Goal: Information Seeking & Learning: Check status

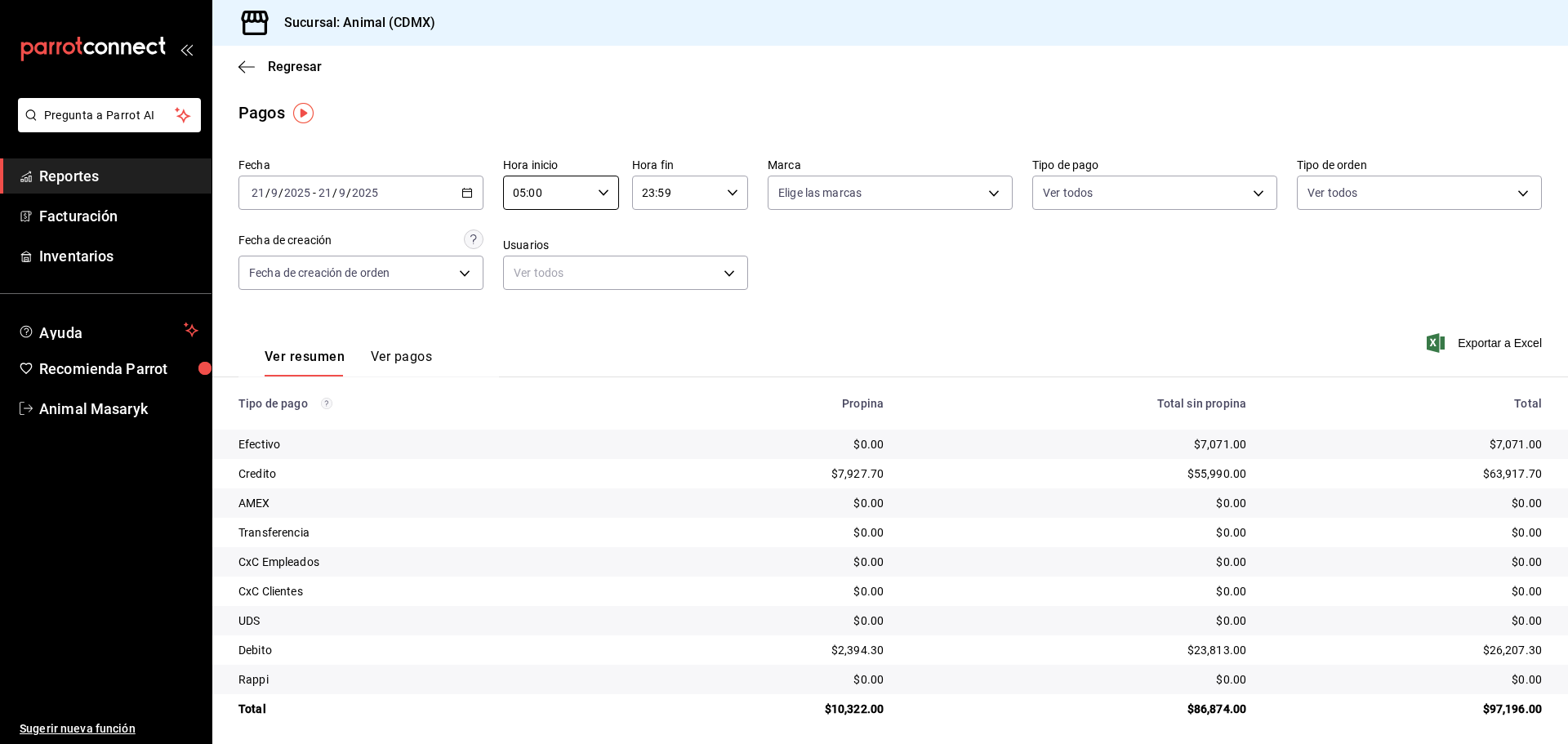
drag, startPoint x: 62, startPoint y: 171, endPoint x: 81, endPoint y: 172, distance: 19.0
click at [62, 171] on span "Reportes" at bounding box center [119, 176] width 159 height 22
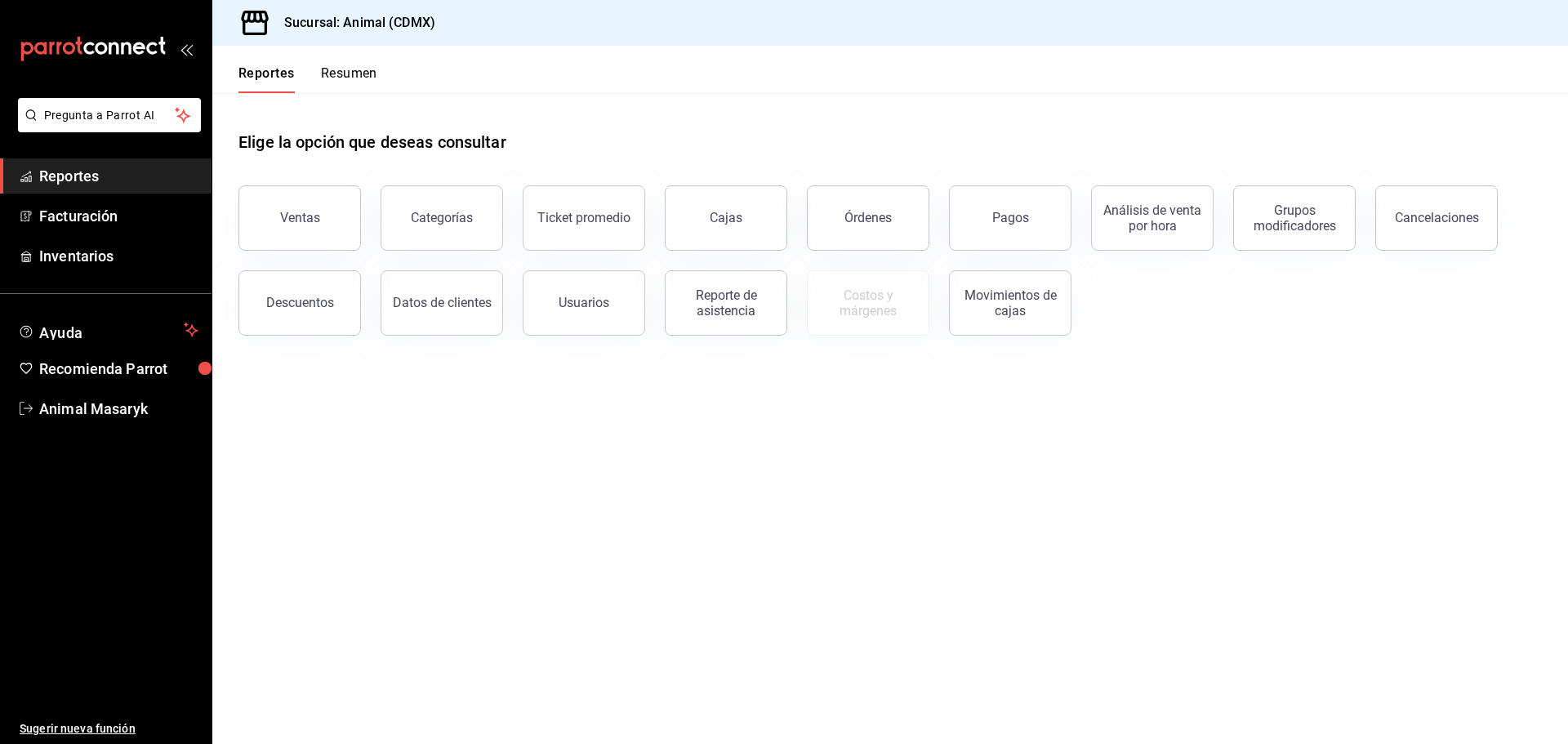
click at [1018, 248] on div "Pagos" at bounding box center [1000, 208] width 142 height 85
click at [1028, 235] on button "Pagos" at bounding box center [1010, 218] width 122 height 65
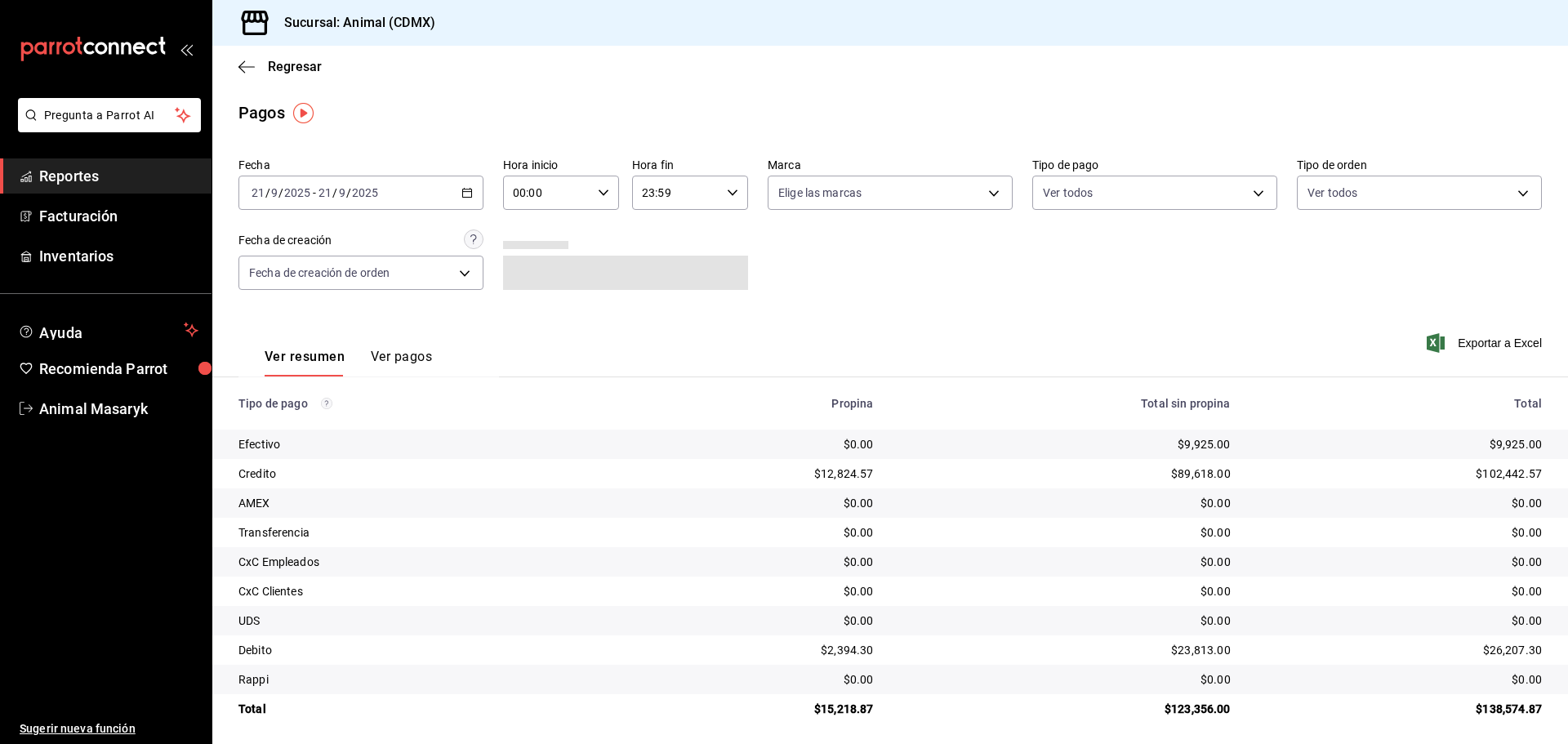
click at [462, 195] on \(Stroke\) "button" at bounding box center [467, 194] width 10 height 9
click at [283, 239] on span "Hoy" at bounding box center [316, 242] width 127 height 17
click at [602, 194] on \(Stroke\) "button" at bounding box center [603, 192] width 10 height 5
click at [527, 269] on span "05" at bounding box center [529, 267] width 32 height 13
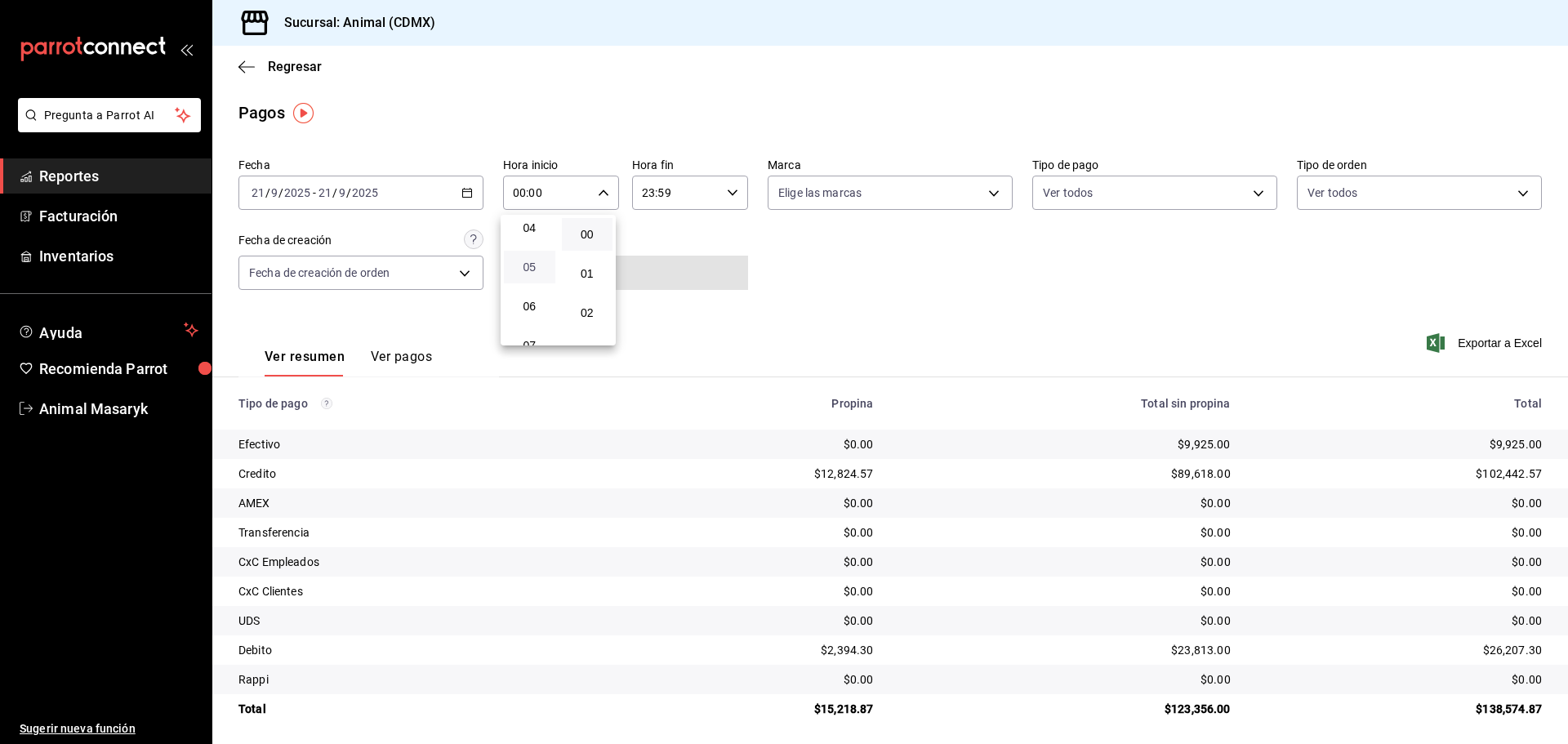
type input "05:00"
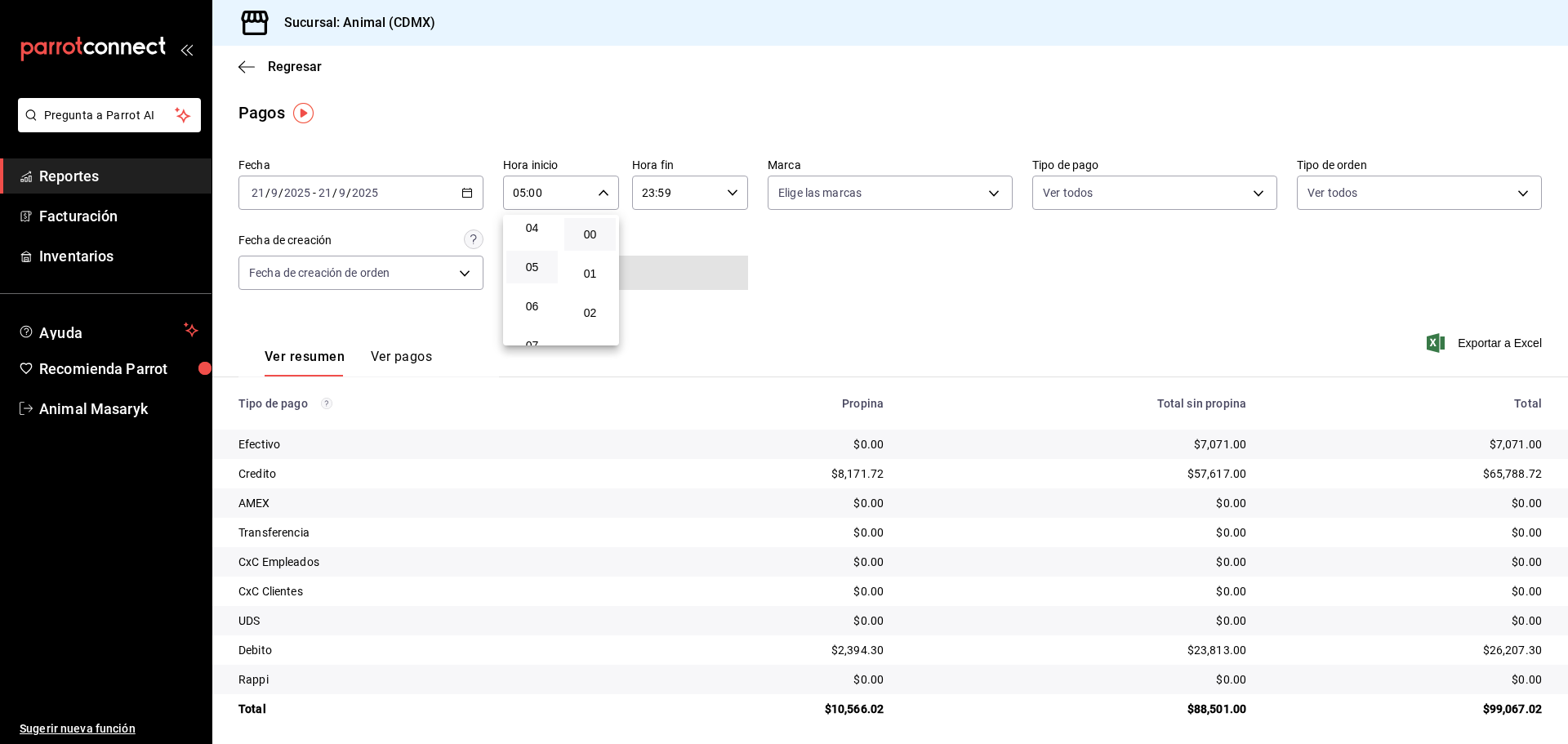
click at [802, 243] on div at bounding box center [784, 372] width 1568 height 744
click at [924, 197] on body "Pregunta a Parrot AI Reportes Facturación Inventarios Ayuda Recomienda Parrot A…" at bounding box center [784, 372] width 1568 height 744
click at [819, 265] on div "Ver todas" at bounding box center [815, 254] width 84 height 35
type input "cb0f6aec-1481-4e37-861c-bab9b3a65b14"
checkbox input "true"
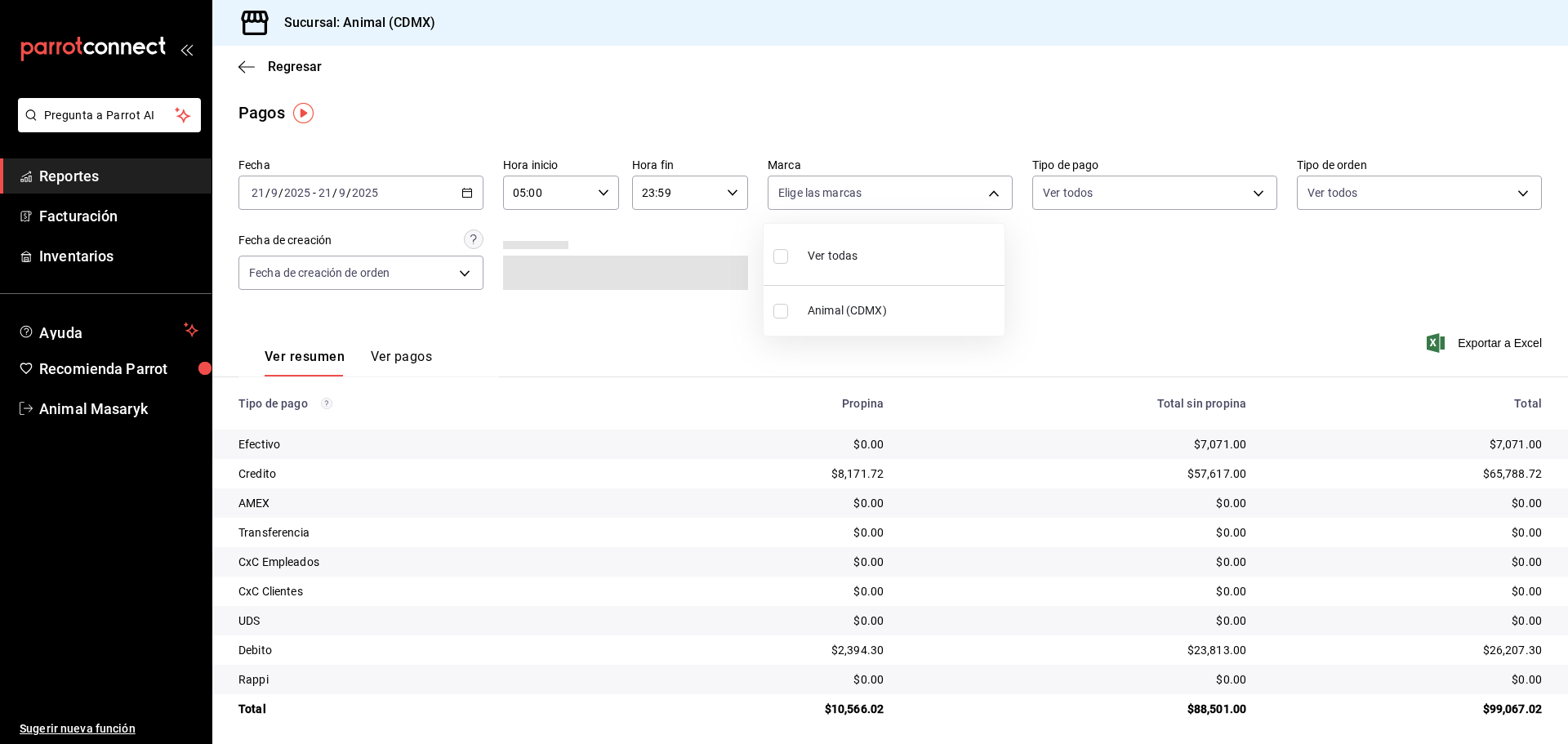
checkbox input "true"
click at [1130, 304] on div at bounding box center [784, 372] width 1568 height 744
click at [1148, 201] on body "Pregunta a Parrot AI Reportes Facturación Inventarios Ayuda Recomienda Parrot A…" at bounding box center [784, 372] width 1568 height 744
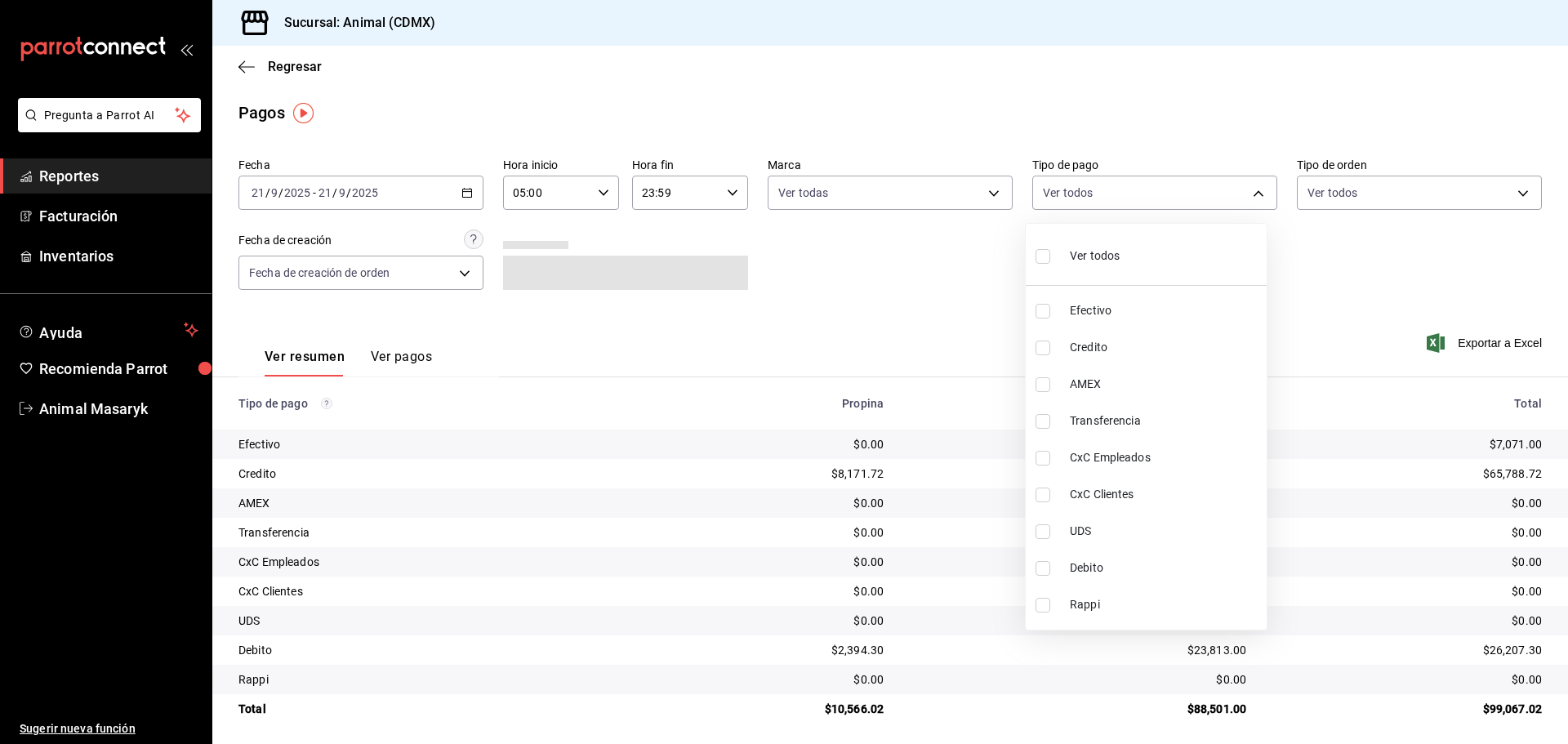
click at [1100, 269] on div "Ver todos" at bounding box center [1078, 254] width 84 height 35
type input "42f515b5-d78a-4538-9fd6-dd91ca8c9d0d,09d93f3d-83f8-4294-bef9-640bdbafd8e4,c0bfe…"
checkbox input "true"
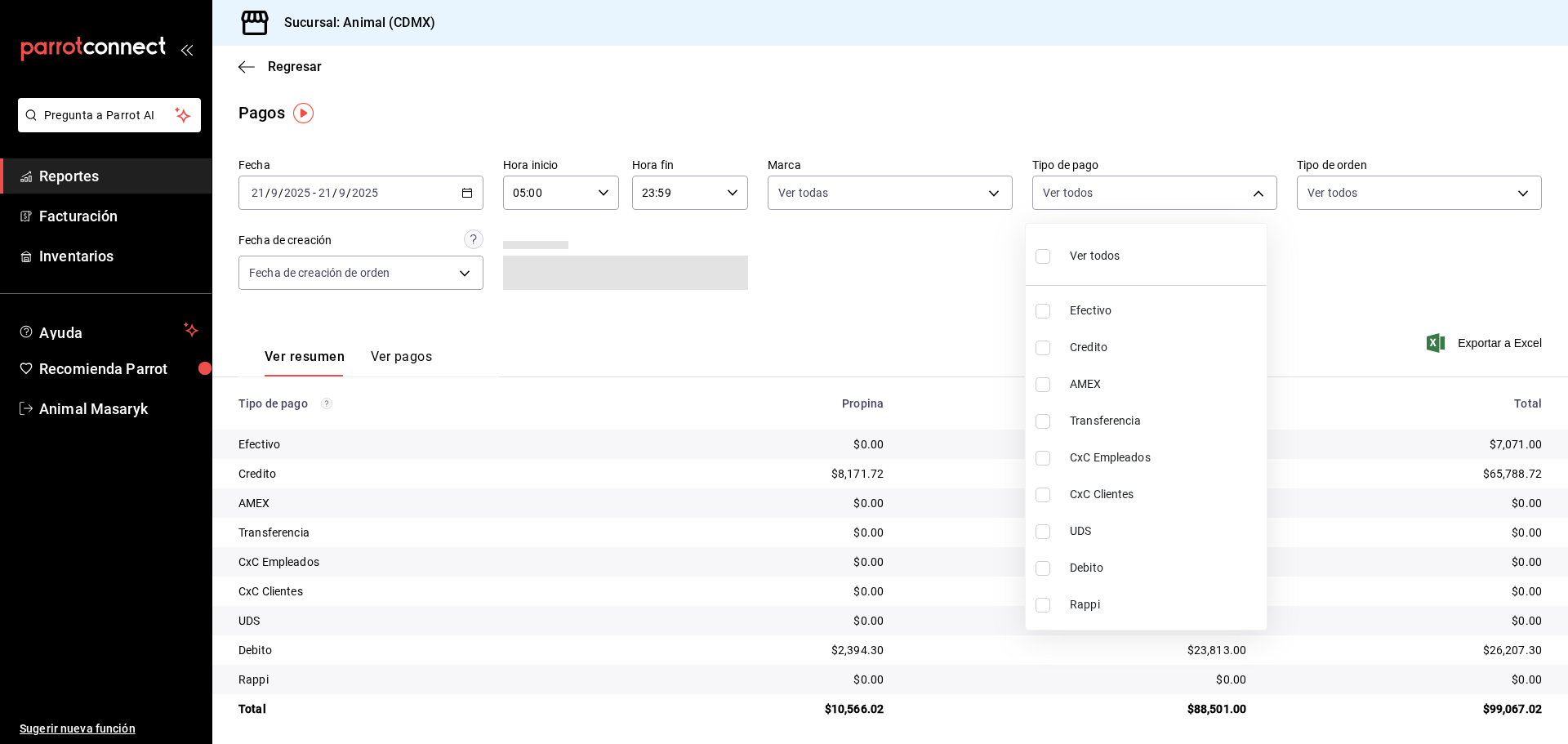
checkbox input "true"
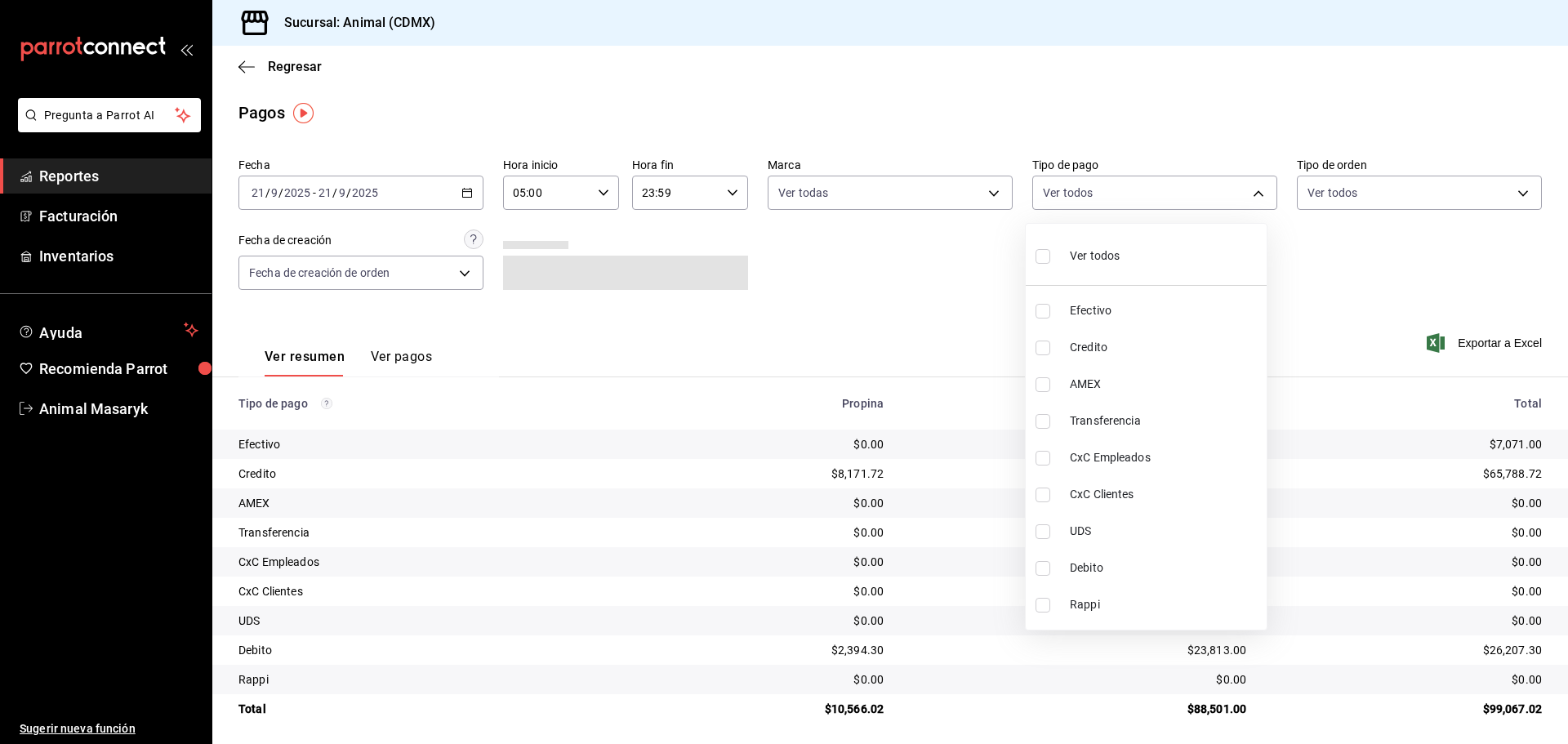
checkbox input "true"
drag, startPoint x: 1283, startPoint y: 261, endPoint x: 1303, endPoint y: 253, distance: 21.5
click at [1285, 261] on div at bounding box center [784, 372] width 1568 height 744
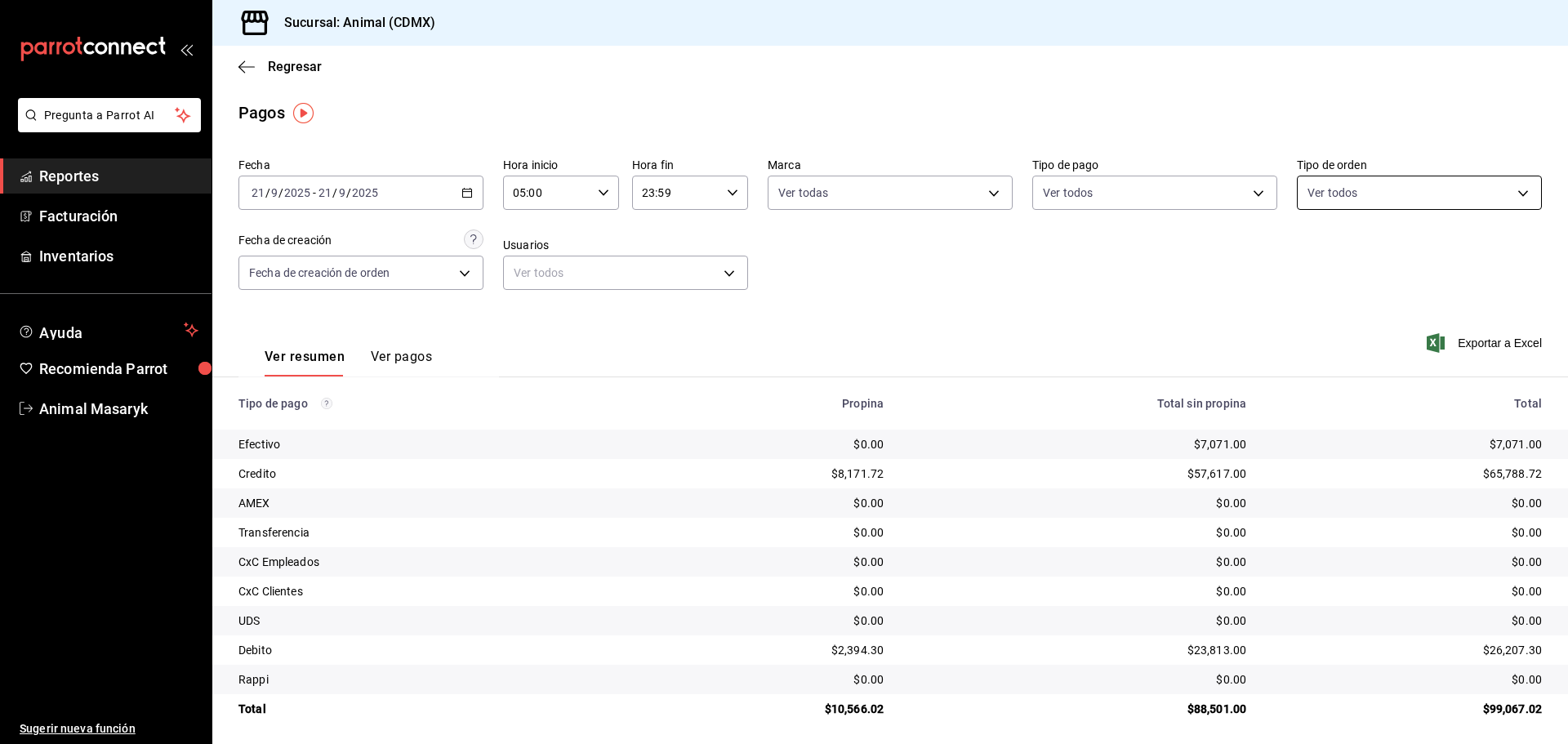
click at [1421, 192] on body "Pregunta a Parrot AI Reportes Facturación Inventarios Ayuda Recomienda Parrot A…" at bounding box center [784, 372] width 1568 height 744
click at [1321, 256] on div "Ver todos" at bounding box center [1339, 254] width 84 height 35
type input "ad44a823-99d3-4372-a913-4cf57f2a9ac0,b8ee5ff1-85c8-4a81-aa51-555e6c8ba0c6,EXTER…"
checkbox input "true"
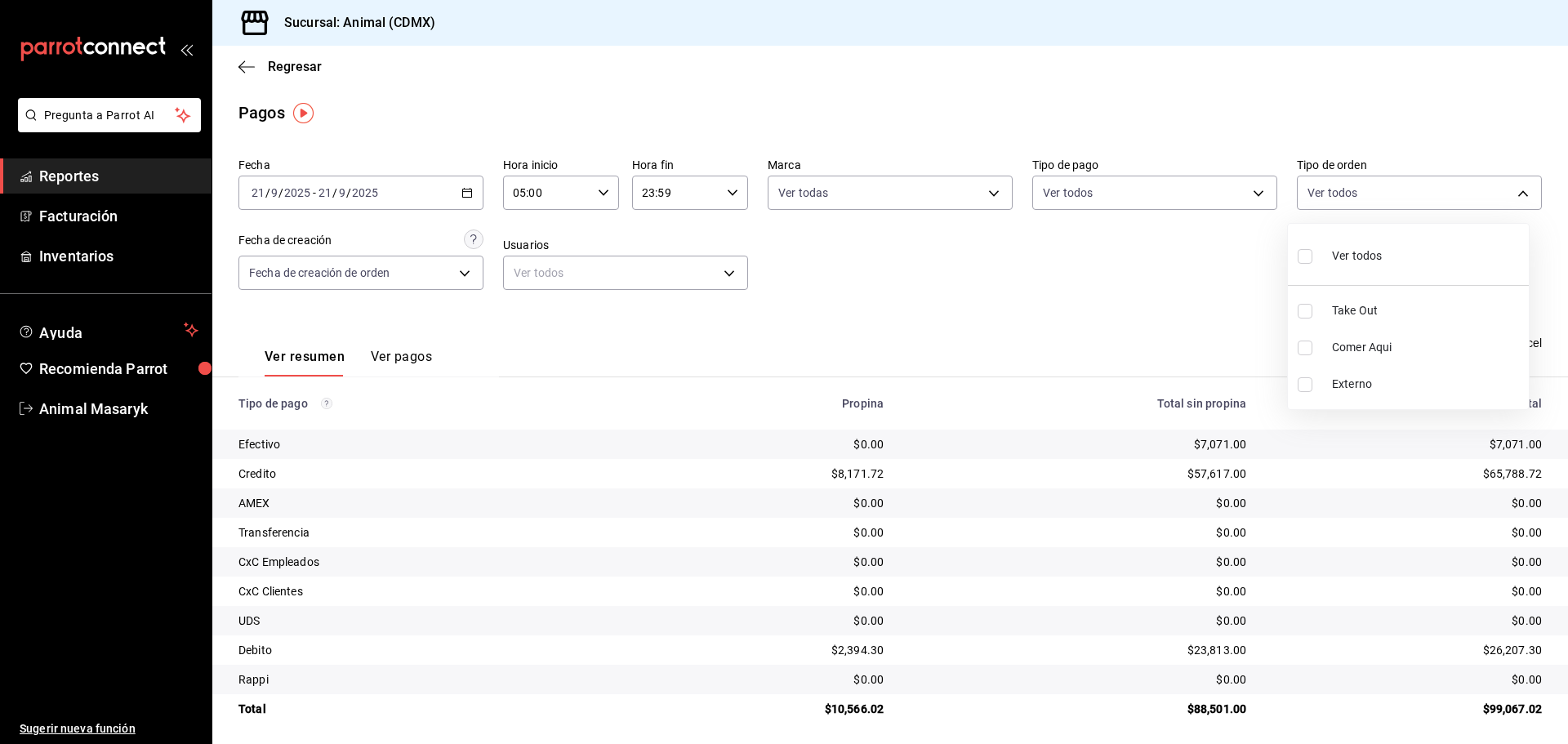
checkbox input "true"
click at [1103, 284] on div at bounding box center [784, 372] width 1568 height 744
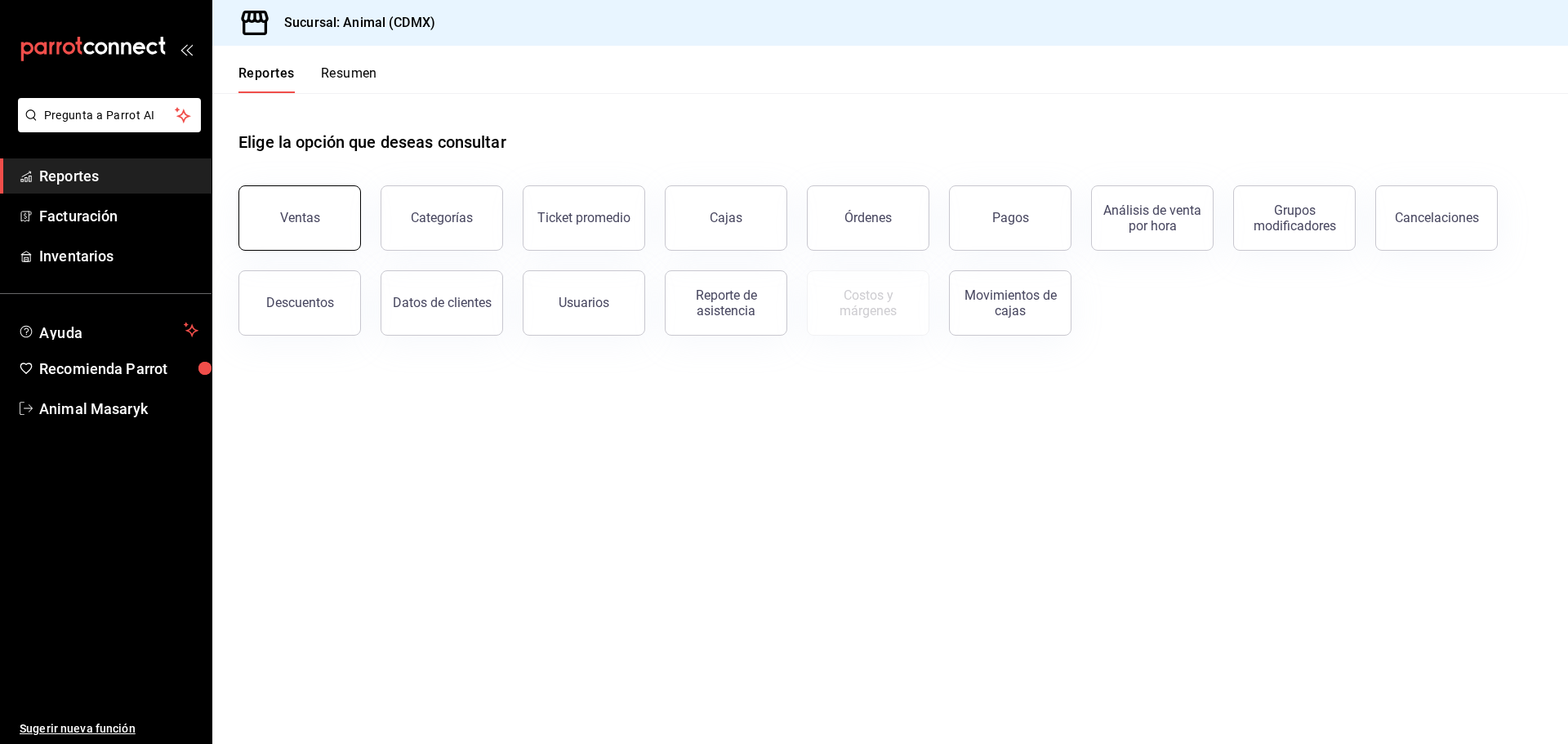
click at [298, 226] on button "Ventas" at bounding box center [299, 218] width 122 height 65
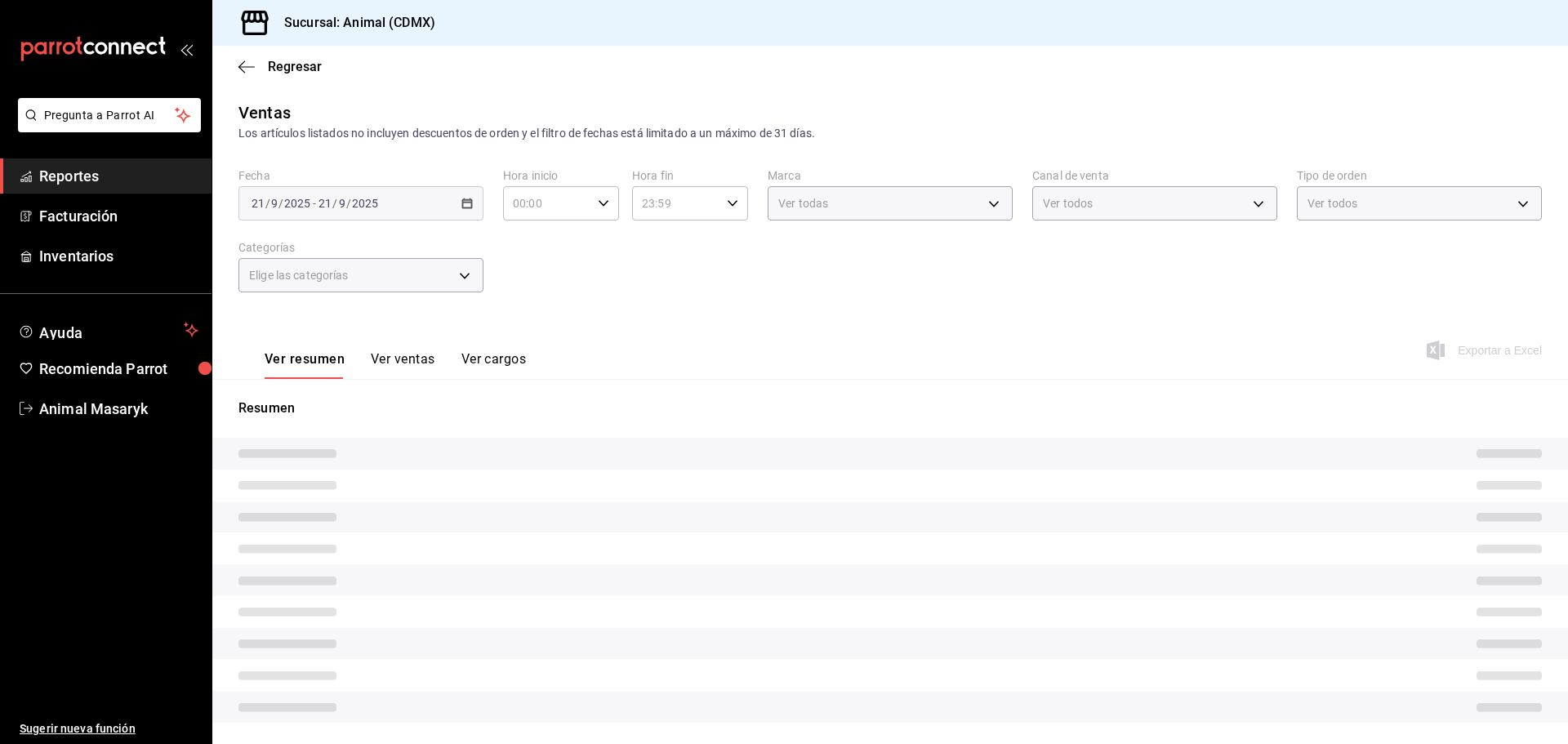
type input "05:00"
type input "PARROT,UBER_EATS,RAPPI,DIDI_FOOD,ONLINE"
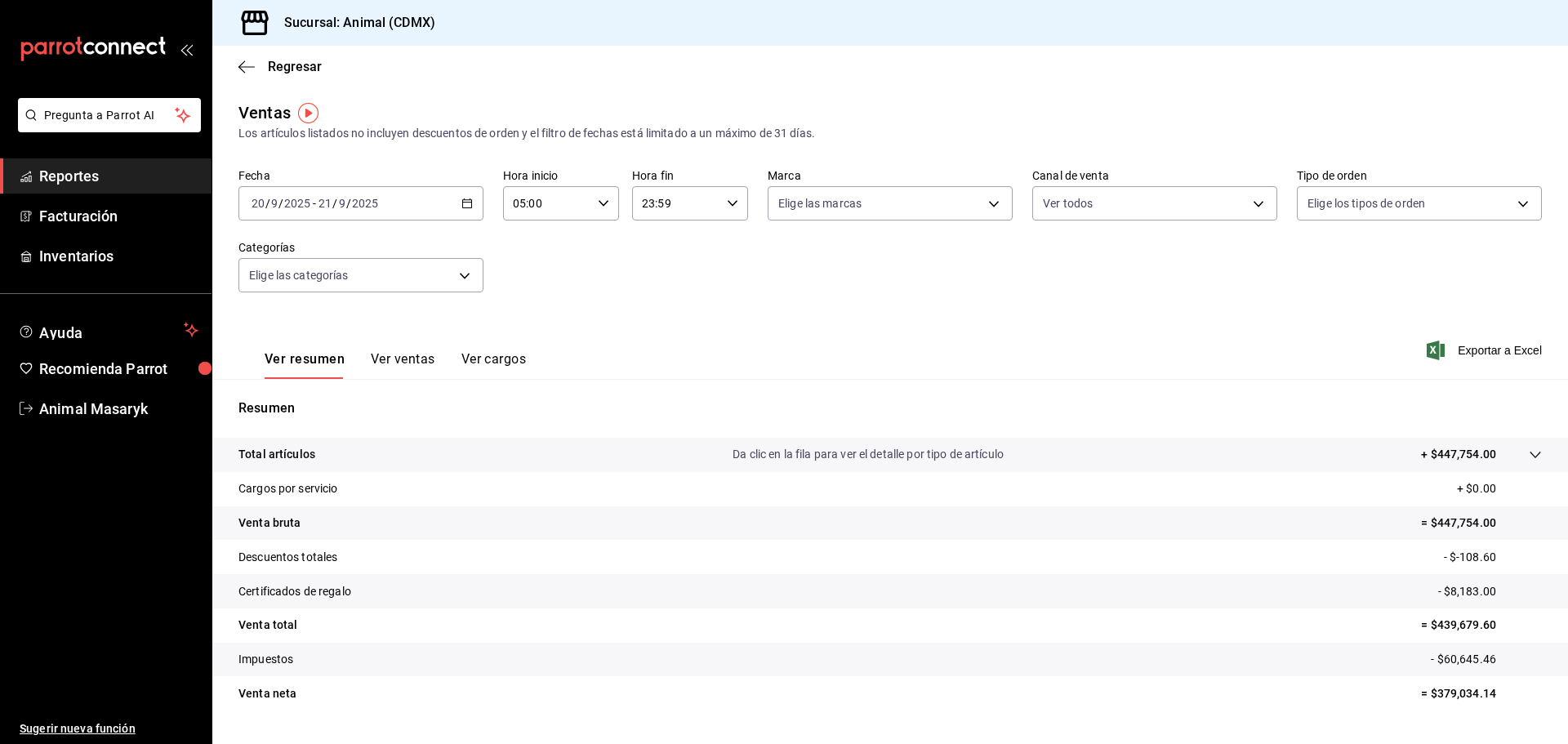
click at [463, 205] on icon "button" at bounding box center [467, 203] width 12 height 12
click at [296, 253] on span "Hoy" at bounding box center [316, 253] width 127 height 17
click at [598, 199] on icon "button" at bounding box center [603, 203] width 12 height 12
click at [525, 244] on span "05" at bounding box center [529, 245] width 32 height 13
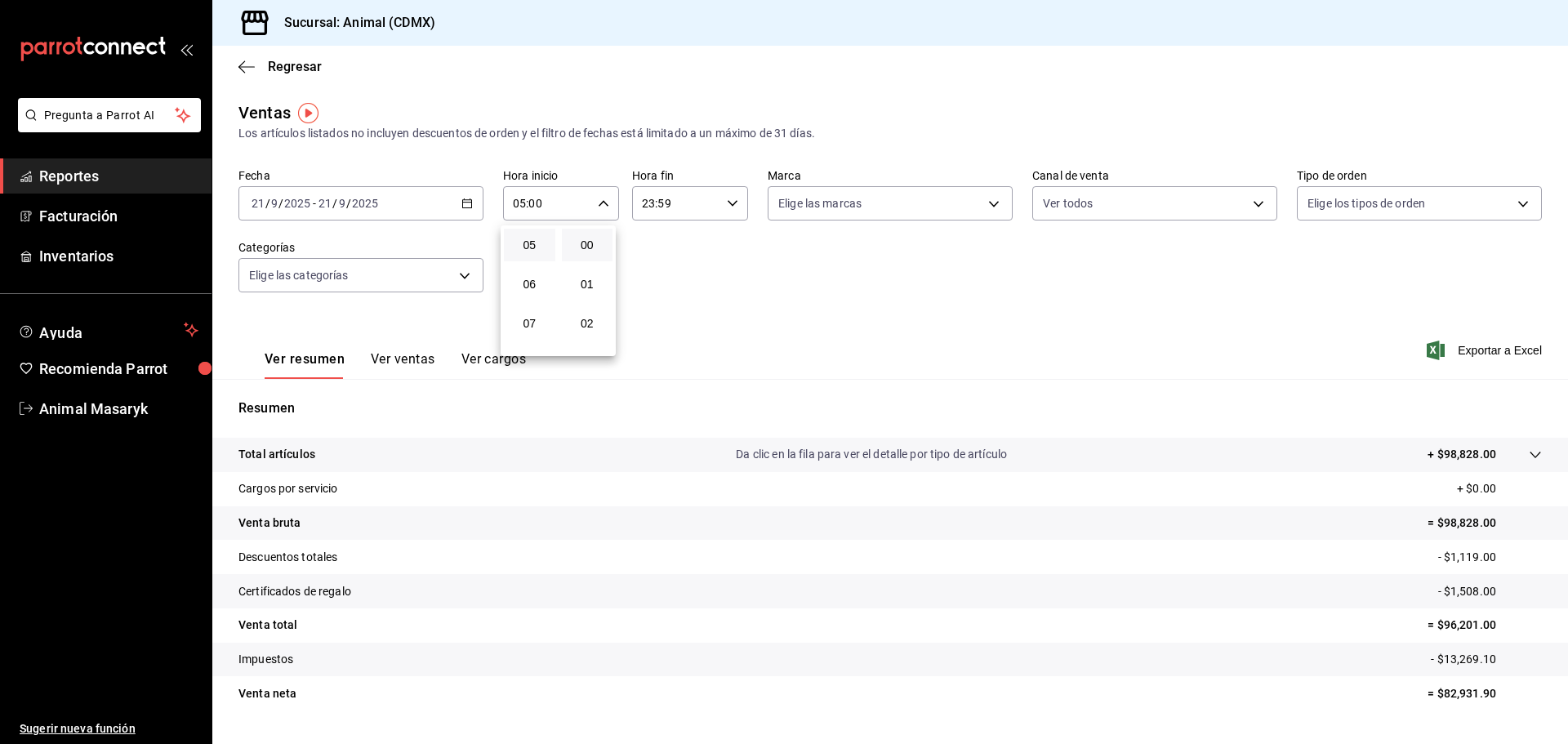
click at [727, 201] on div at bounding box center [784, 372] width 1568 height 744
click at [762, 239] on div "Fecha 2025-09-21 21 / 9 / 2025 - 2025-09-21 21 / 9 / 2025 Hora inicio 05:00 Hor…" at bounding box center [890, 240] width 1304 height 144
click at [985, 196] on body "Pregunta a Parrot AI Reportes Facturación Inventarios Ayuda Recomienda Parrot A…" at bounding box center [784, 372] width 1568 height 744
click at [801, 264] on div "Ver todas" at bounding box center [815, 265] width 84 height 35
type input "cb0f6aec-1481-4e37-861c-bab9b3a65b14"
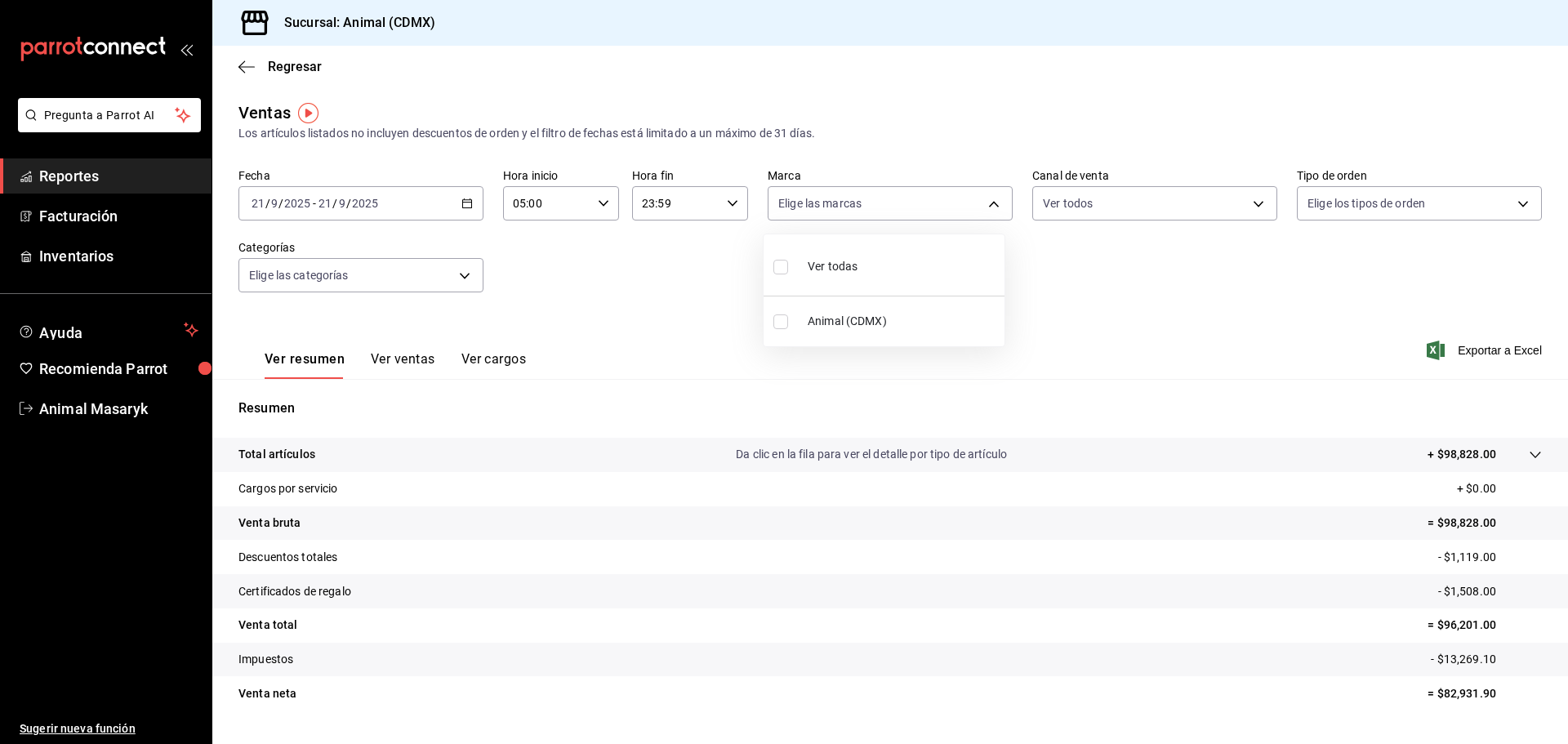
checkbox input "true"
click at [1031, 299] on div at bounding box center [784, 372] width 1568 height 744
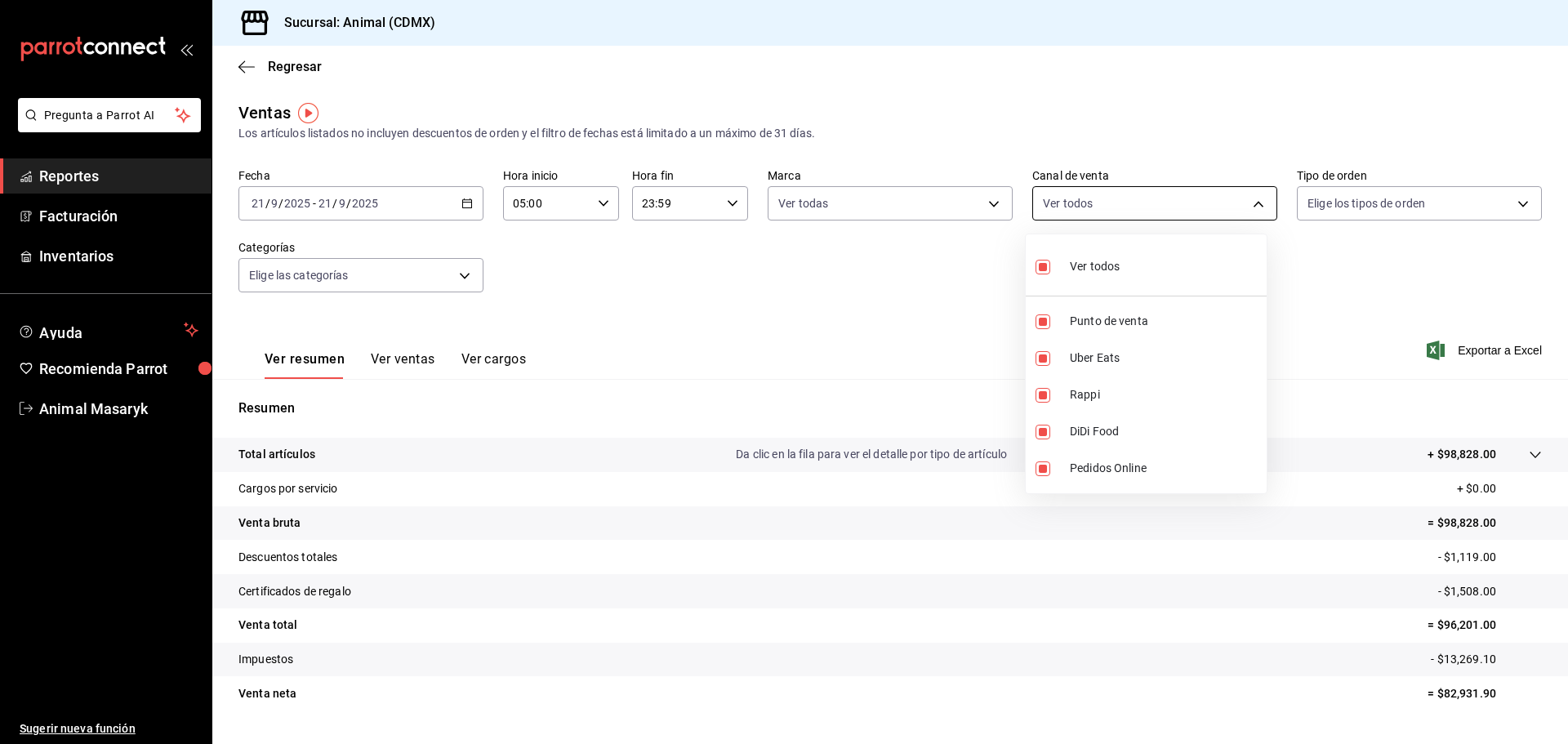
click at [1197, 204] on body "Pregunta a Parrot AI Reportes Facturación Inventarios Ayuda Recomienda Parrot A…" at bounding box center [784, 372] width 1568 height 744
click at [1457, 305] on div at bounding box center [784, 372] width 1568 height 744
click at [1515, 193] on body "Pregunta a Parrot AI Reportes Facturación Inventarios Ayuda Recomienda Parrot A…" at bounding box center [784, 372] width 1568 height 744
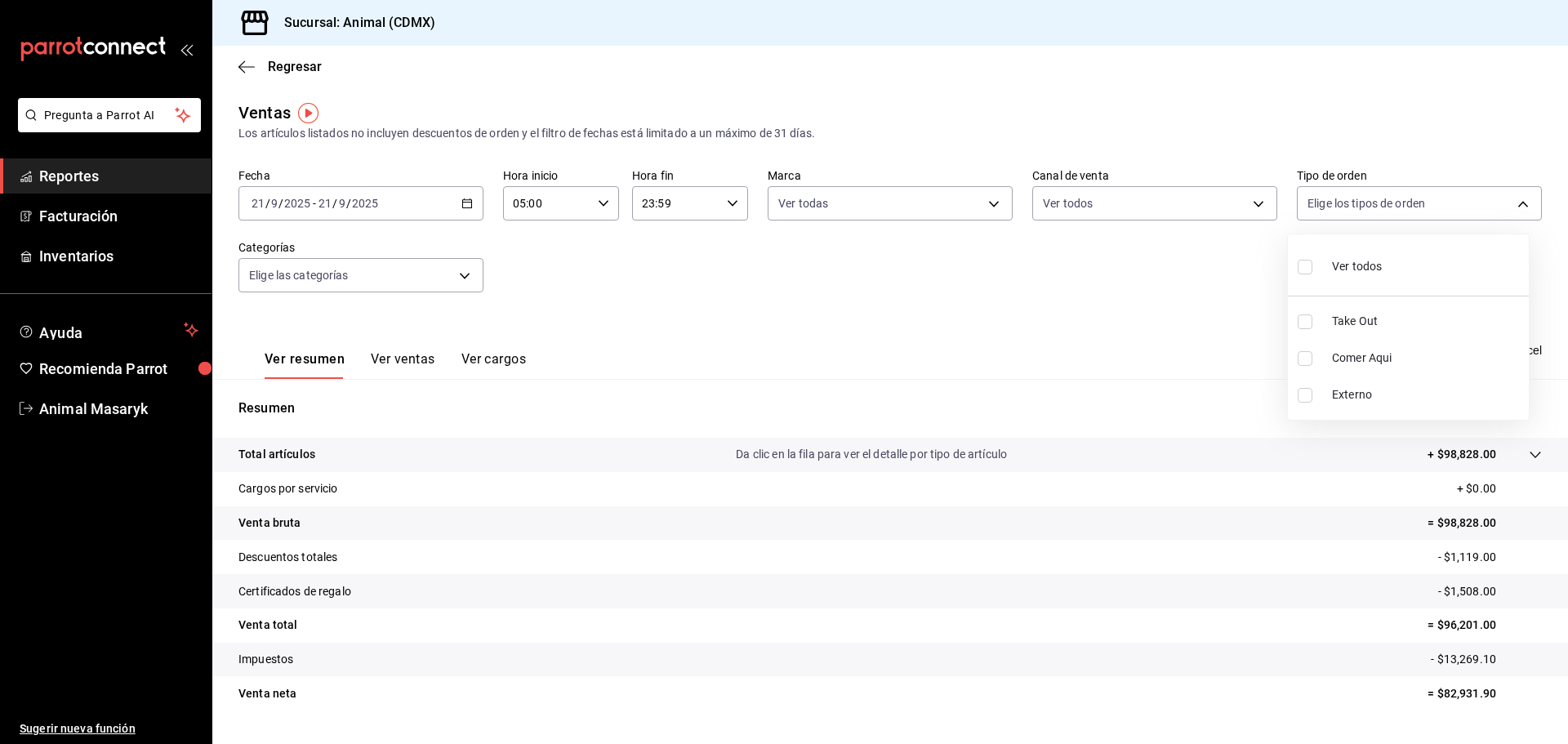
click at [1326, 264] on div "Ver todos" at bounding box center [1339, 265] width 84 height 35
type input "ad44a823-99d3-4372-a913-4cf57f2a9ac0,b8ee5ff1-85c8-4a81-aa51-555e6c8ba0c6,EXTER…"
checkbox input "true"
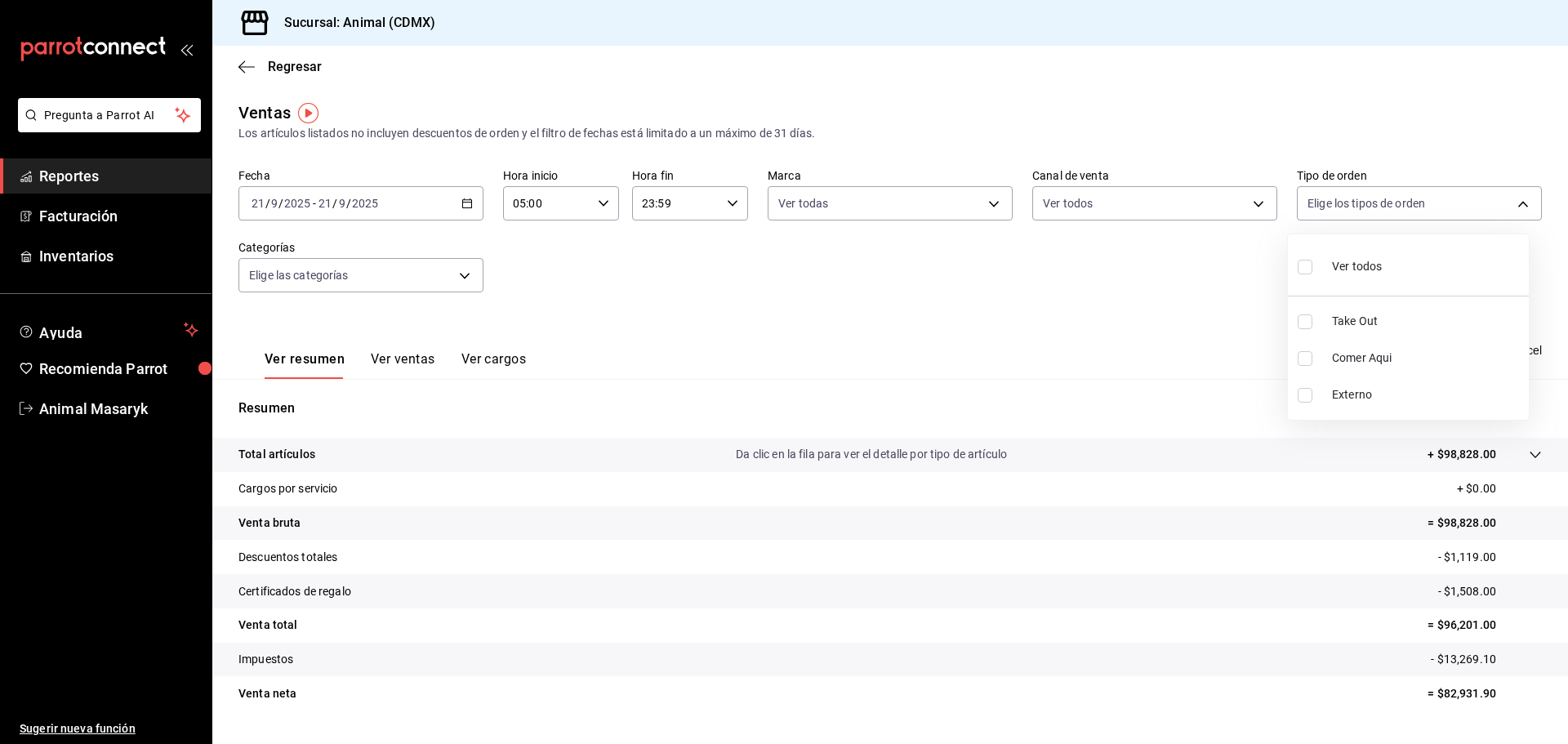
checkbox input "true"
click at [1145, 348] on div at bounding box center [784, 372] width 1568 height 744
click at [467, 273] on body "Pregunta a Parrot AI Reportes Facturación Inventarios Ayuda Recomienda Parrot A…" at bounding box center [784, 372] width 1568 height 744
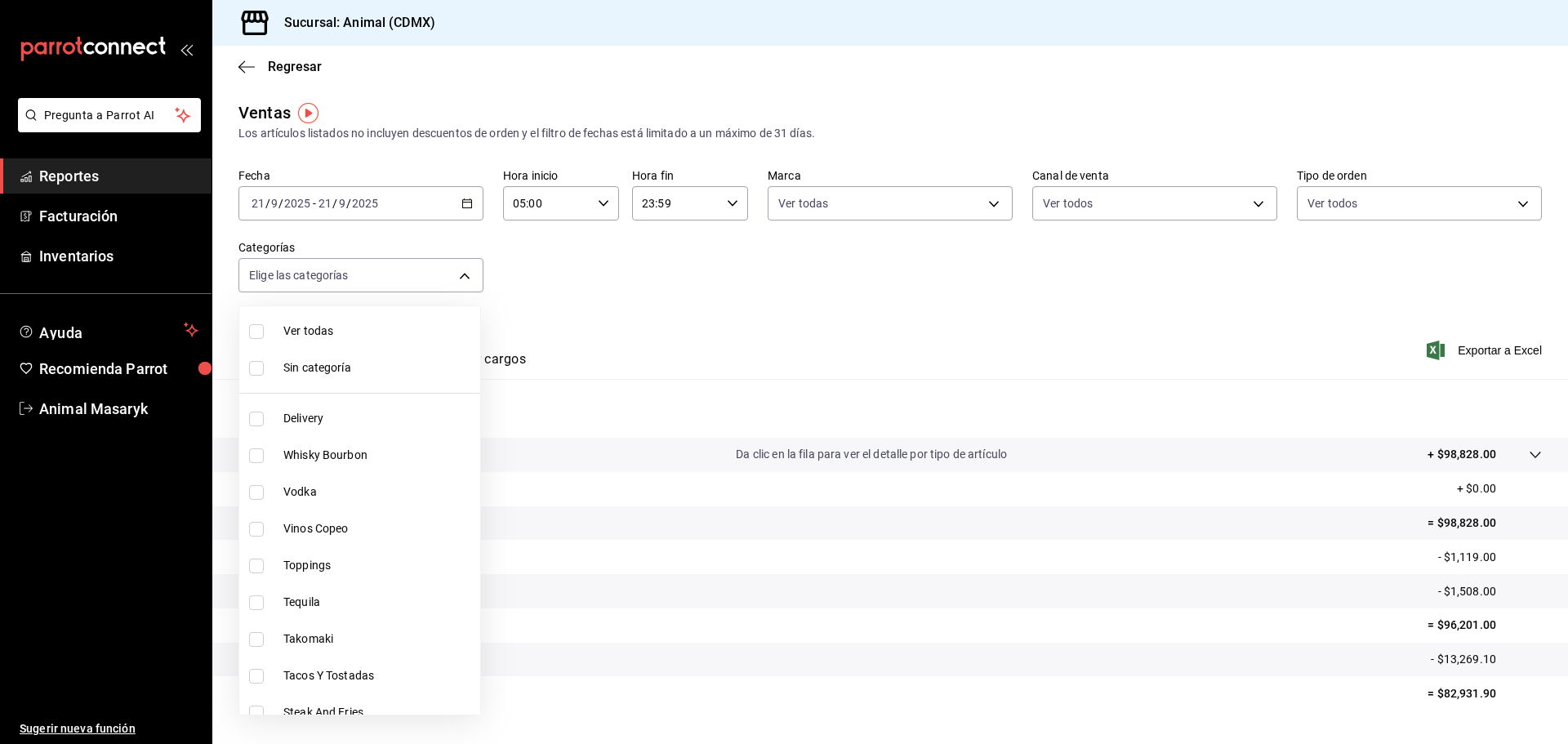
click at [331, 333] on span "Ver todas" at bounding box center [378, 331] width 190 height 17
type input "281688af-6220-48ae-86b9-ca5e6f63eb3e,2ffeebaa-176c-4024-95f8-553ffecca8da,37769…"
checkbox input "true"
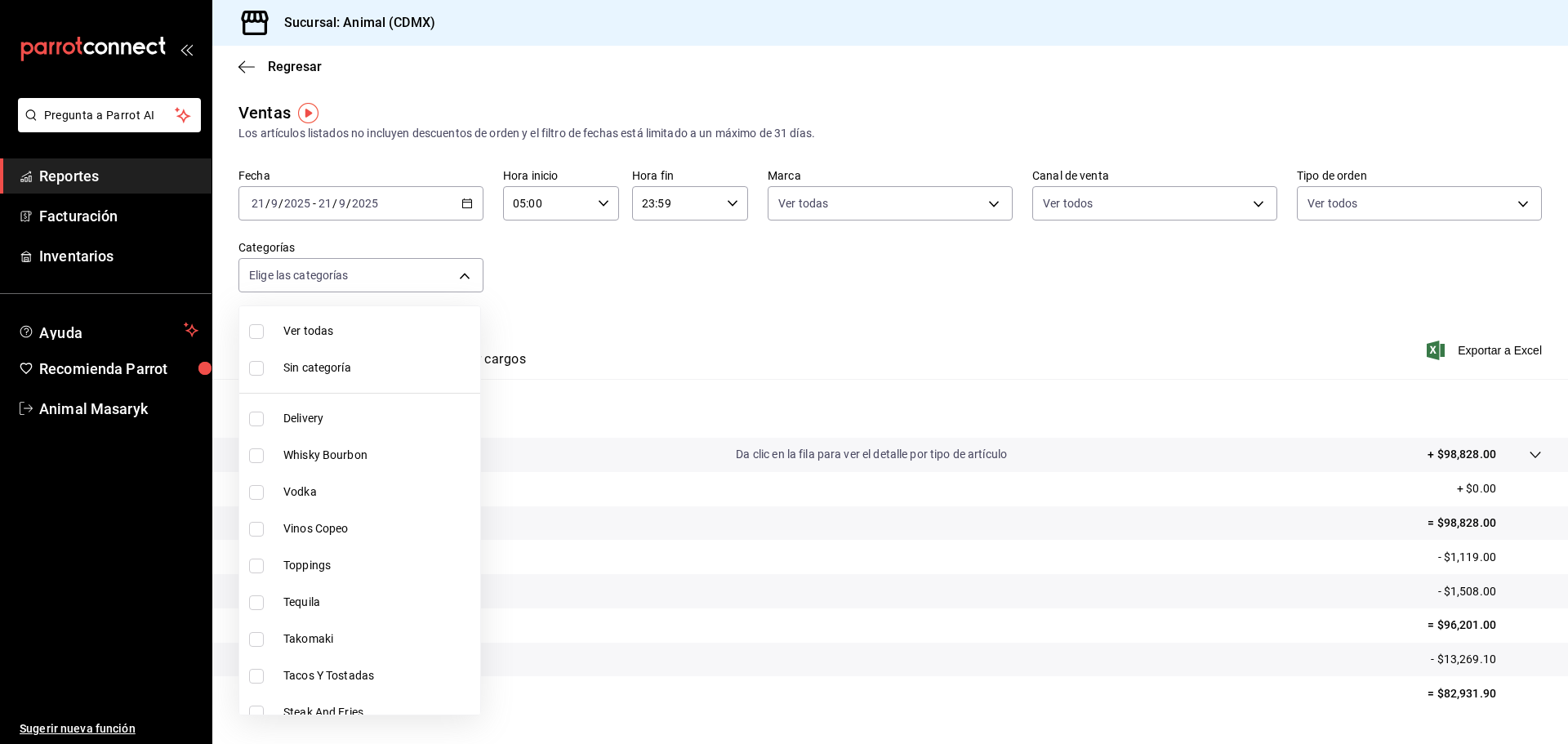
checkbox input "true"
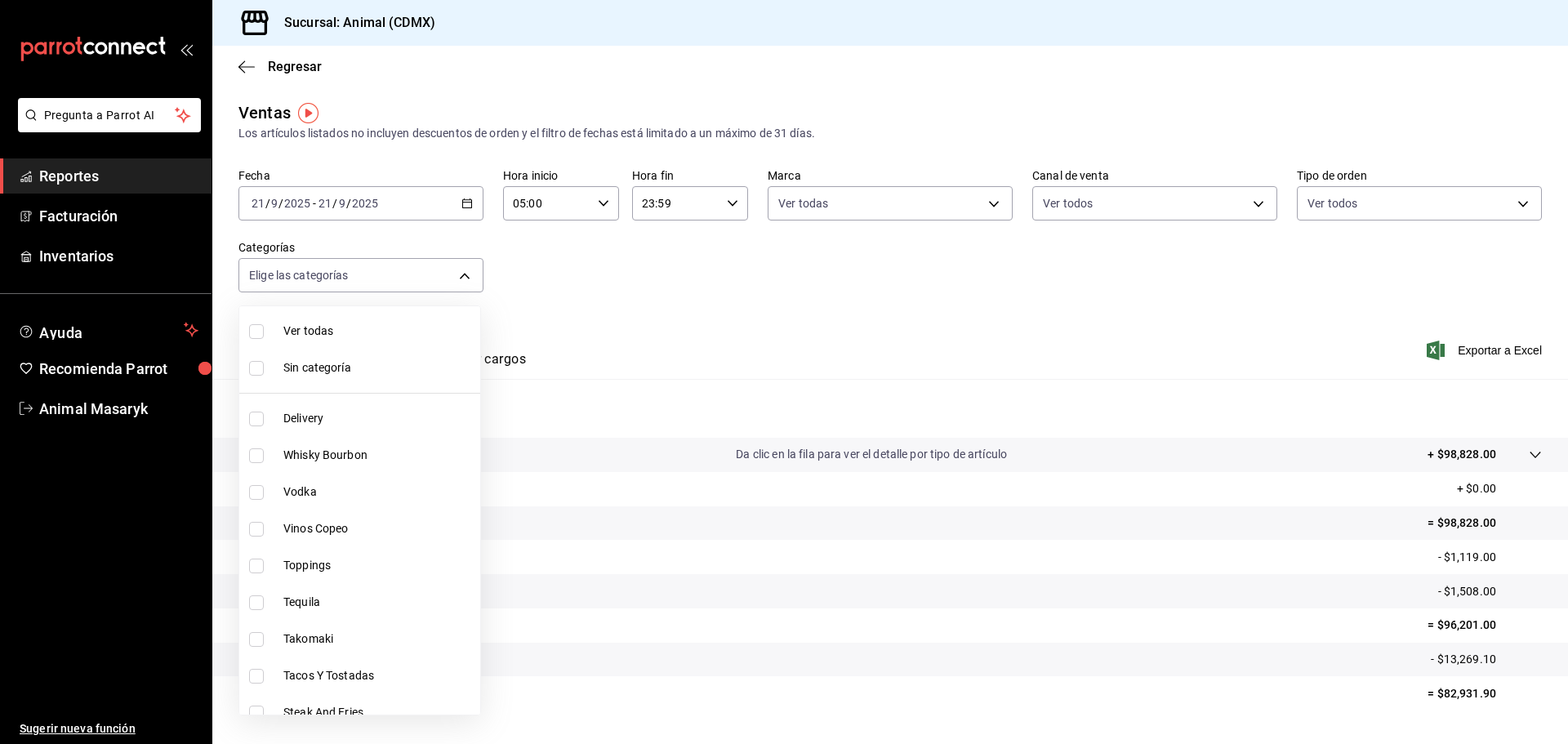
checkbox input "true"
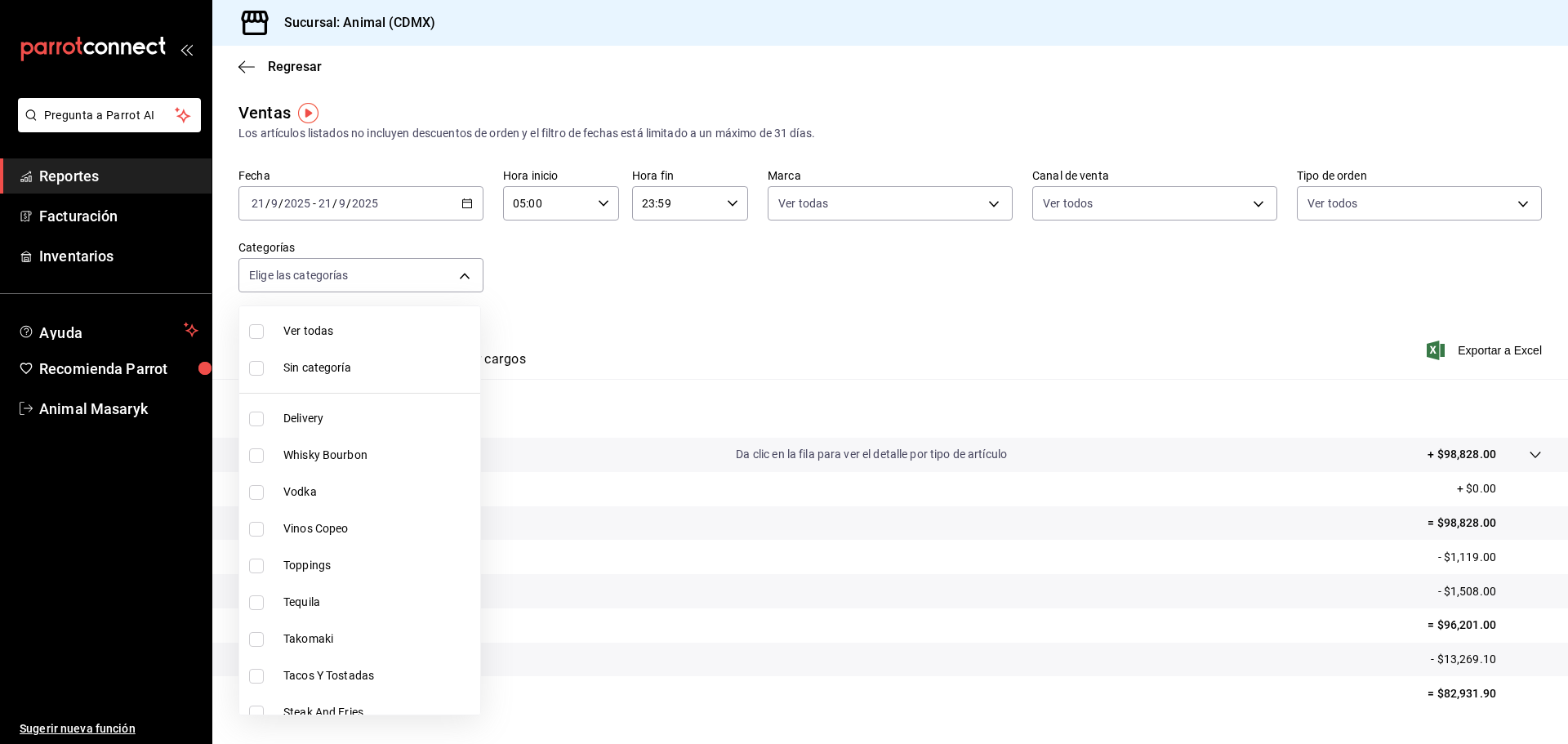
checkbox input "true"
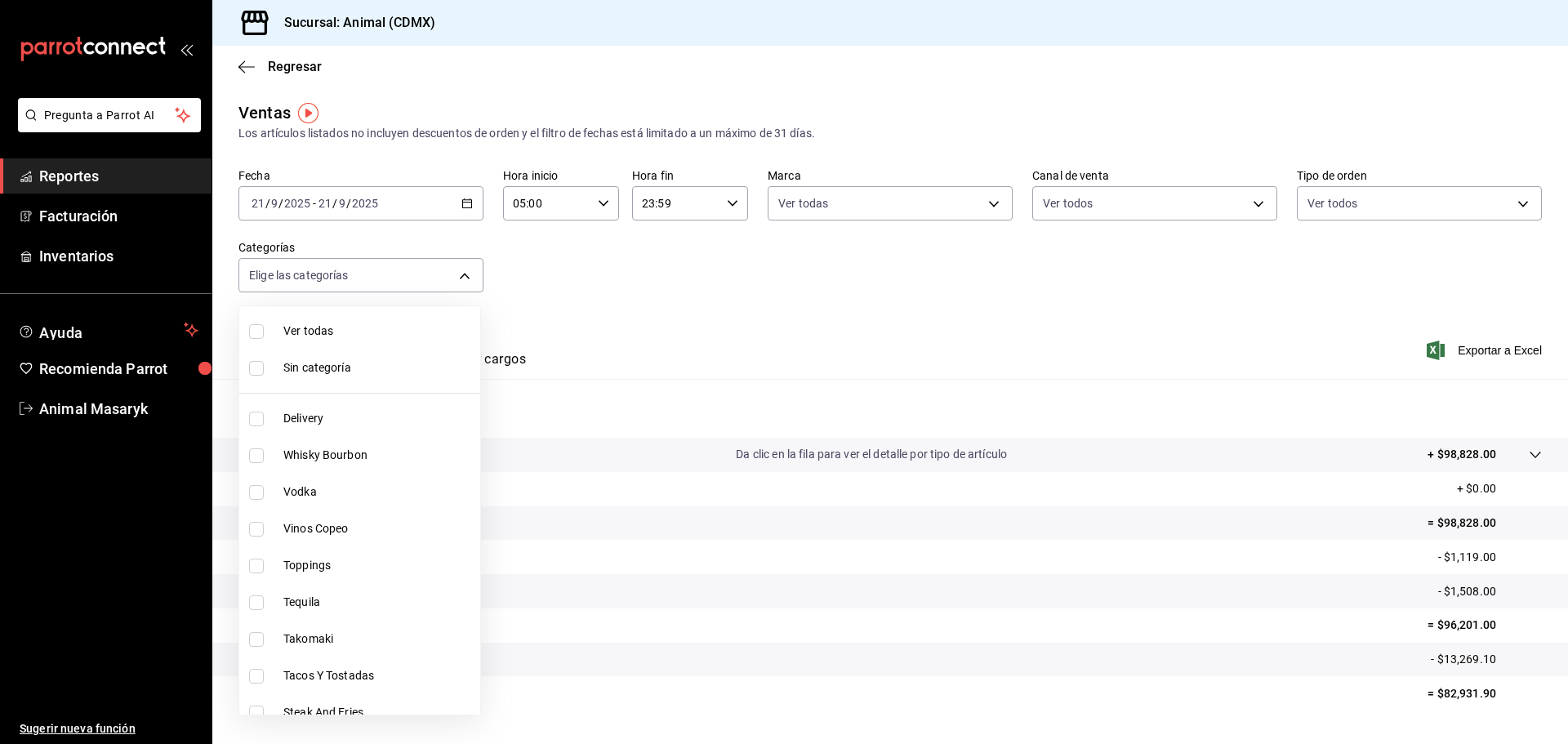
checkbox input "true"
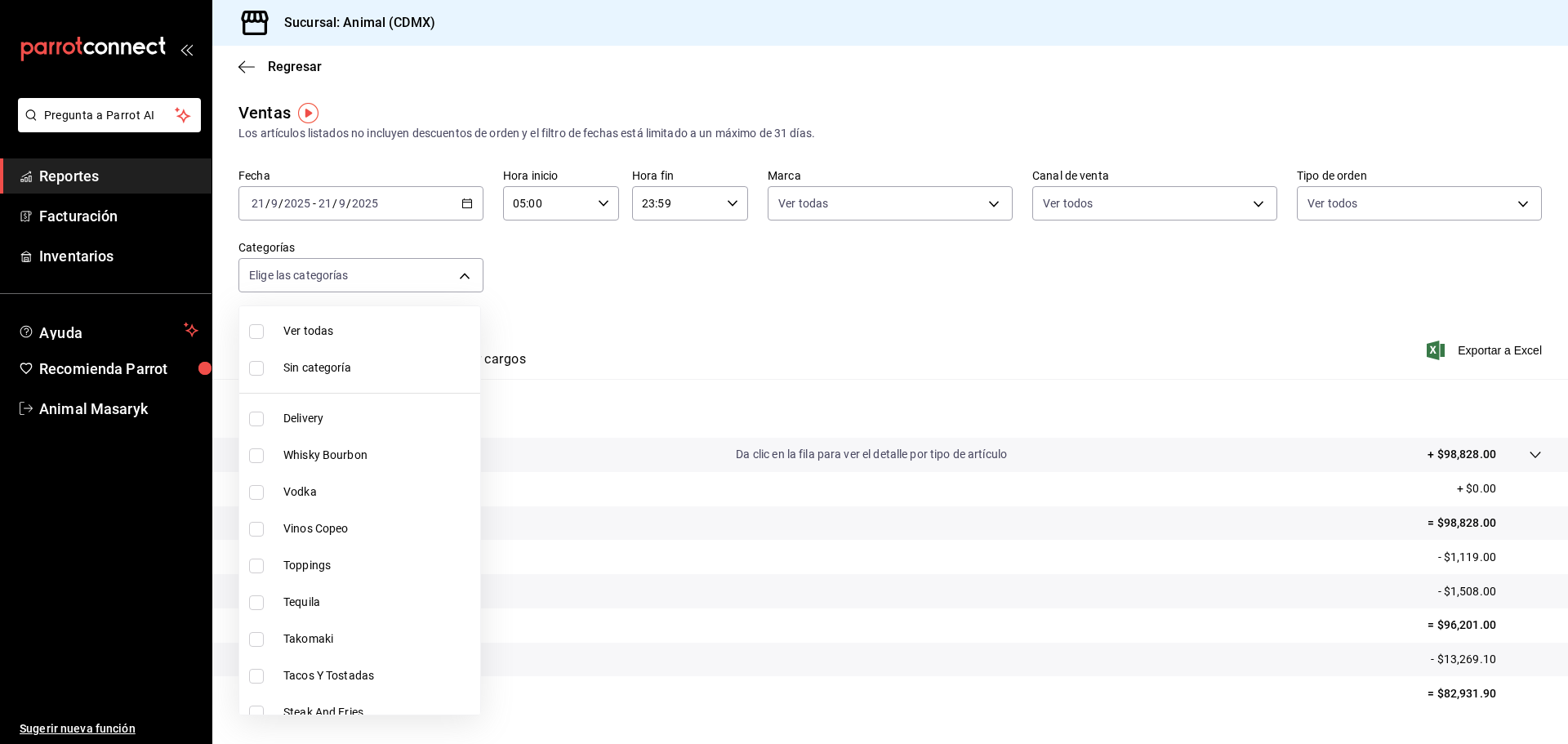
checkbox input "true"
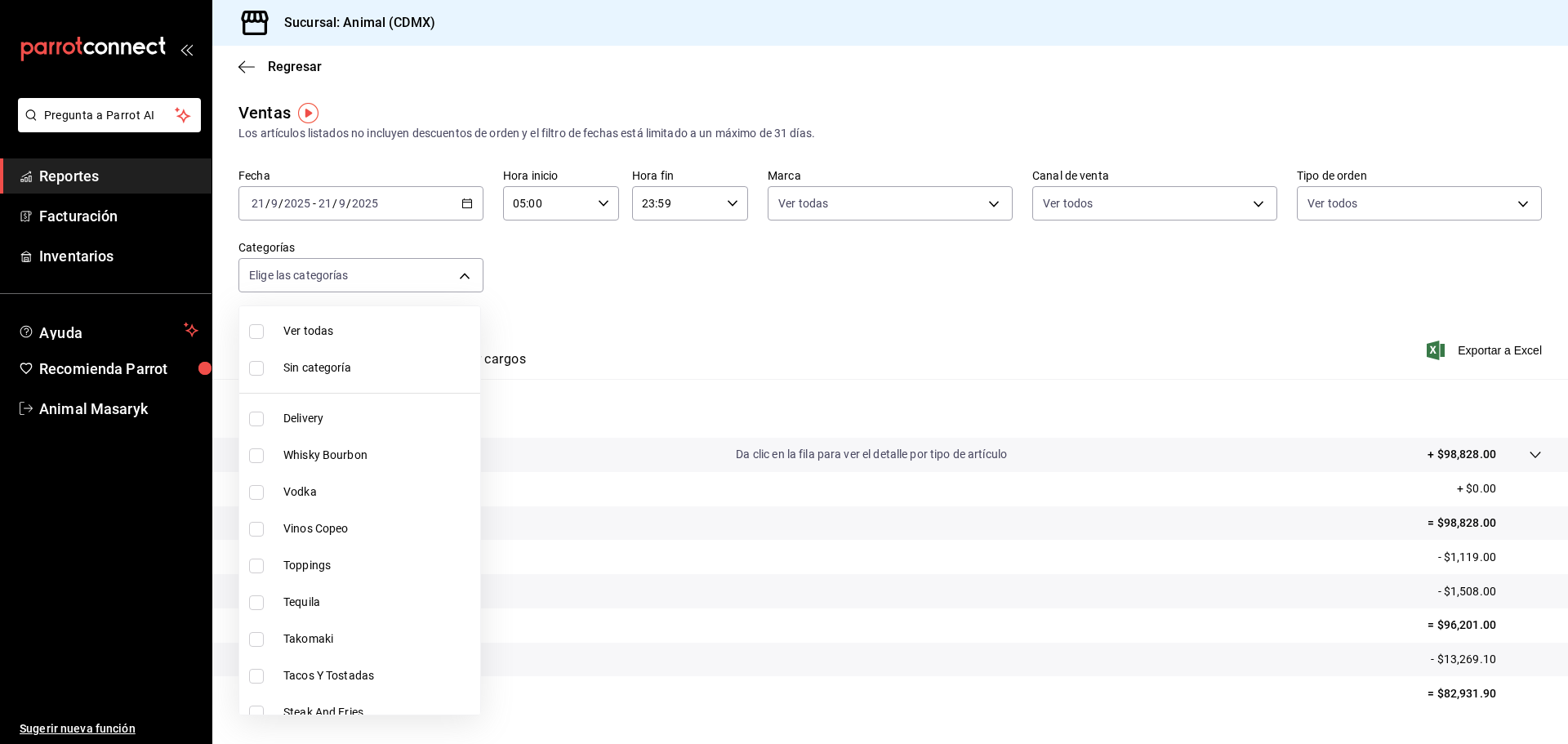
checkbox input "true"
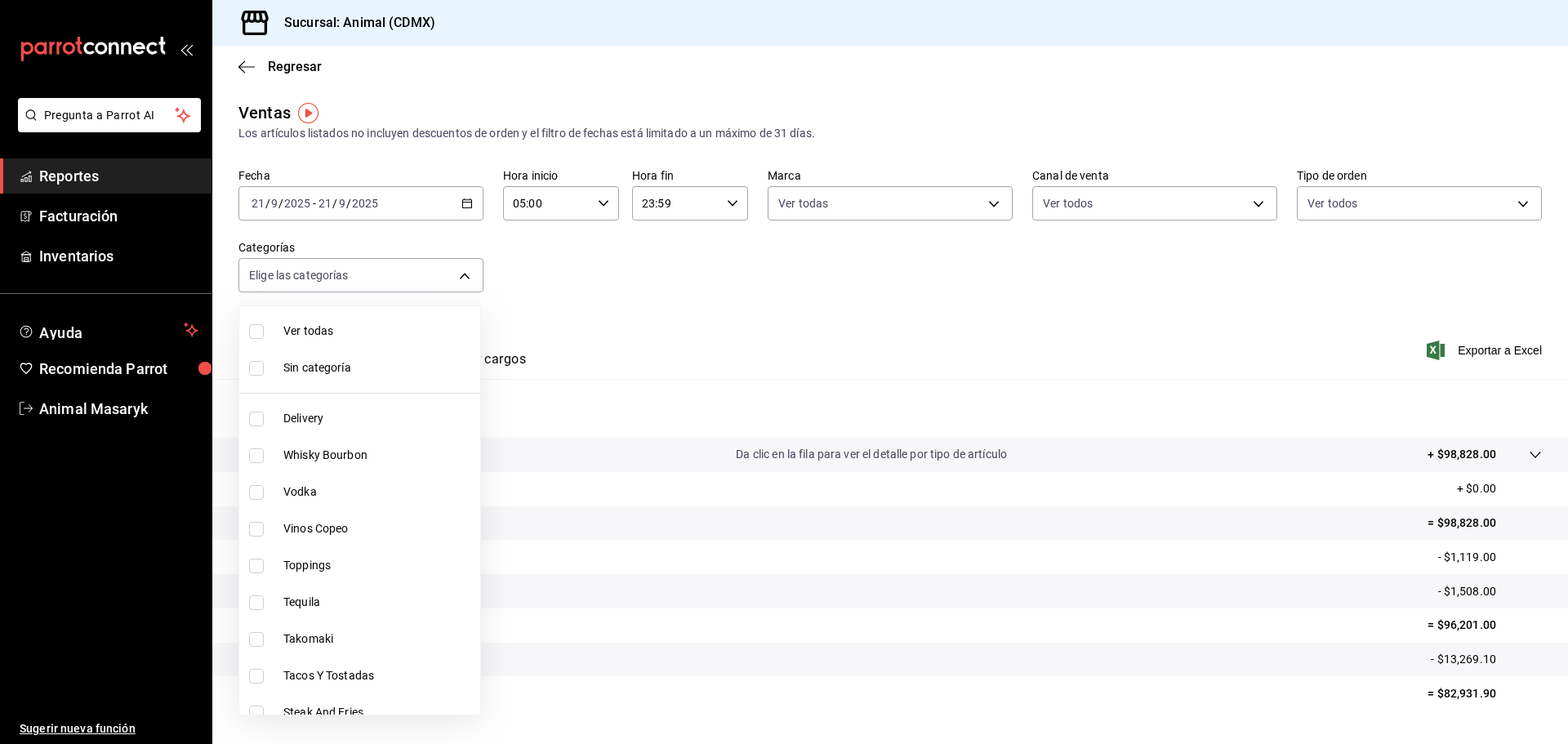
checkbox input "true"
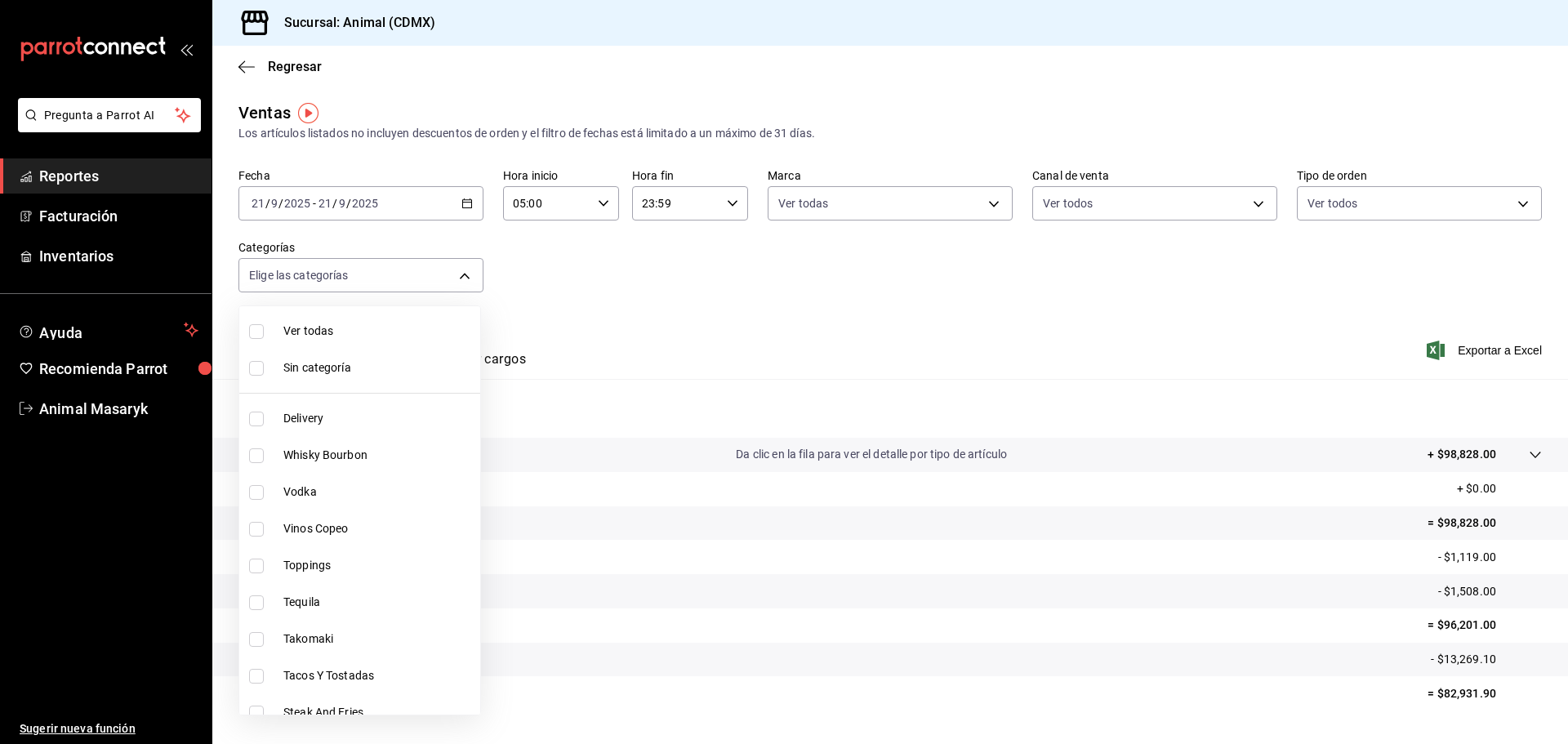
checkbox input "true"
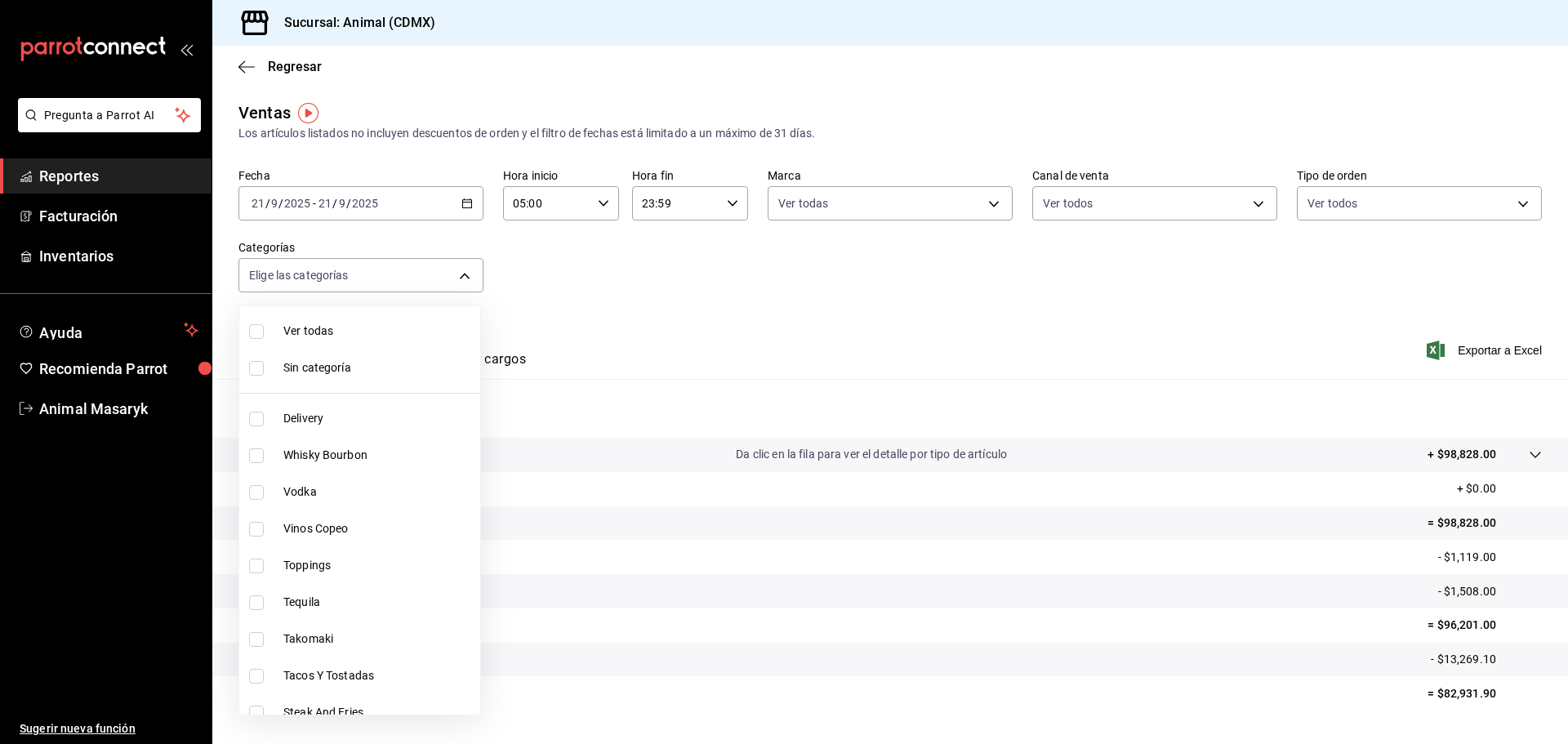
checkbox input "true"
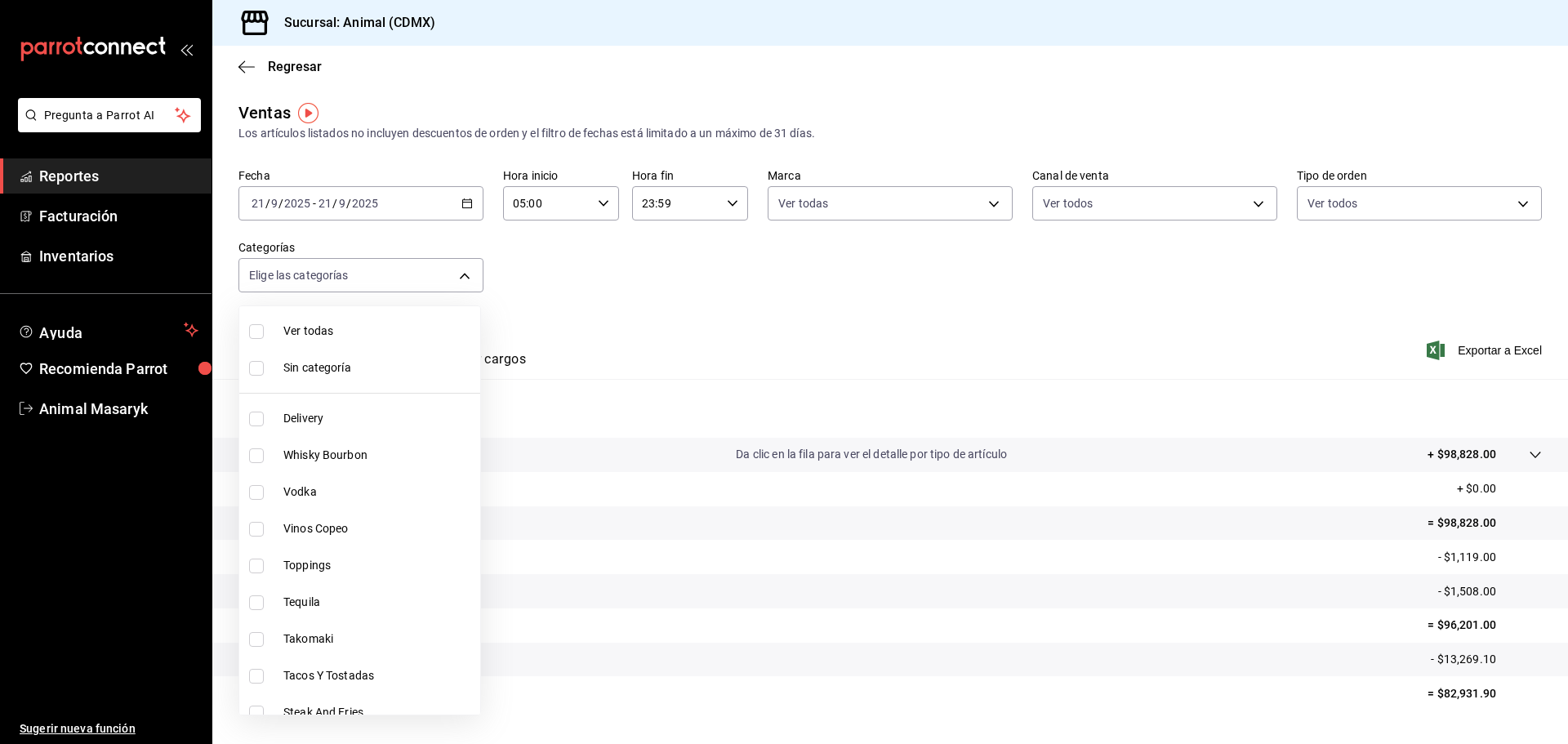
checkbox input "true"
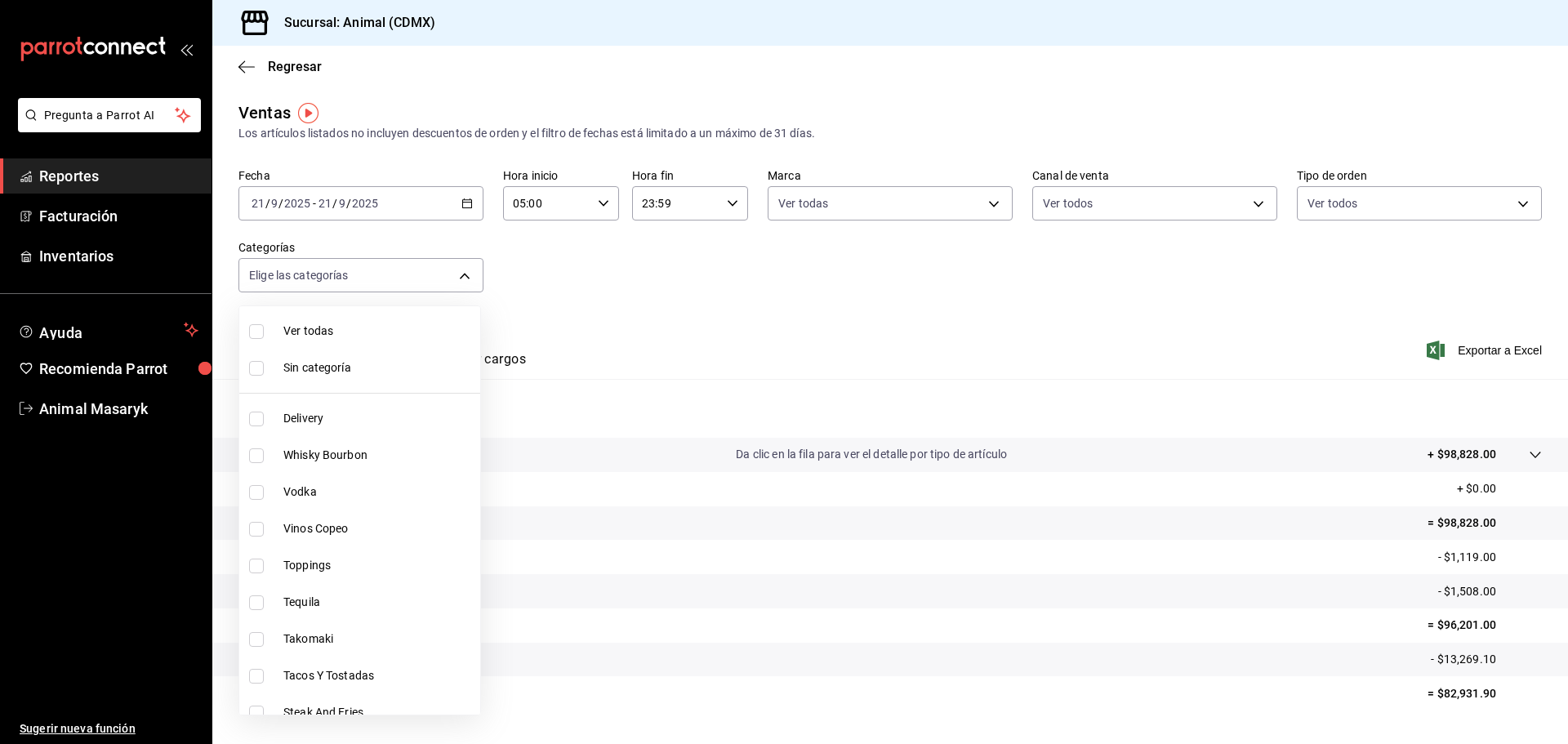
checkbox input "true"
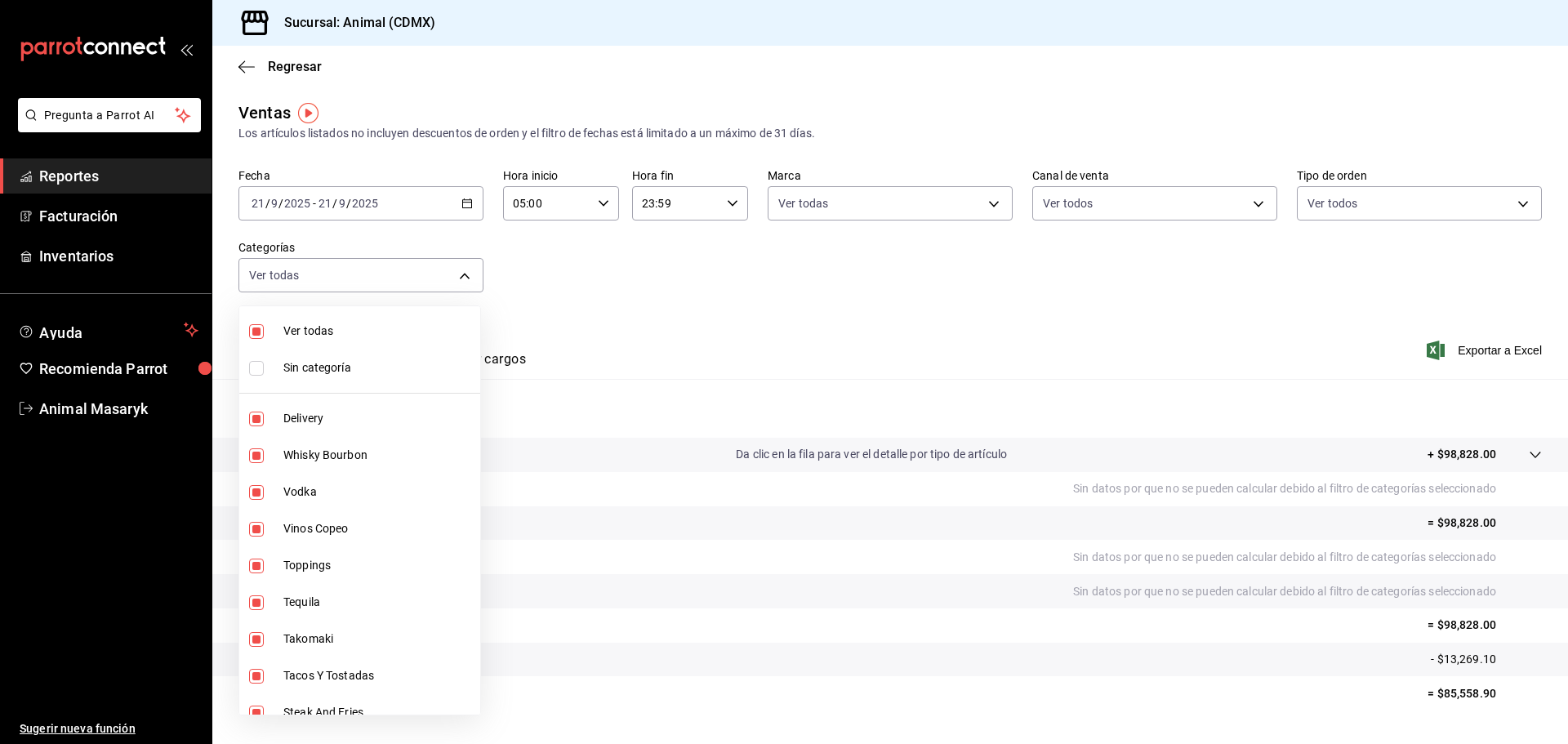
click at [256, 372] on input "checkbox" at bounding box center [256, 368] width 14 height 14
checkbox input "true"
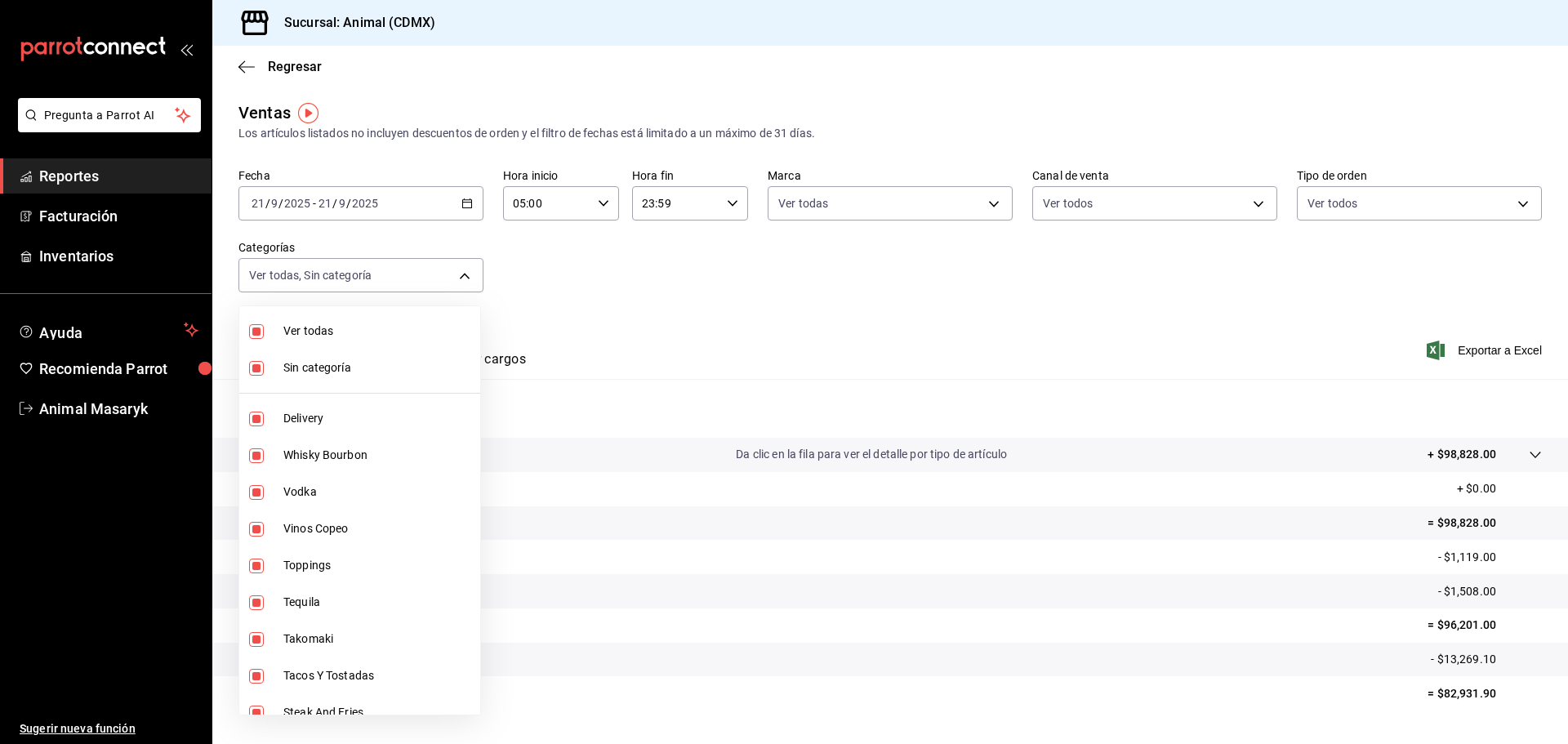
click at [806, 325] on div at bounding box center [784, 372] width 1568 height 744
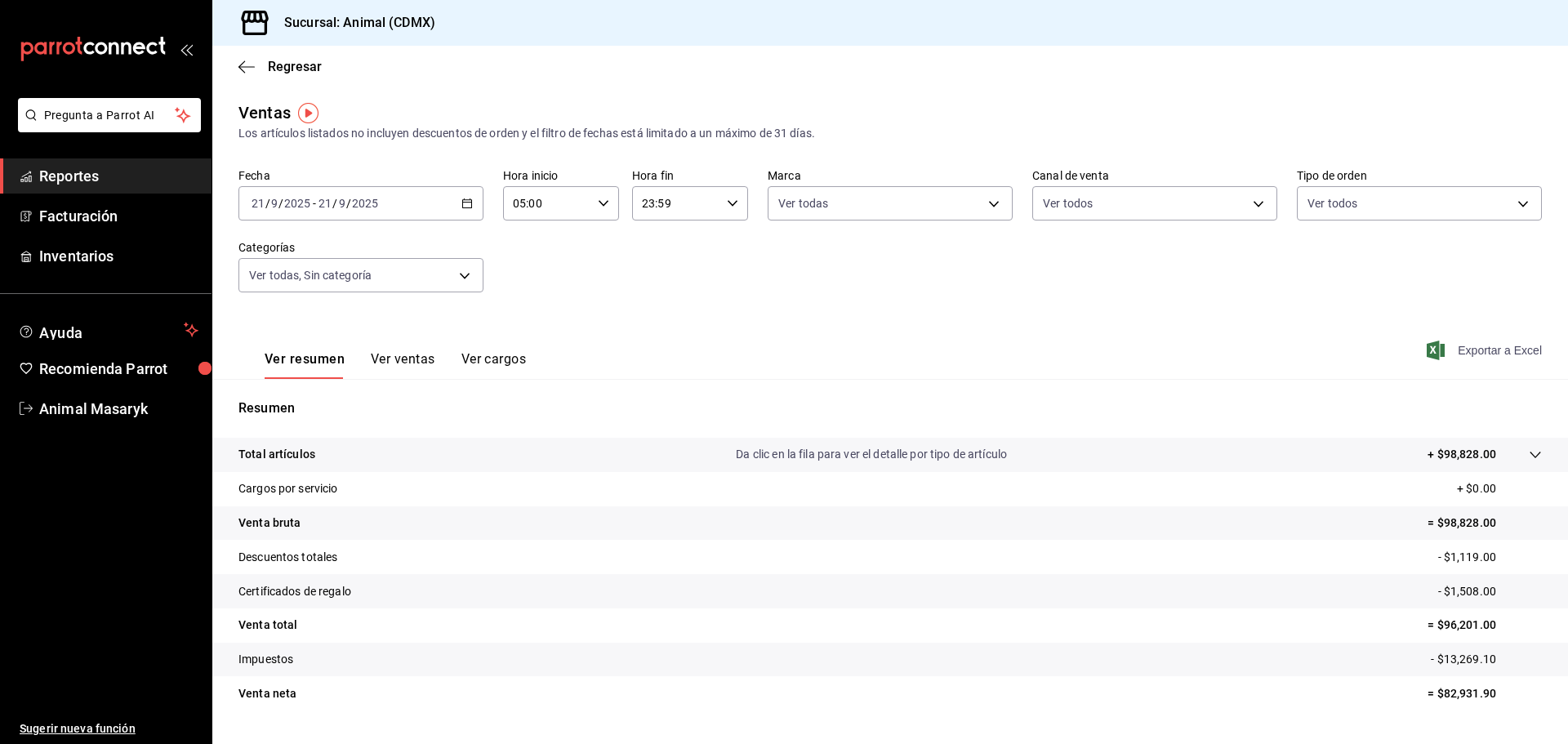
click at [1482, 349] on span "Exportar a Excel" at bounding box center [1487, 350] width 112 height 20
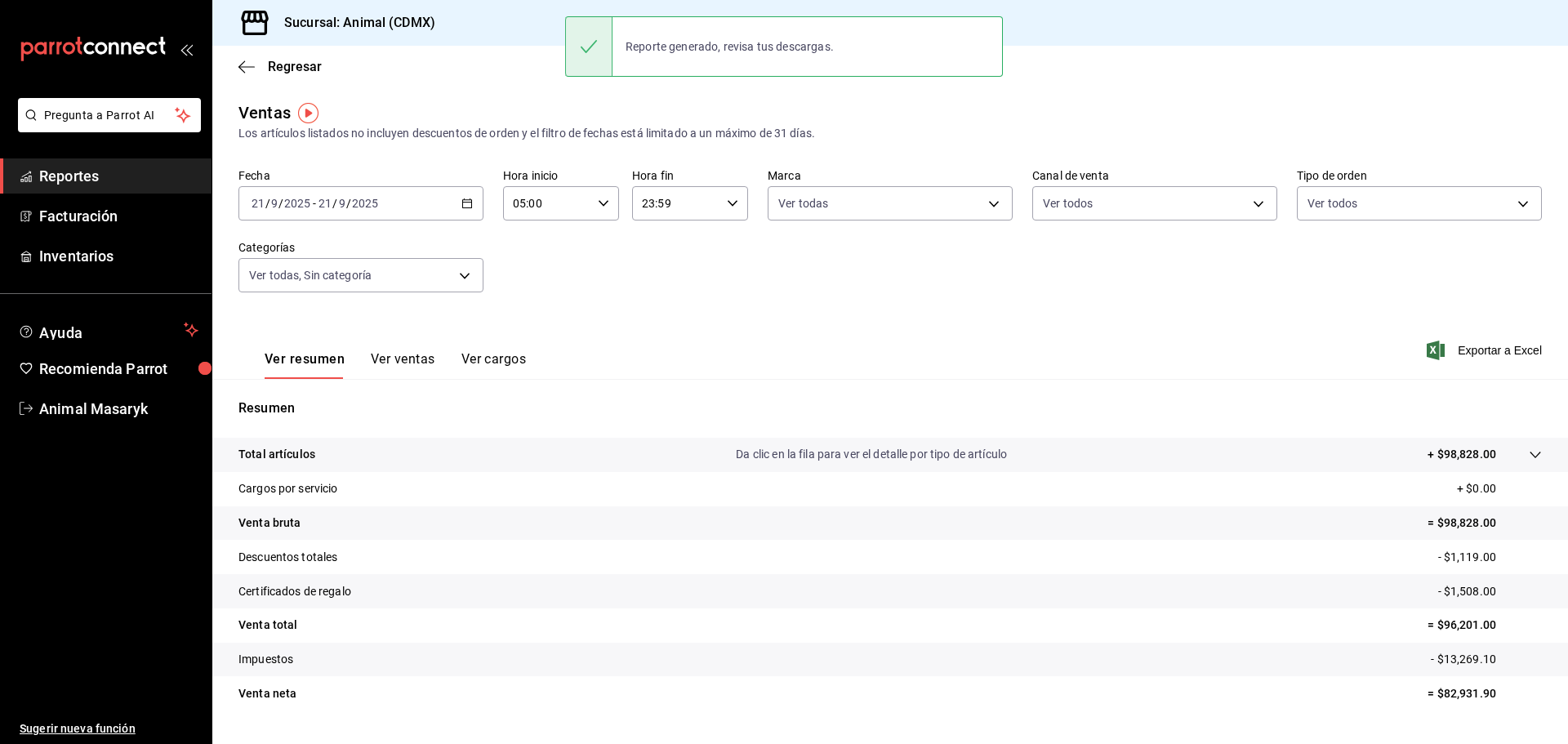
click at [1529, 456] on icon at bounding box center [1535, 455] width 13 height 13
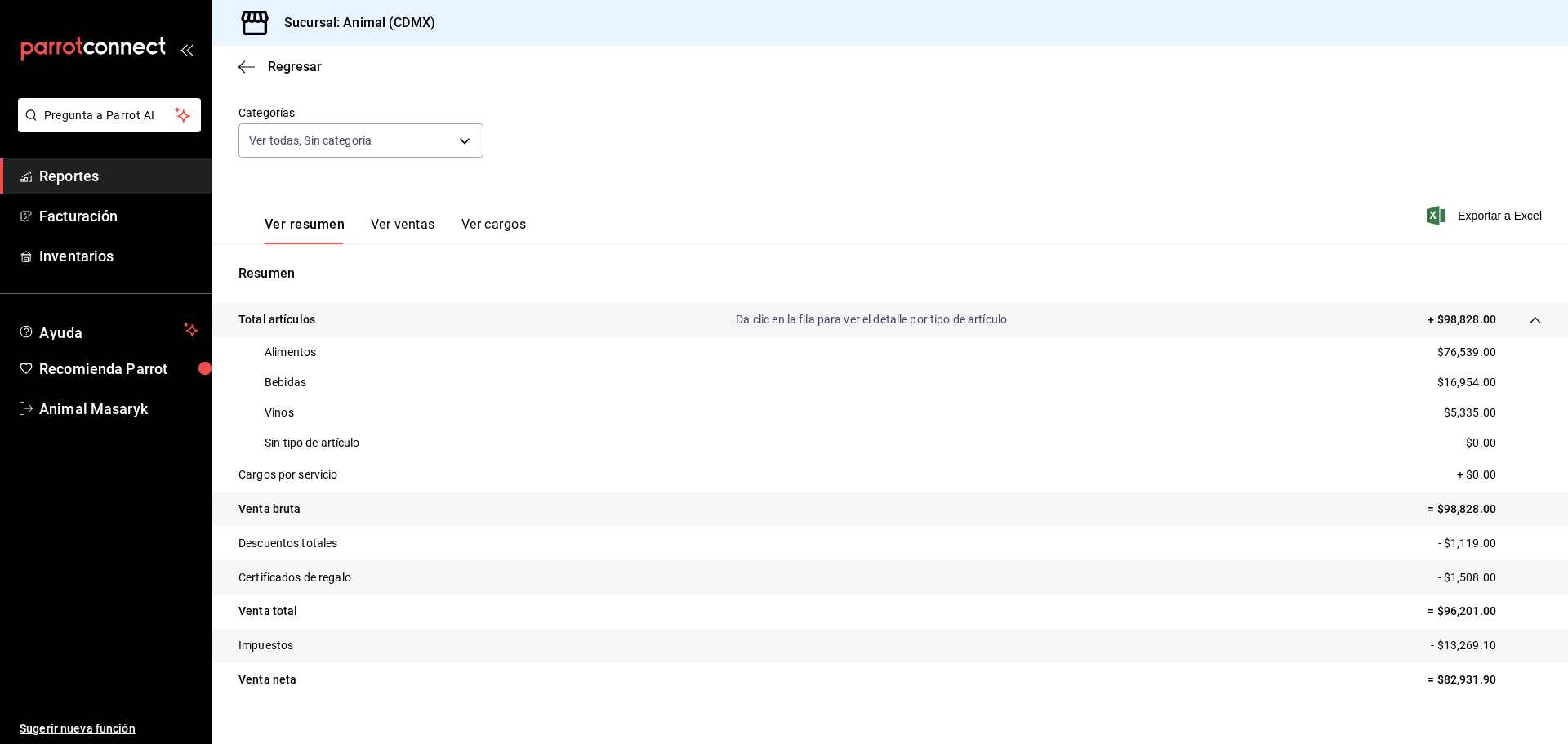
scroll to position [159, 0]
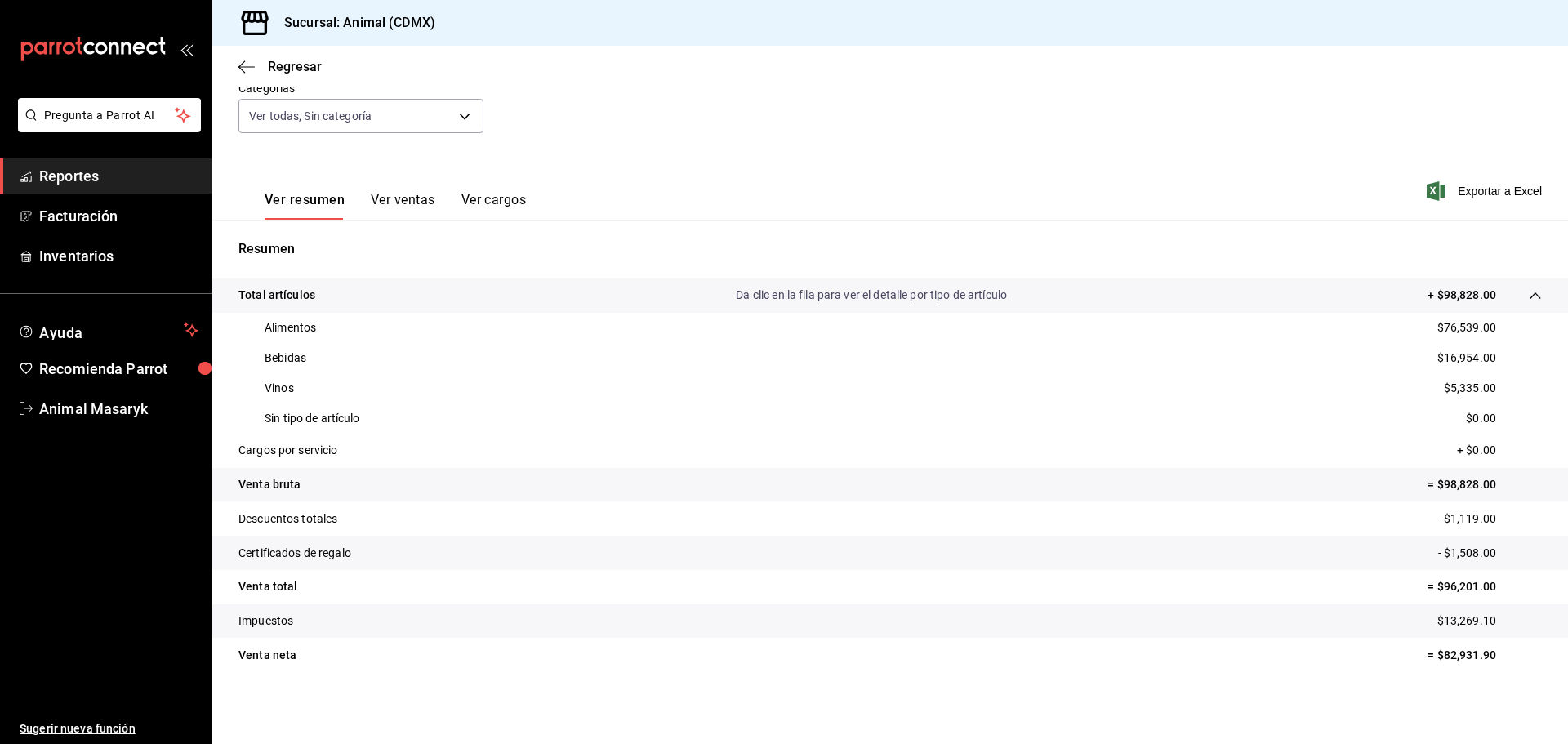
click at [140, 174] on span "Reportes" at bounding box center [119, 176] width 159 height 22
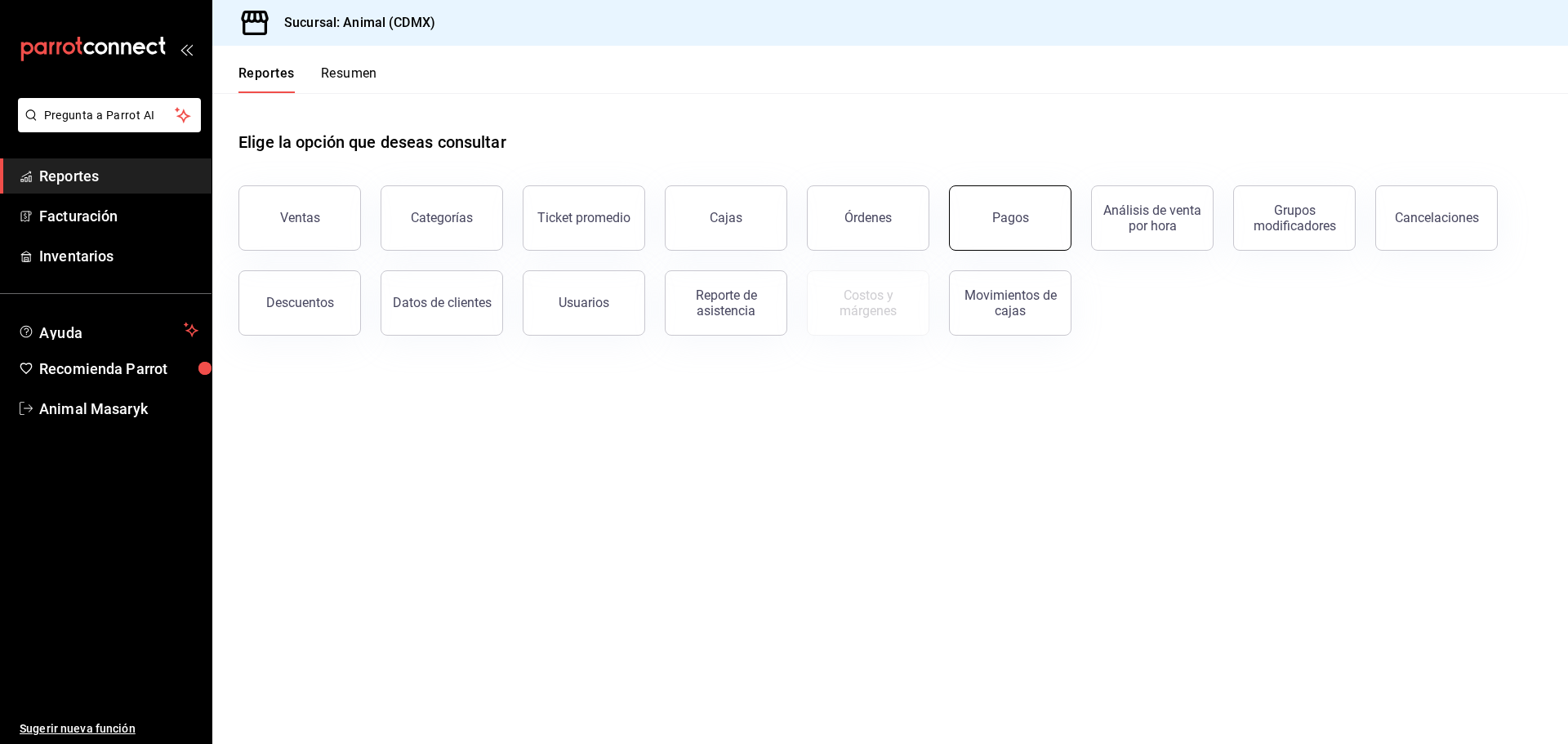
click at [1015, 223] on div "Pagos" at bounding box center [1011, 217] width 37 height 15
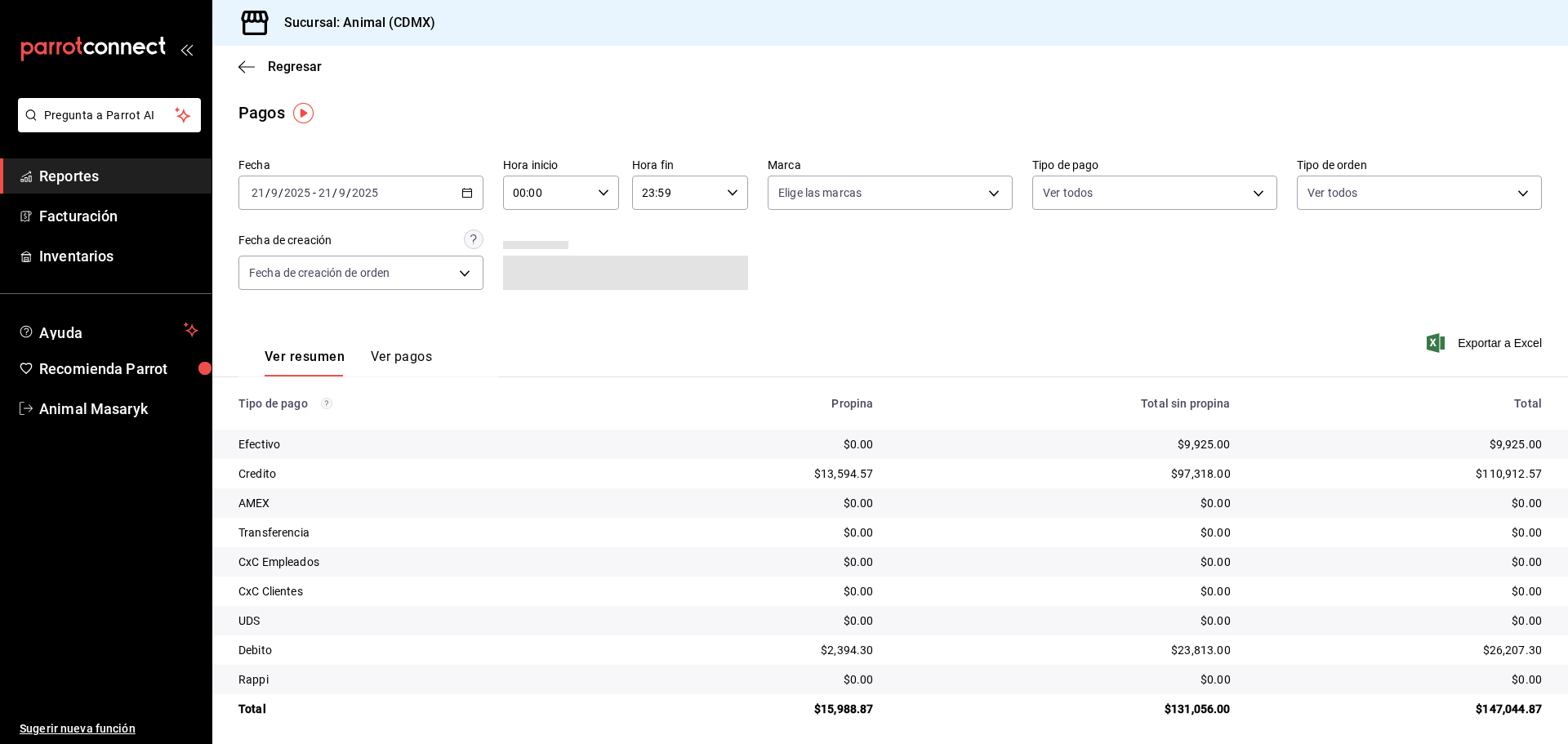
click at [466, 189] on icon "button" at bounding box center [467, 193] width 12 height 12
drag, startPoint x: 280, startPoint y: 249, endPoint x: 305, endPoint y: 234, distance: 29.2
click at [281, 249] on span "Hoy" at bounding box center [316, 242] width 127 height 17
click at [600, 196] on icon "button" at bounding box center [603, 193] width 12 height 12
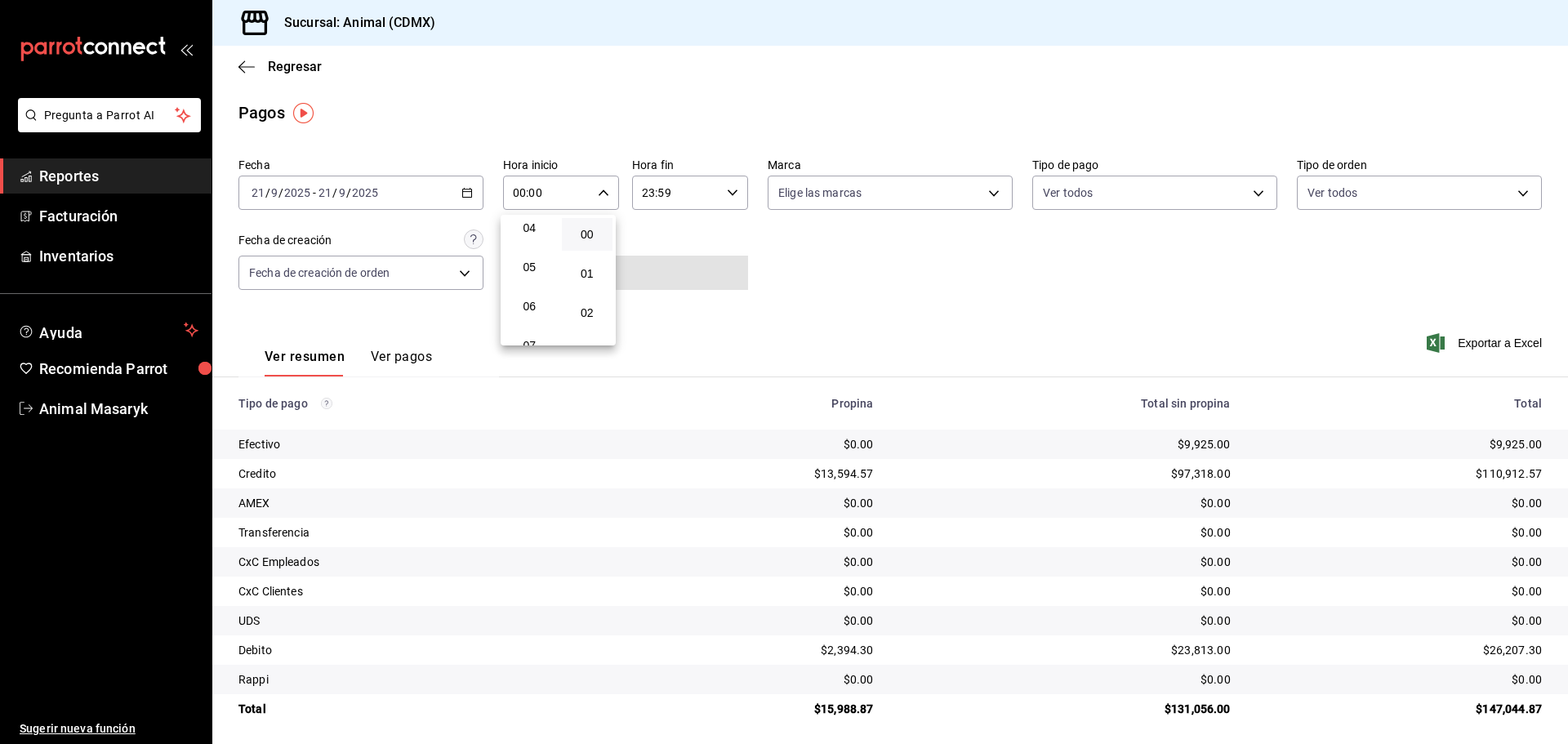
click at [540, 273] on button "05" at bounding box center [529, 267] width 52 height 33
type input "05:00"
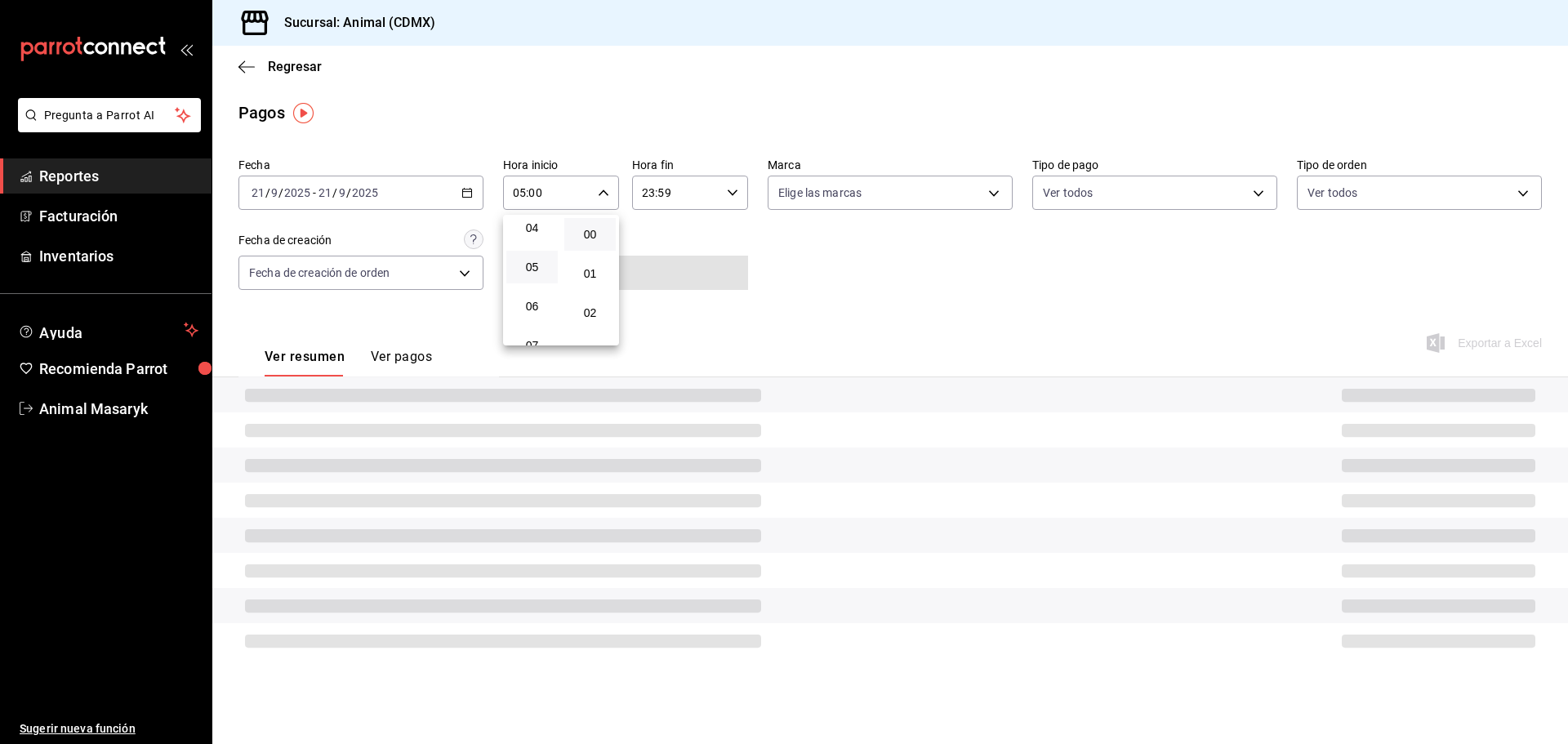
click at [827, 279] on div at bounding box center [784, 372] width 1568 height 744
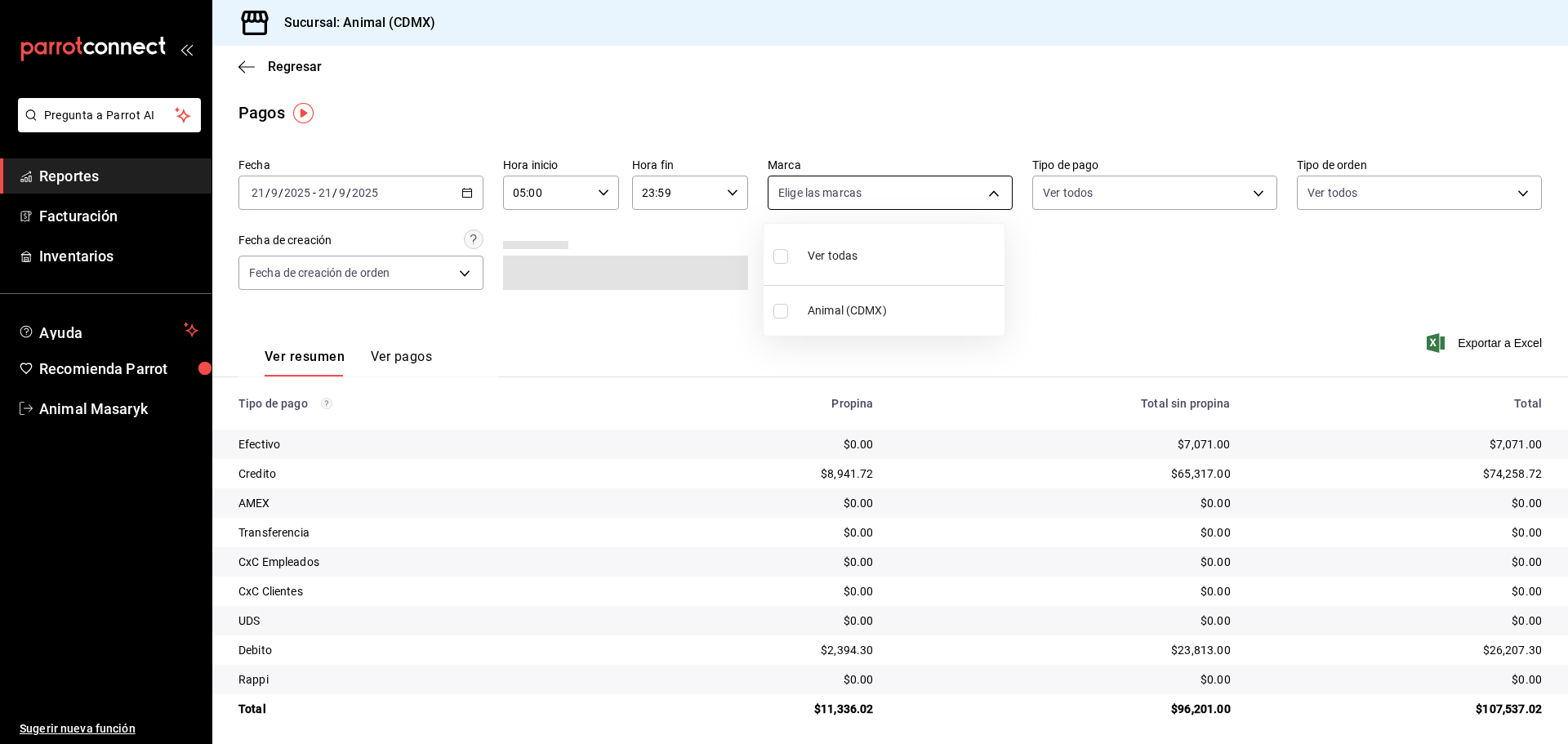
click at [962, 185] on body "Pregunta a Parrot AI Reportes Facturación Inventarios Ayuda Recomienda Parrot A…" at bounding box center [784, 372] width 1568 height 744
click at [859, 260] on li "Ver todas" at bounding box center [884, 254] width 241 height 48
type input "cb0f6aec-1481-4e37-861c-bab9b3a65b14"
checkbox input "true"
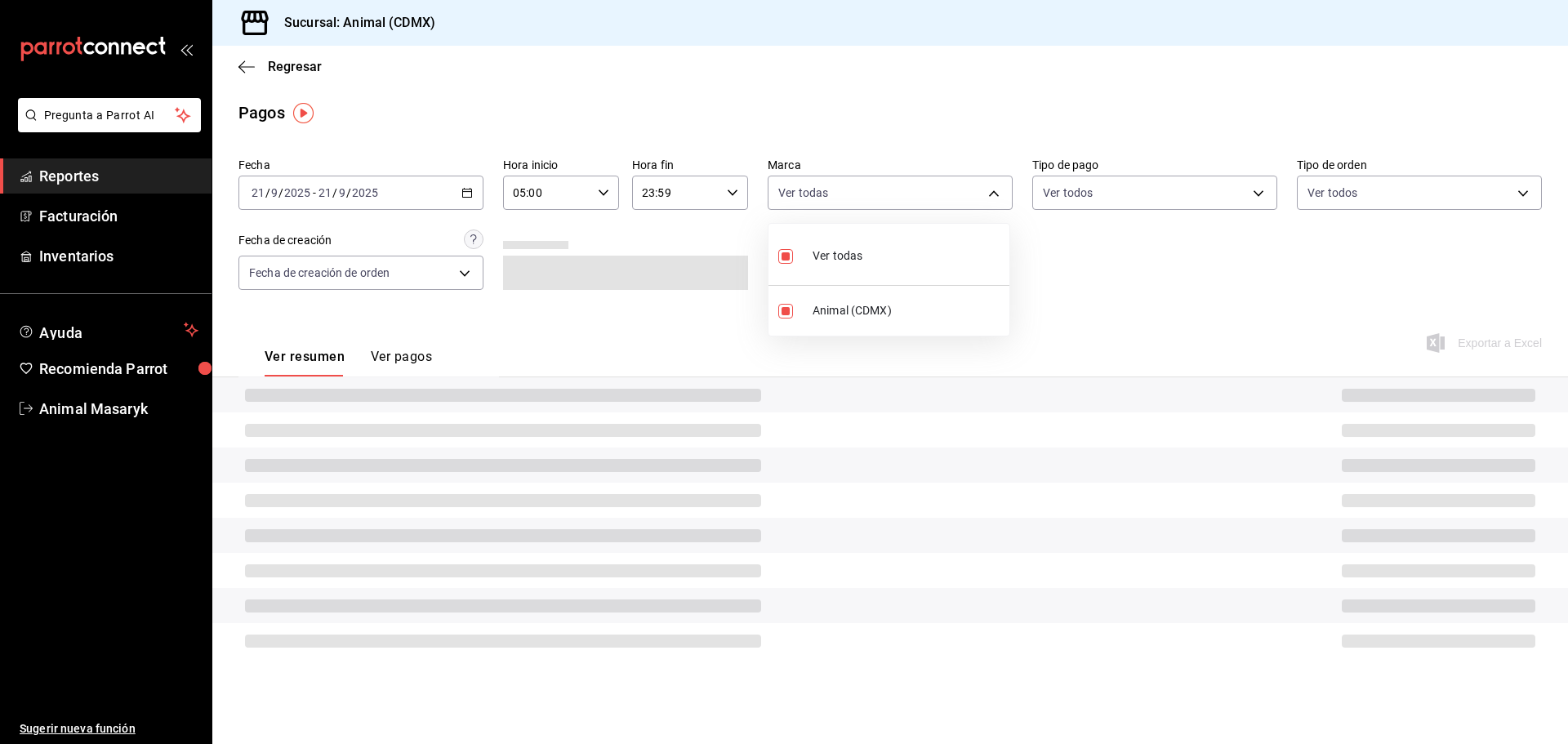
drag, startPoint x: 1123, startPoint y: 300, endPoint x: 1158, endPoint y: 243, distance: 66.9
click at [1126, 298] on div at bounding box center [784, 372] width 1568 height 744
click at [1196, 180] on body "Pregunta a Parrot AI Reportes Facturación Inventarios Ayuda Recomienda Parrot A…" at bounding box center [784, 372] width 1568 height 744
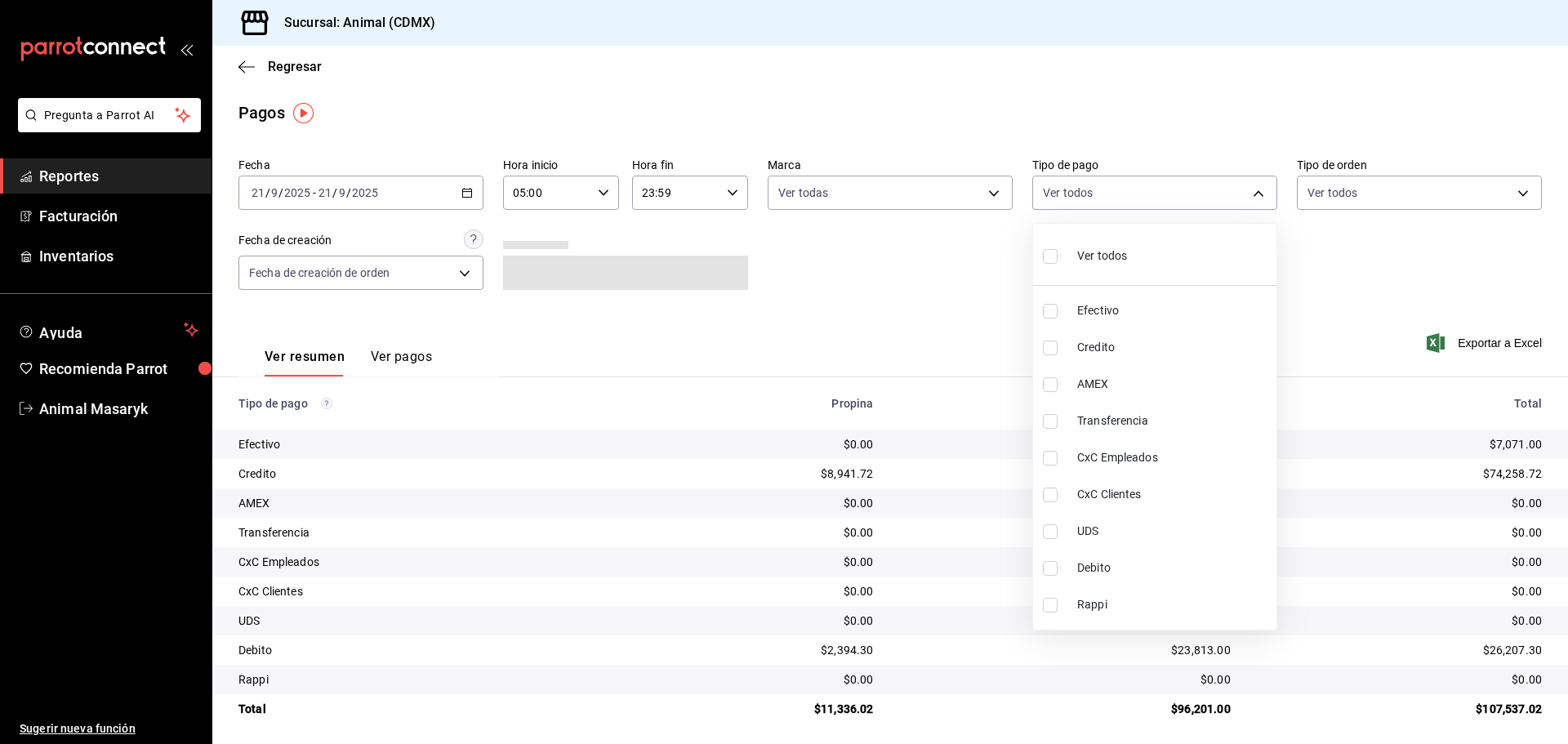
click at [1079, 261] on span "Ver todos" at bounding box center [1102, 256] width 50 height 17
type input "42f515b5-d78a-4538-9fd6-dd91ca8c9d0d,09d93f3d-83f8-4294-bef9-640bdbafd8e4,c0bfe…"
checkbox input "true"
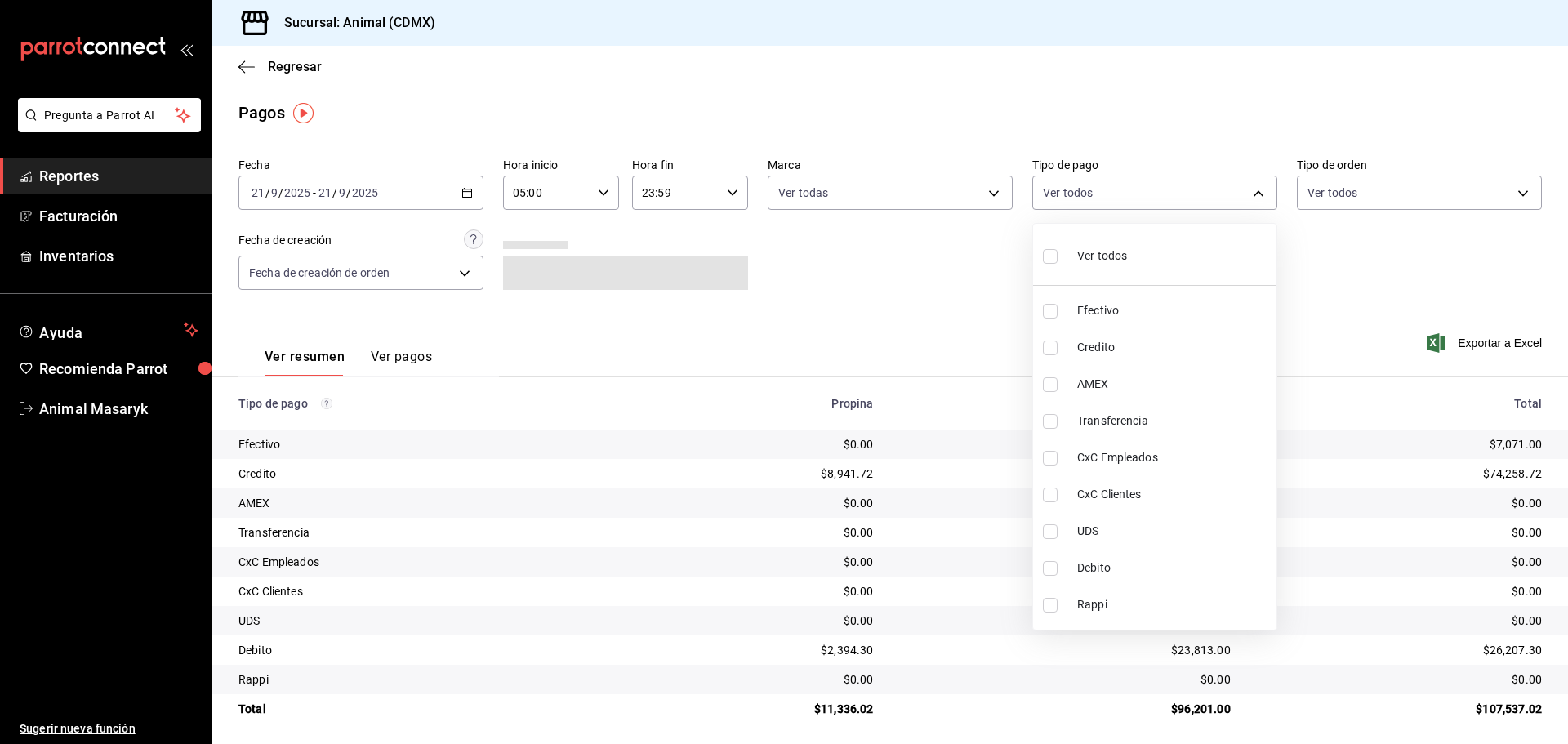
checkbox input "true"
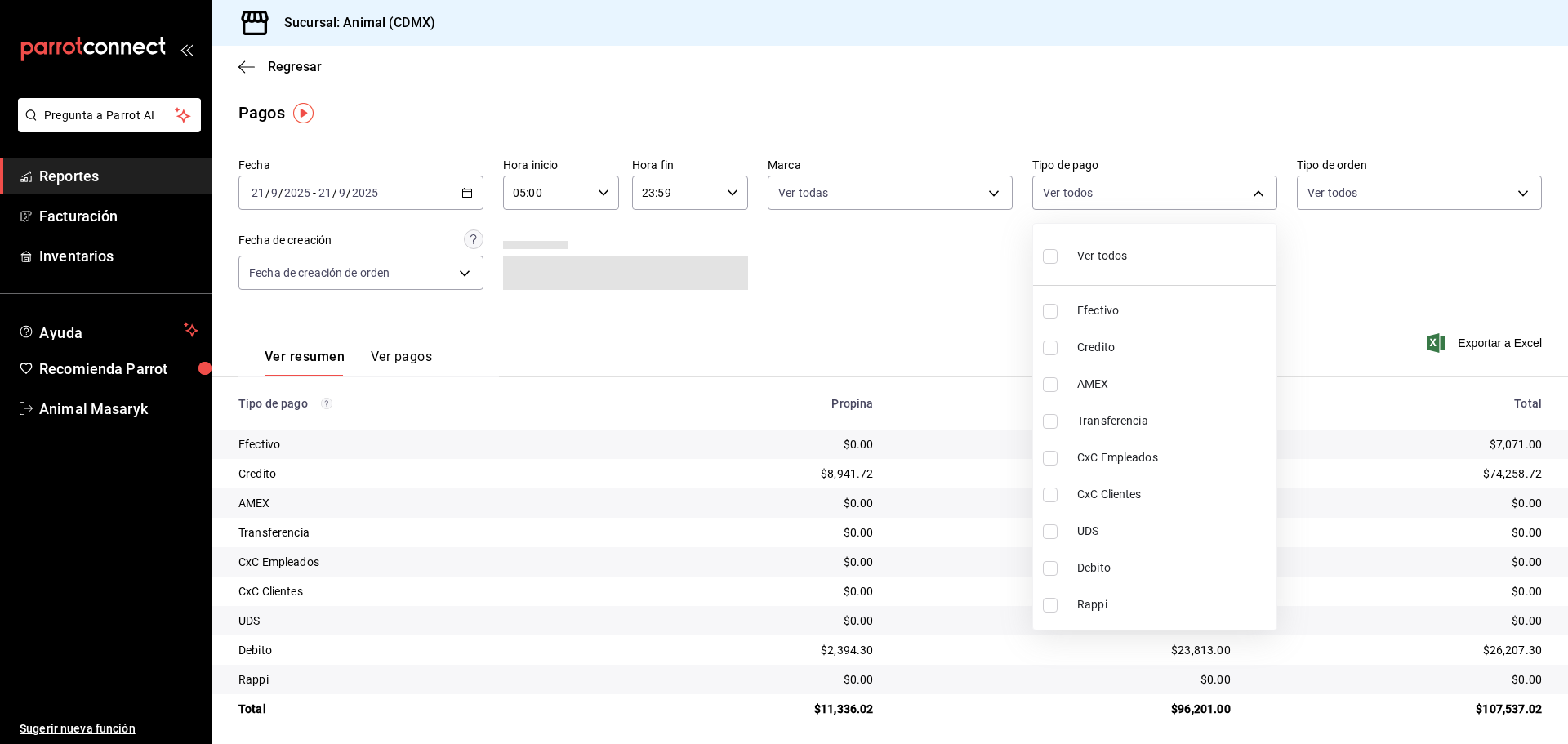
checkbox input "true"
drag, startPoint x: 1392, startPoint y: 283, endPoint x: 1418, endPoint y: 210, distance: 77.5
click at [1393, 283] on div at bounding box center [784, 372] width 1568 height 744
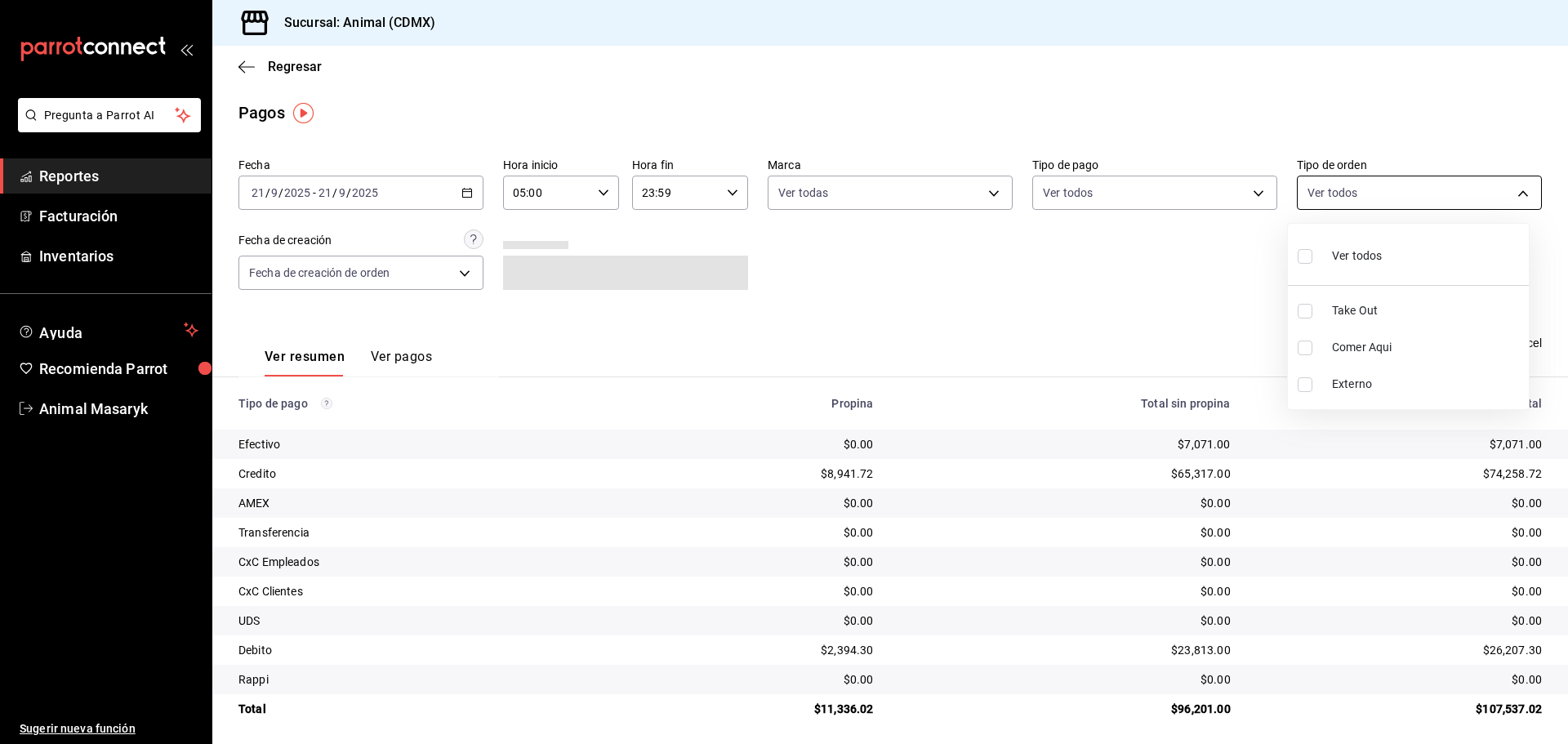
click at [1517, 186] on body "Pregunta a Parrot AI Reportes Facturación Inventarios Ayuda Recomienda Parrot A…" at bounding box center [784, 372] width 1568 height 744
click at [1337, 242] on div "Ver todos" at bounding box center [1339, 254] width 84 height 35
type input "ad44a823-99d3-4372-a913-4cf57f2a9ac0,b8ee5ff1-85c8-4a81-aa51-555e6c8ba0c6,EXTER…"
checkbox input "true"
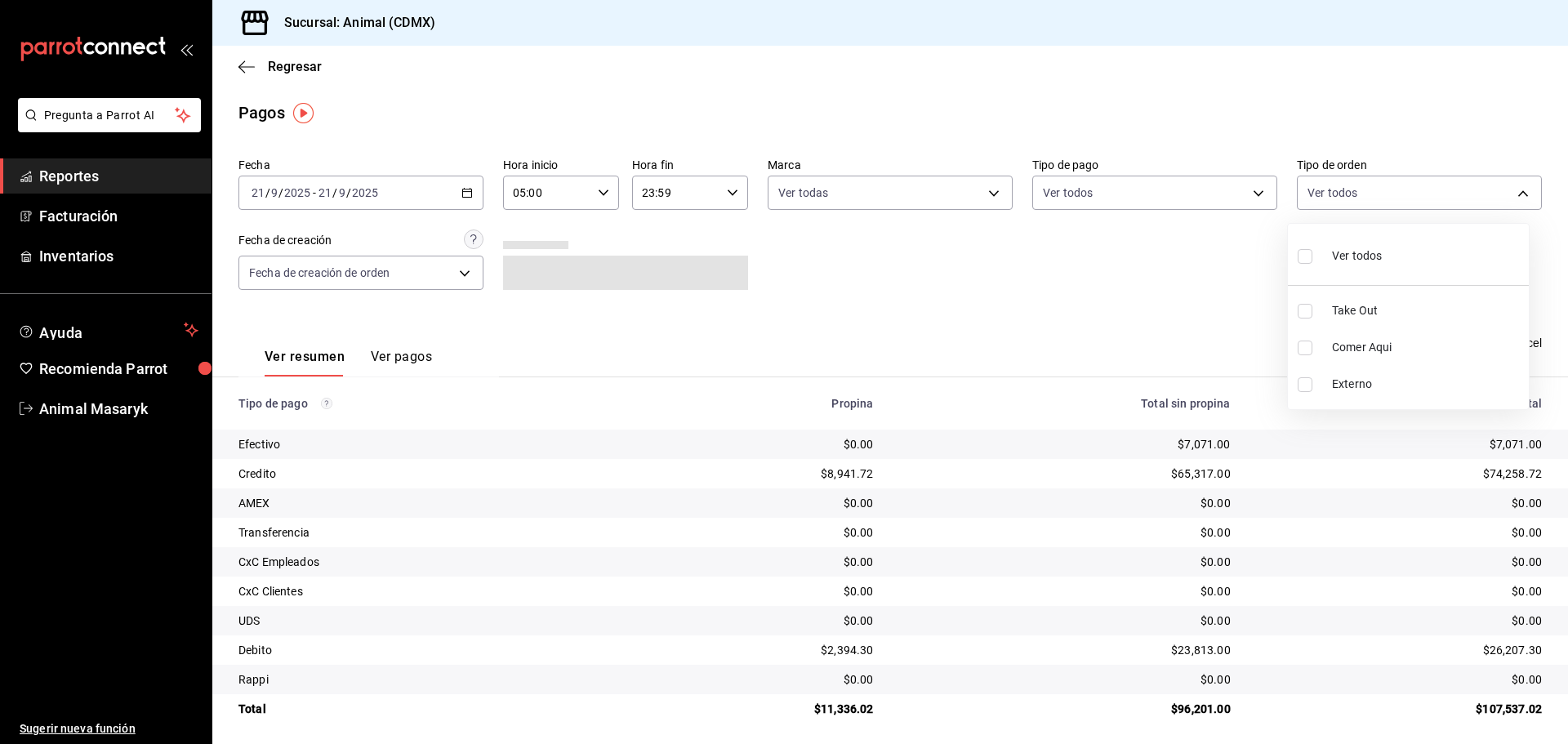
checkbox input "true"
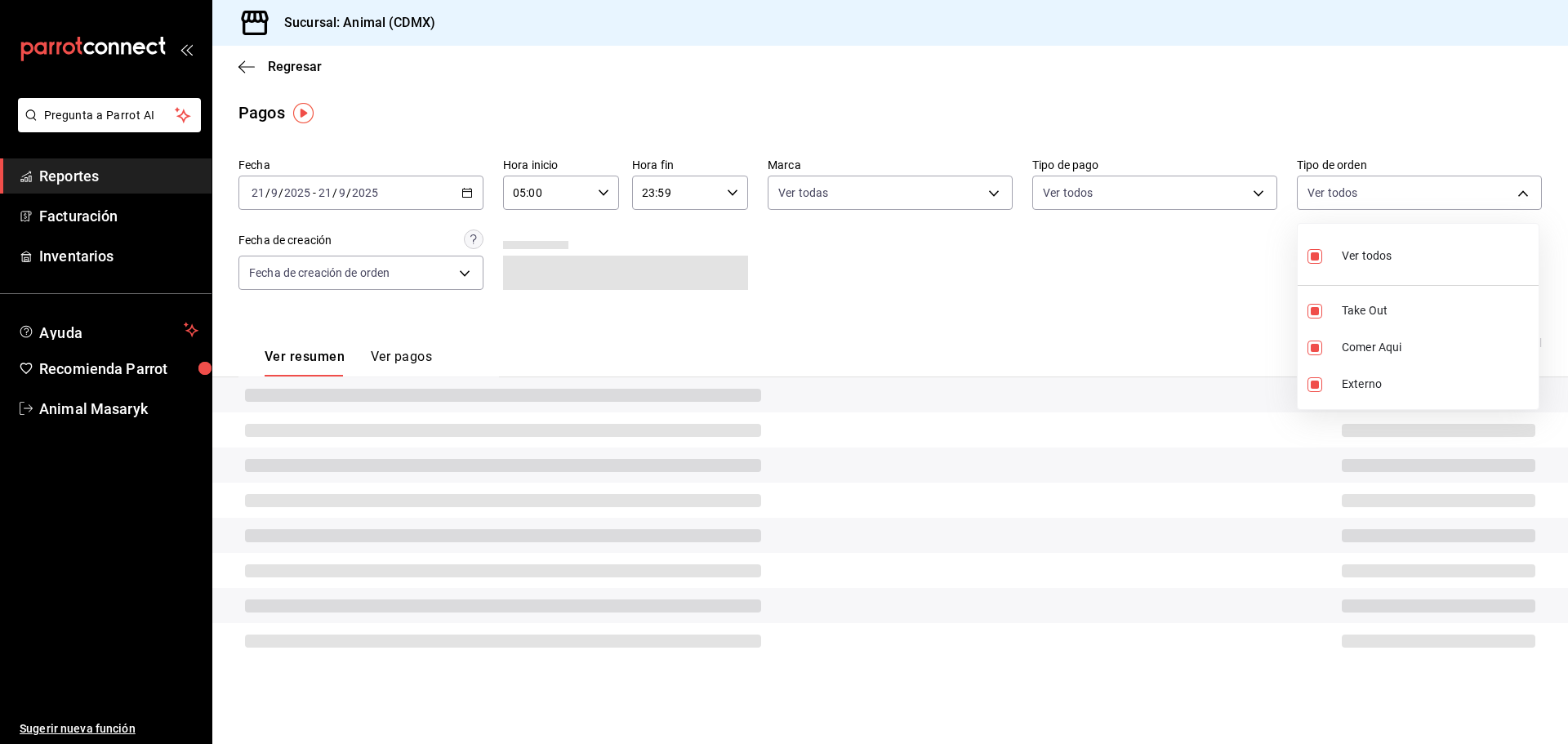
click at [1094, 271] on div at bounding box center [784, 372] width 1568 height 744
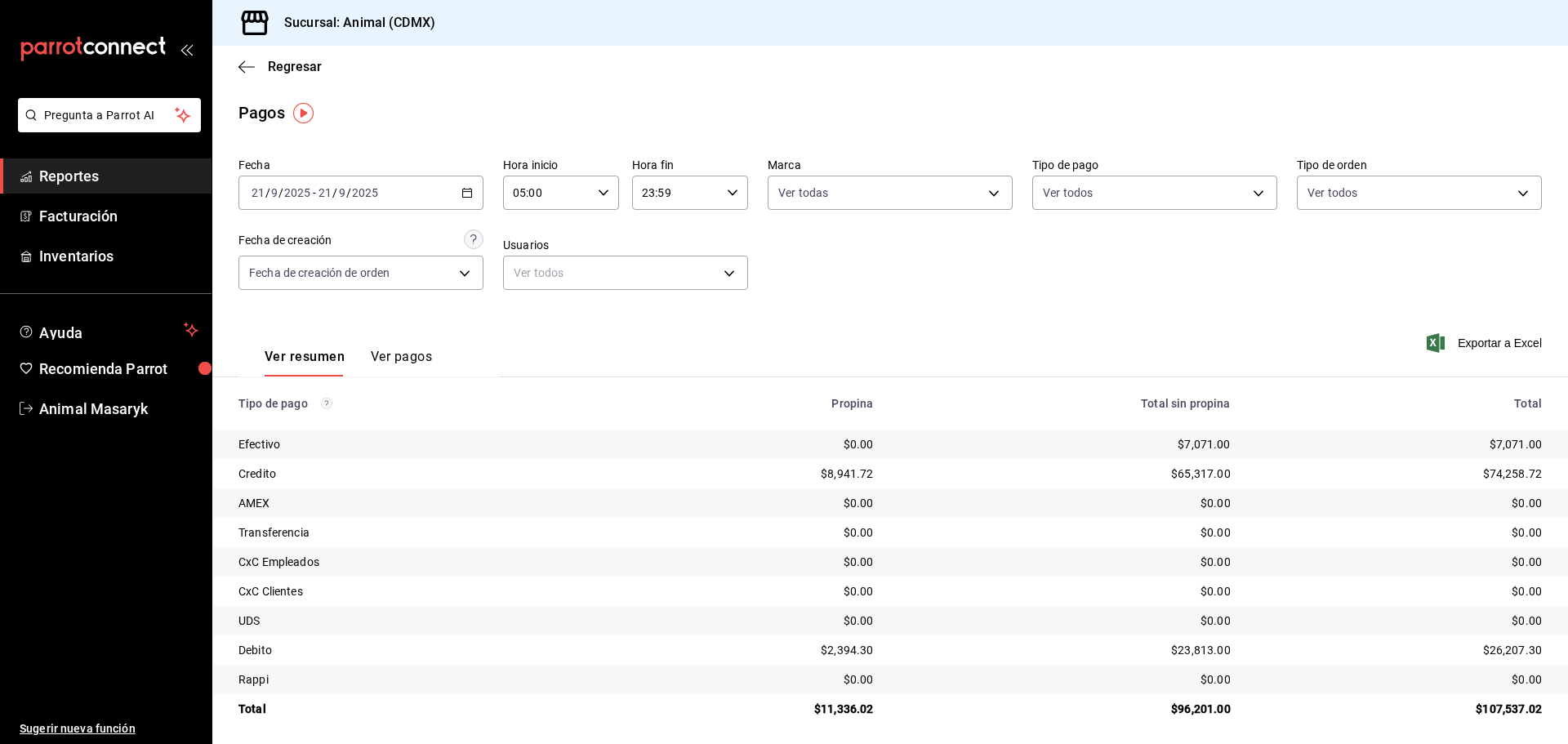
click at [1479, 453] on div "$7,071.00" at bounding box center [1399, 444] width 285 height 16
click at [180, 186] on span "Reportes" at bounding box center [119, 176] width 159 height 22
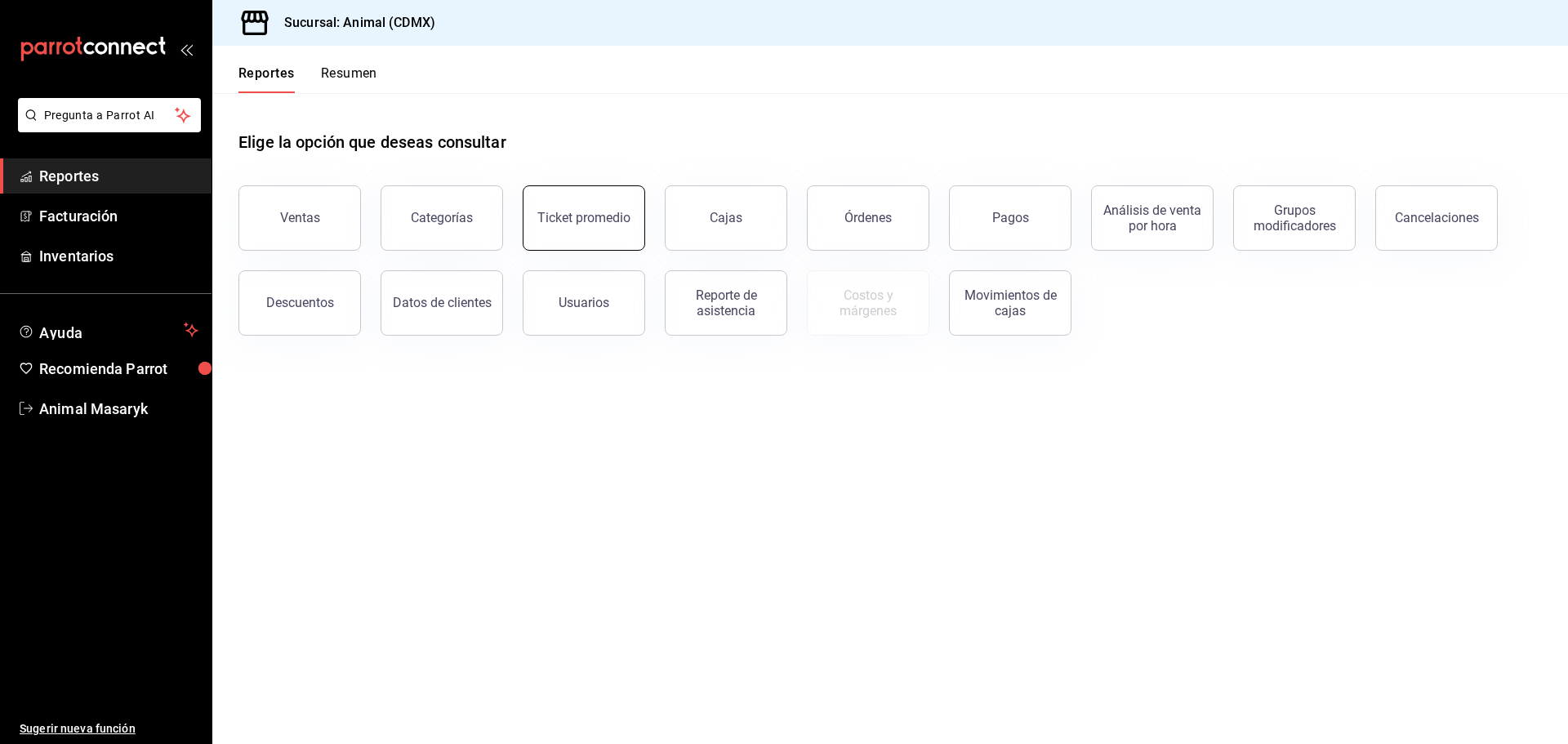
click at [582, 230] on button "Ticket promedio" at bounding box center [584, 218] width 122 height 65
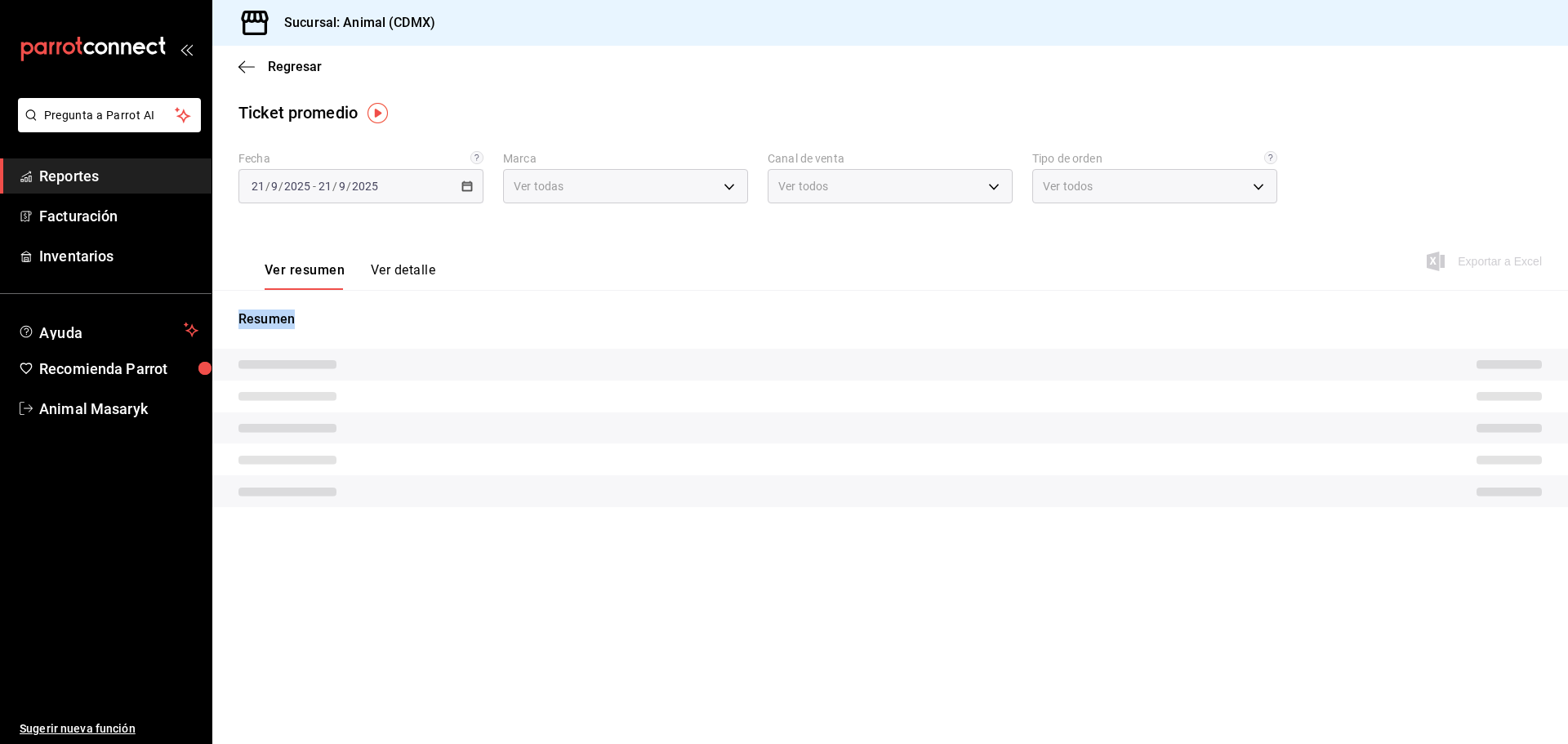
type input "cb0f6aec-1481-4e37-861c-bab9b3a65b14"
type input "PARROT,UBER_EATS,RAPPI,DIDI_FOOD,ONLINE"
type input "ad44a823-99d3-4372-a913-4cf57f2a9ac0,b8ee5ff1-85c8-4a81-aa51-555e6c8ba0c6,EXTER…"
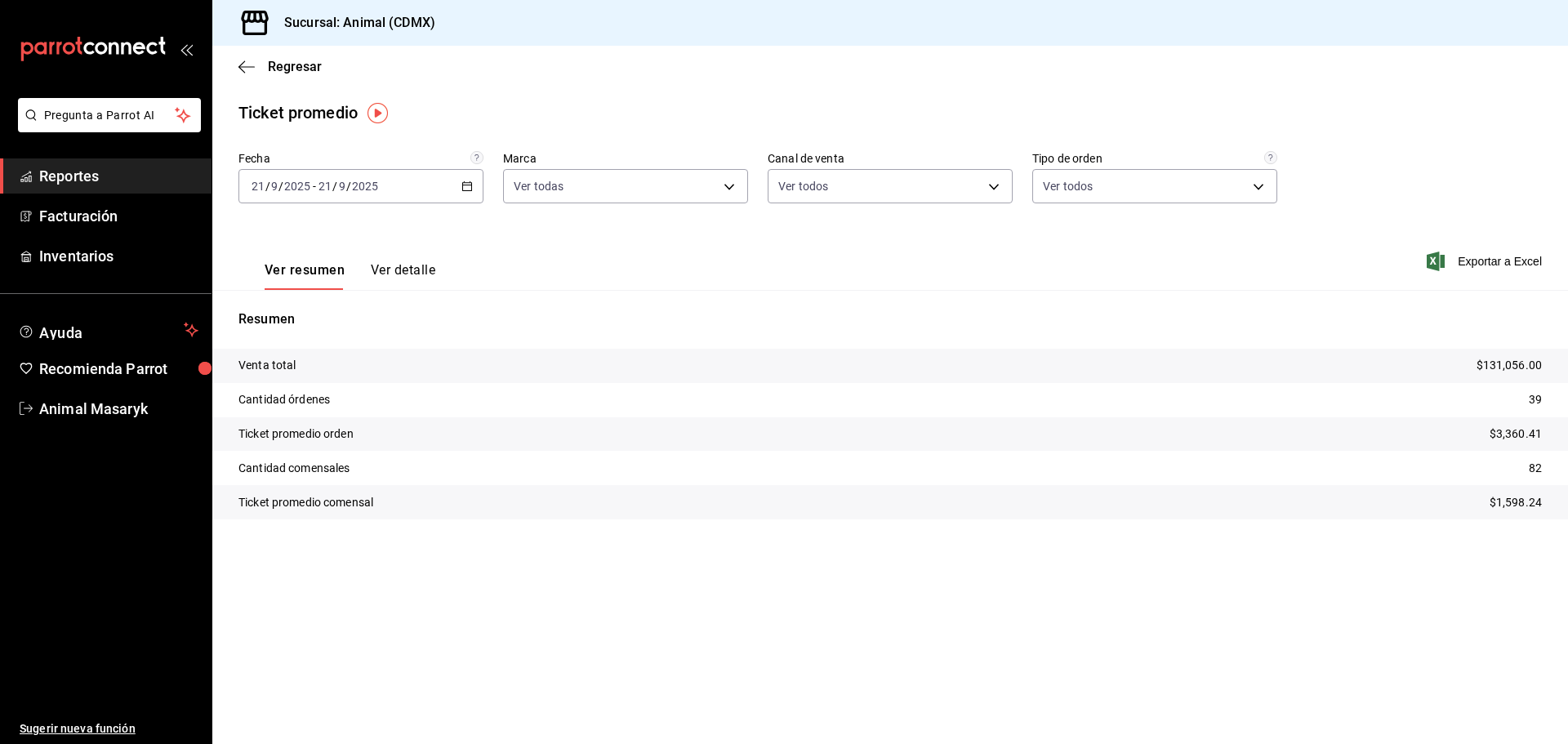
click at [592, 230] on div "Ver resumen Ver detalle Exportar a Excel" at bounding box center [890, 256] width 1355 height 67
click at [159, 194] on ul "Reportes Facturación Inventarios" at bounding box center [106, 215] width 212 height 115
click at [730, 185] on body "Pregunta a Parrot AI Reportes Facturación Inventarios Ayuda Recomienda Parrot A…" at bounding box center [784, 372] width 1568 height 744
click at [958, 190] on div at bounding box center [784, 372] width 1568 height 744
click at [990, 190] on body "Pregunta a Parrot AI Reportes Facturación Inventarios Ayuda Recomienda Parrot A…" at bounding box center [784, 372] width 1568 height 744
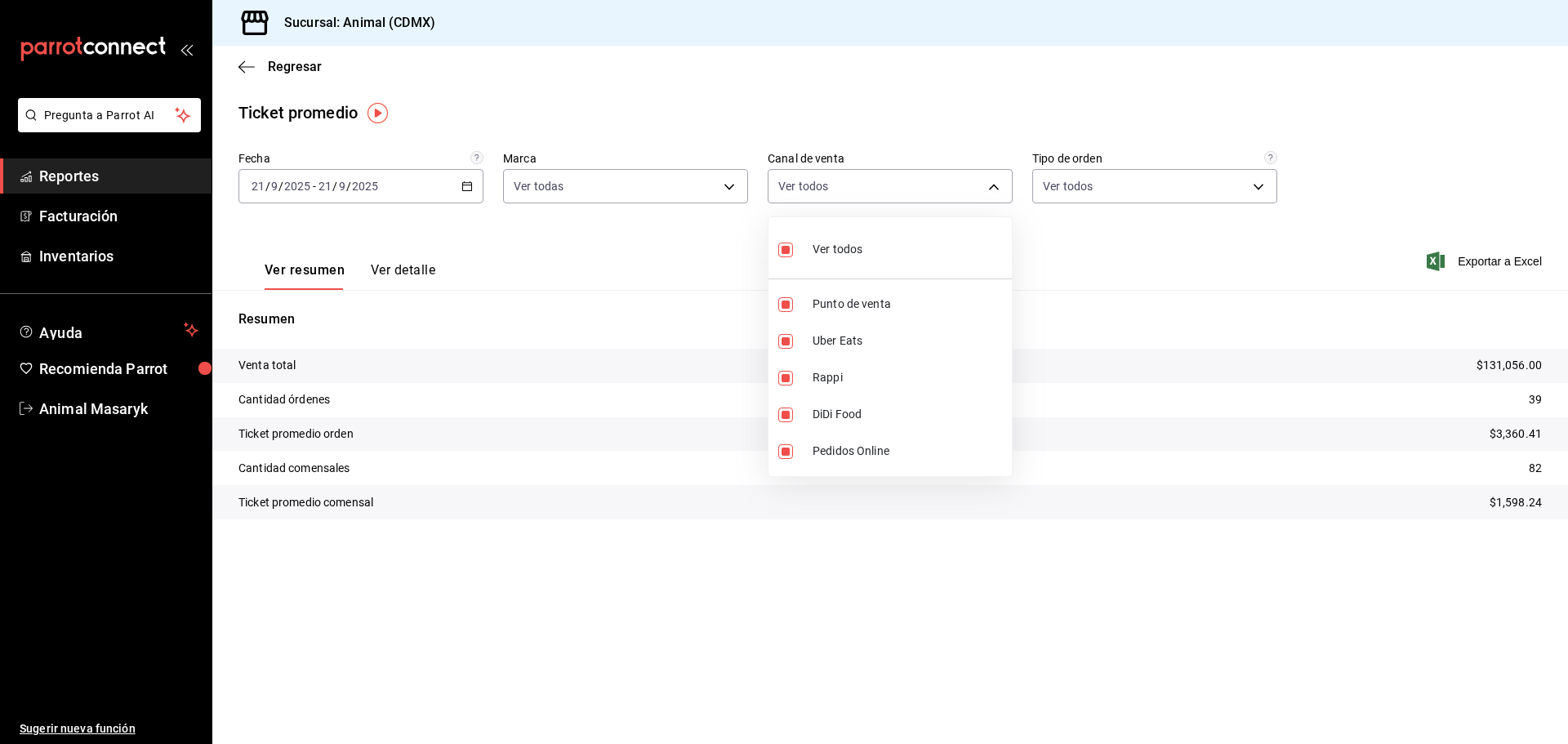
click at [1060, 211] on div at bounding box center [784, 372] width 1568 height 744
click at [64, 176] on span "Reportes" at bounding box center [119, 176] width 159 height 22
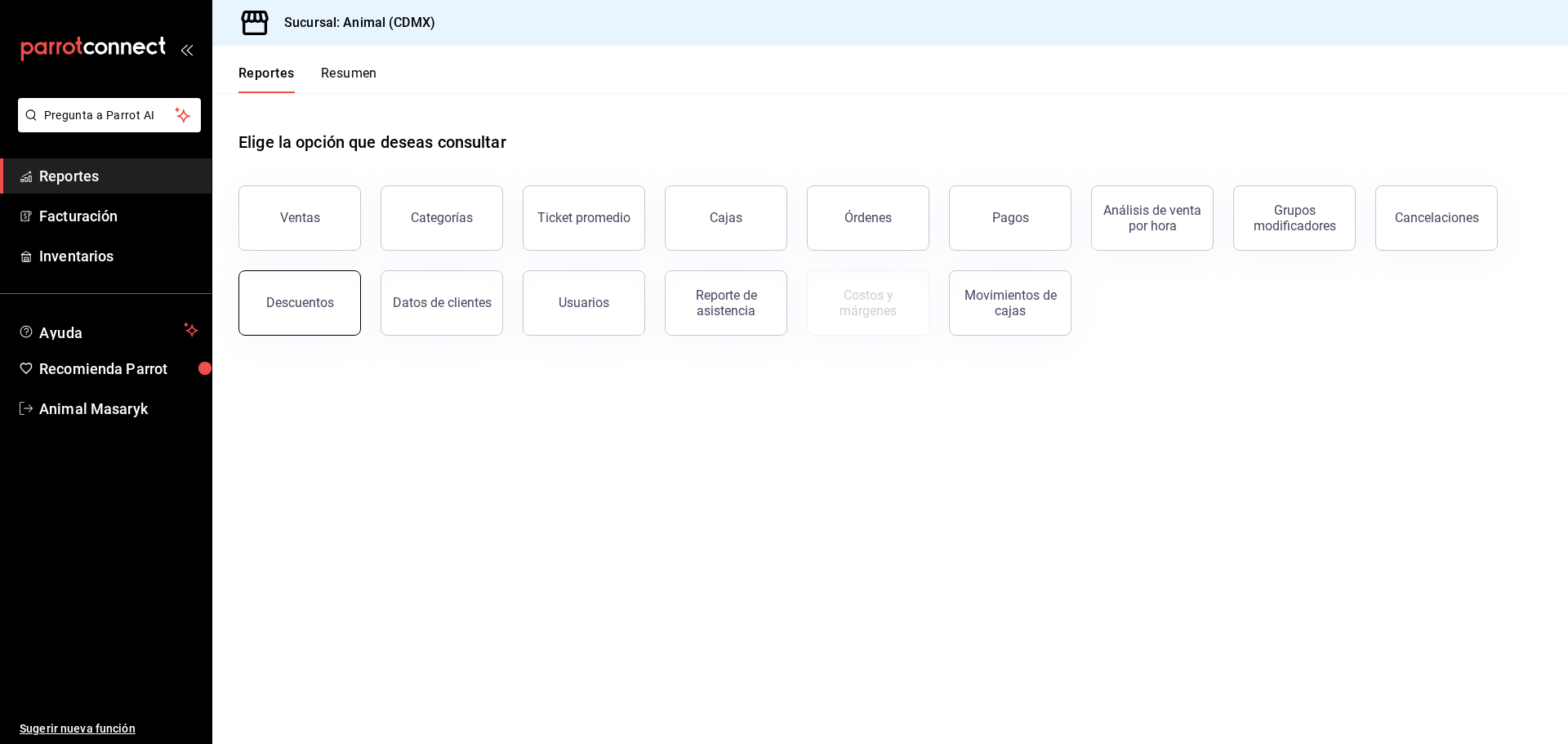
click at [314, 311] on button "Descuentos" at bounding box center [299, 303] width 122 height 65
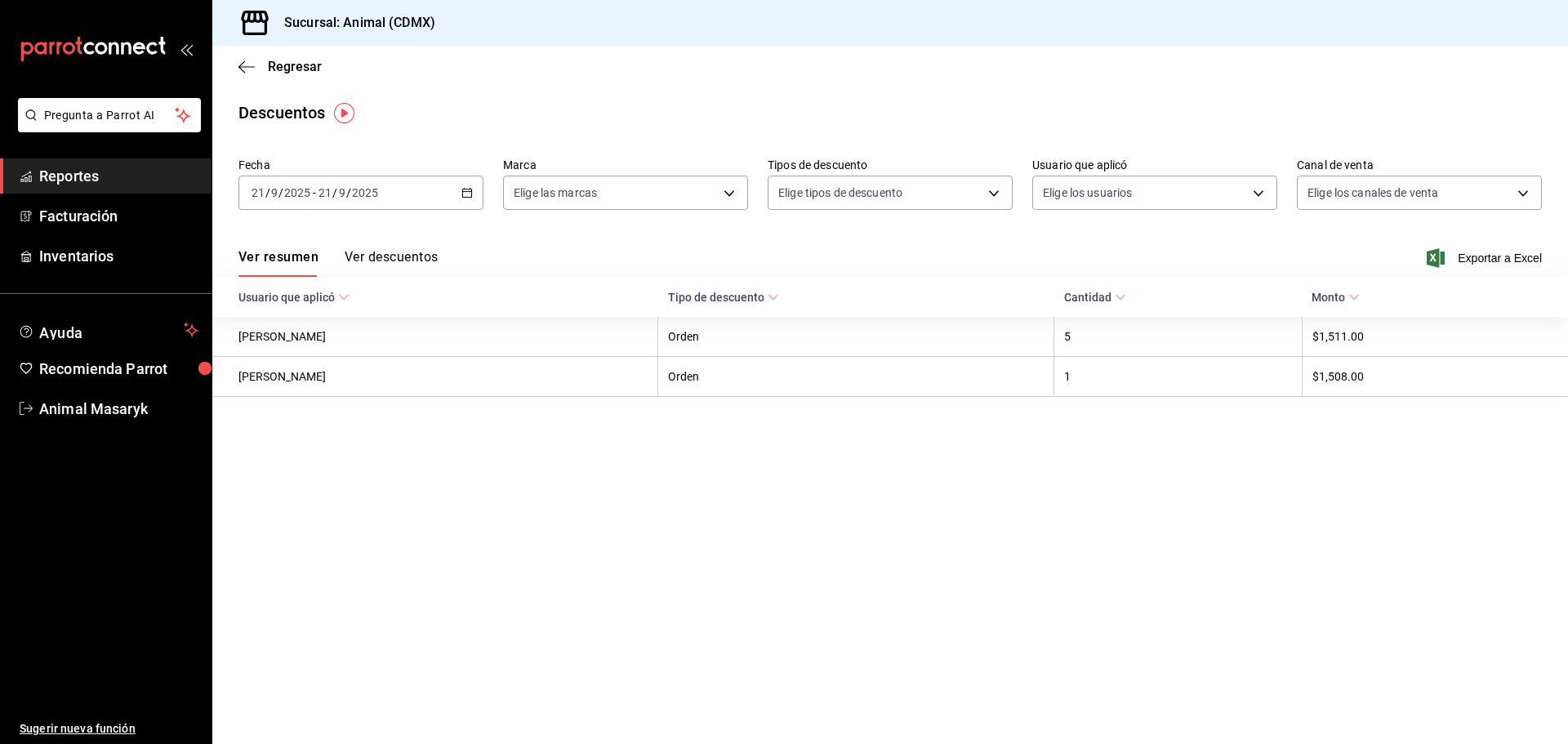
click at [468, 192] on \(Stroke\) "button" at bounding box center [468, 191] width 9 height 1
click at [290, 248] on span "Hoy" at bounding box center [316, 242] width 127 height 17
click at [713, 169] on div "Elige las marcas" at bounding box center [625, 189] width 245 height 41
click at [730, 184] on body "Pregunta a Parrot AI Reportes Facturación Inventarios Ayuda Recomienda Parrot A…" at bounding box center [784, 372] width 1568 height 744
click at [587, 247] on div "Ver todas" at bounding box center [556, 254] width 84 height 35
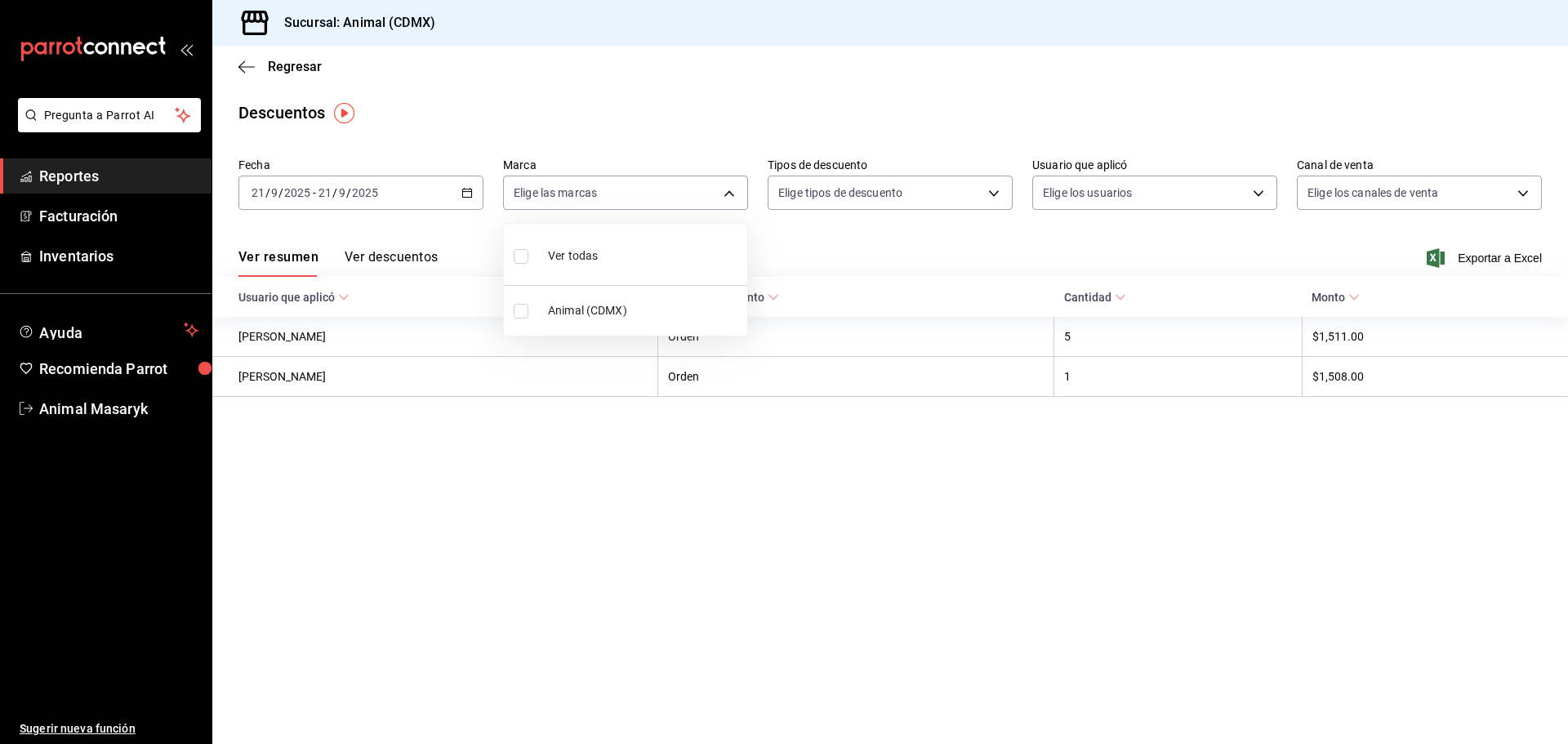
type input "cb0f6aec-1481-4e37-861c-bab9b3a65b14"
checkbox input "true"
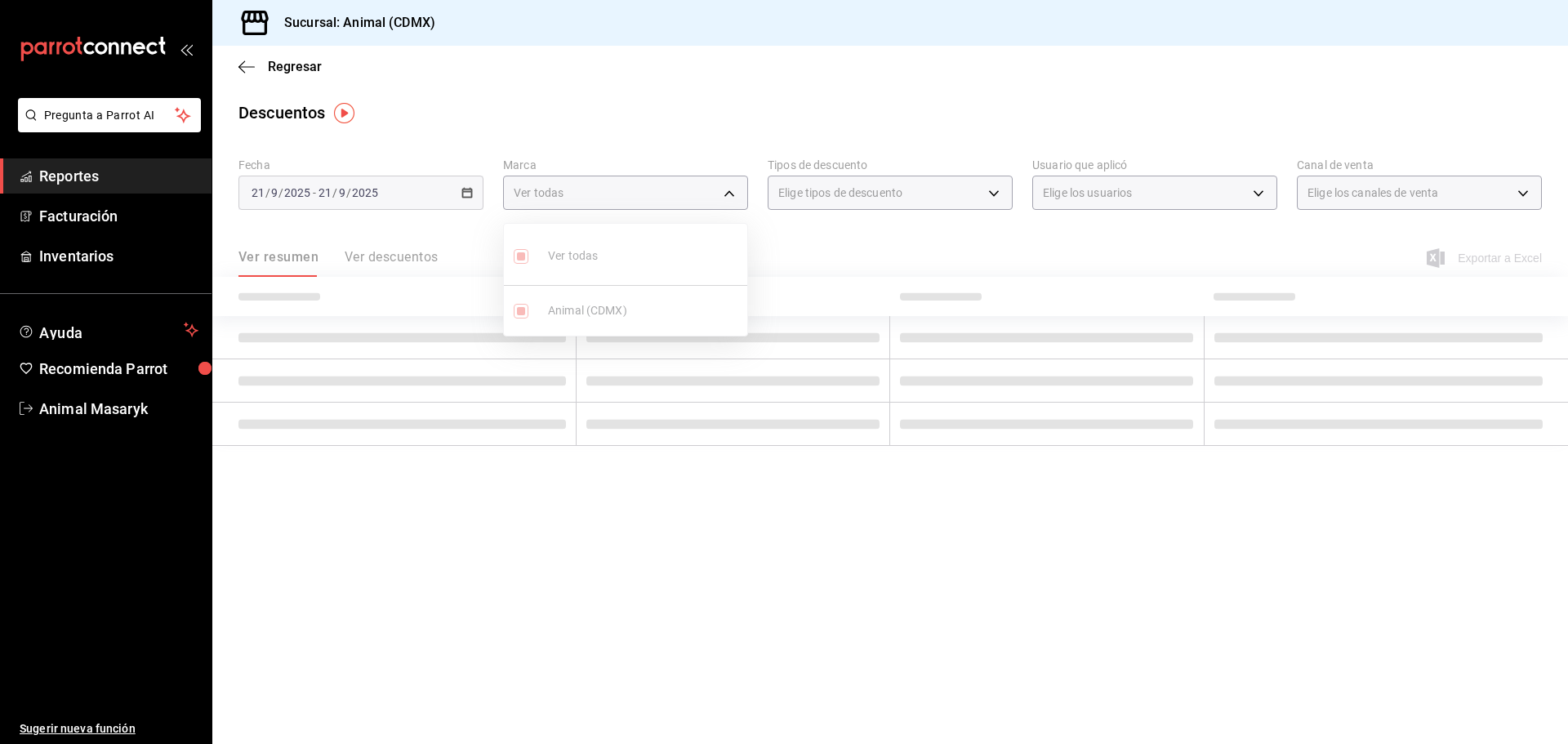
click at [857, 239] on div at bounding box center [784, 372] width 1568 height 744
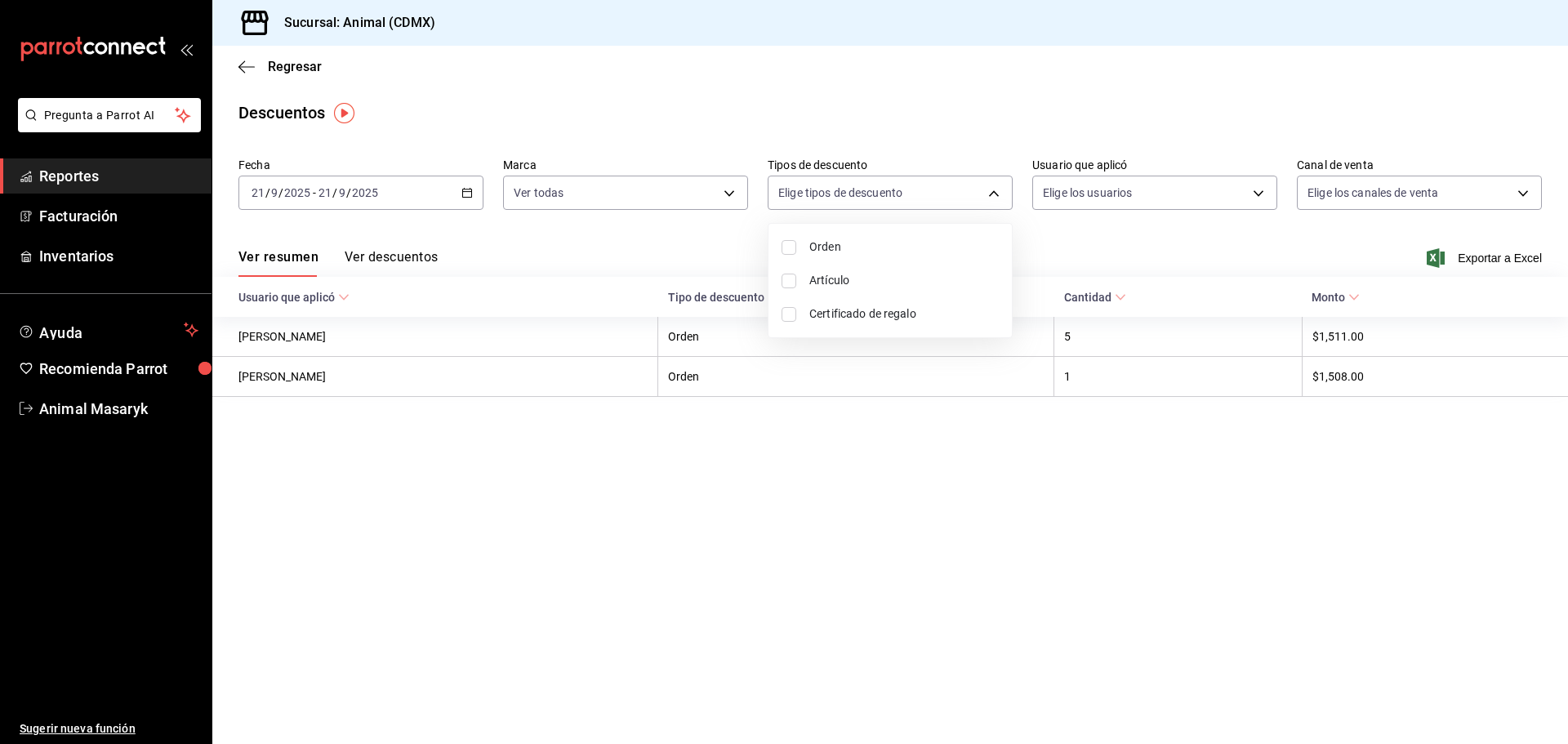
drag, startPoint x: 925, startPoint y: 191, endPoint x: 912, endPoint y: 205, distance: 19.1
click at [927, 191] on body "Pregunta a Parrot AI Reportes Facturación Inventarios Ayuda Recomienda Parrot A…" at bounding box center [784, 372] width 1568 height 744
click at [852, 255] on span "Orden" at bounding box center [904, 247] width 189 height 17
type input "ORDER"
checkbox input "true"
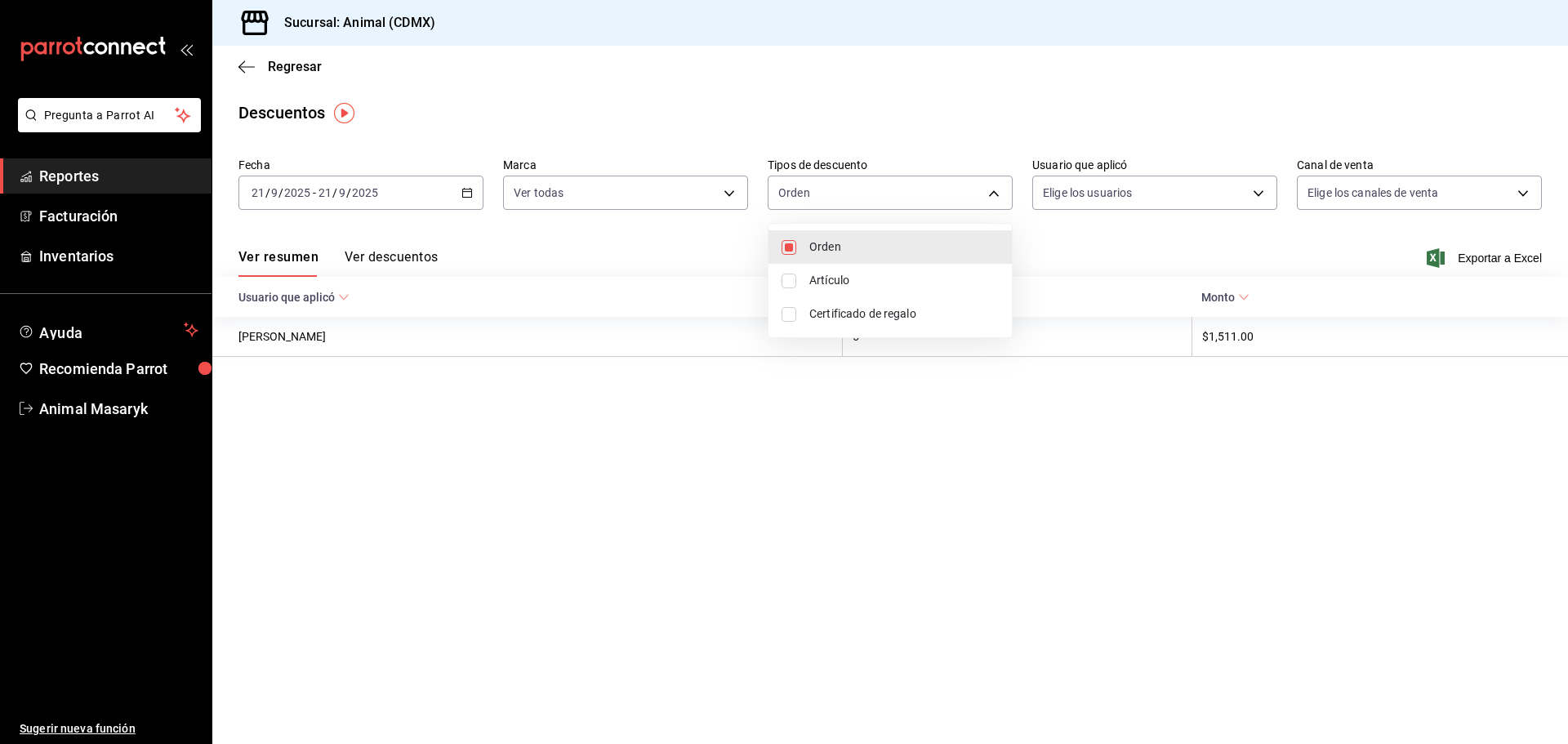
click at [831, 284] on span "Artículo" at bounding box center [904, 281] width 189 height 17
type input "ORDER,ORDER_ITEM"
checkbox input "true"
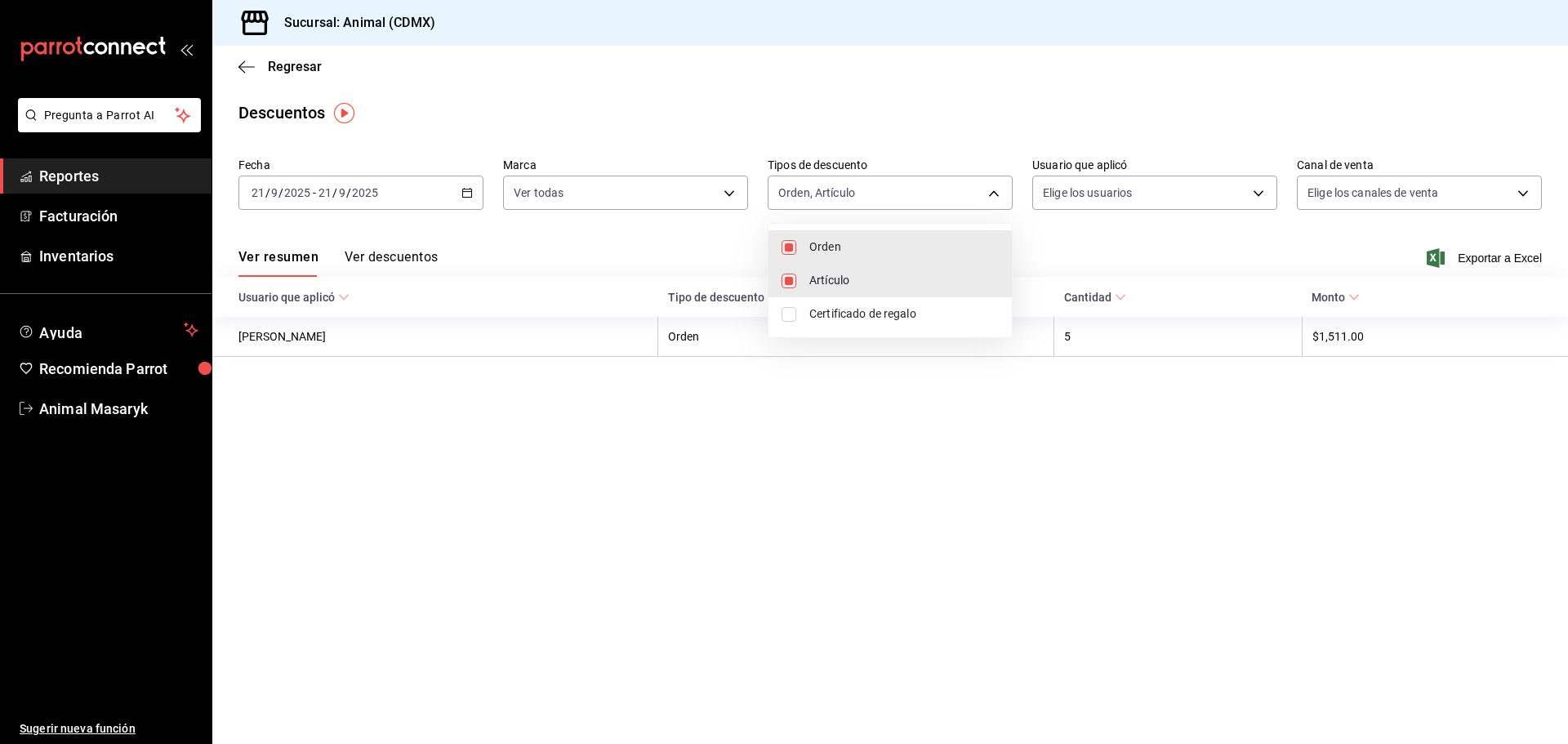
click at [835, 302] on li "Certificado de regalo" at bounding box center [889, 314] width 243 height 33
type input "ORDER,ORDER_ITEM,CARD_REWARD"
checkbox input "true"
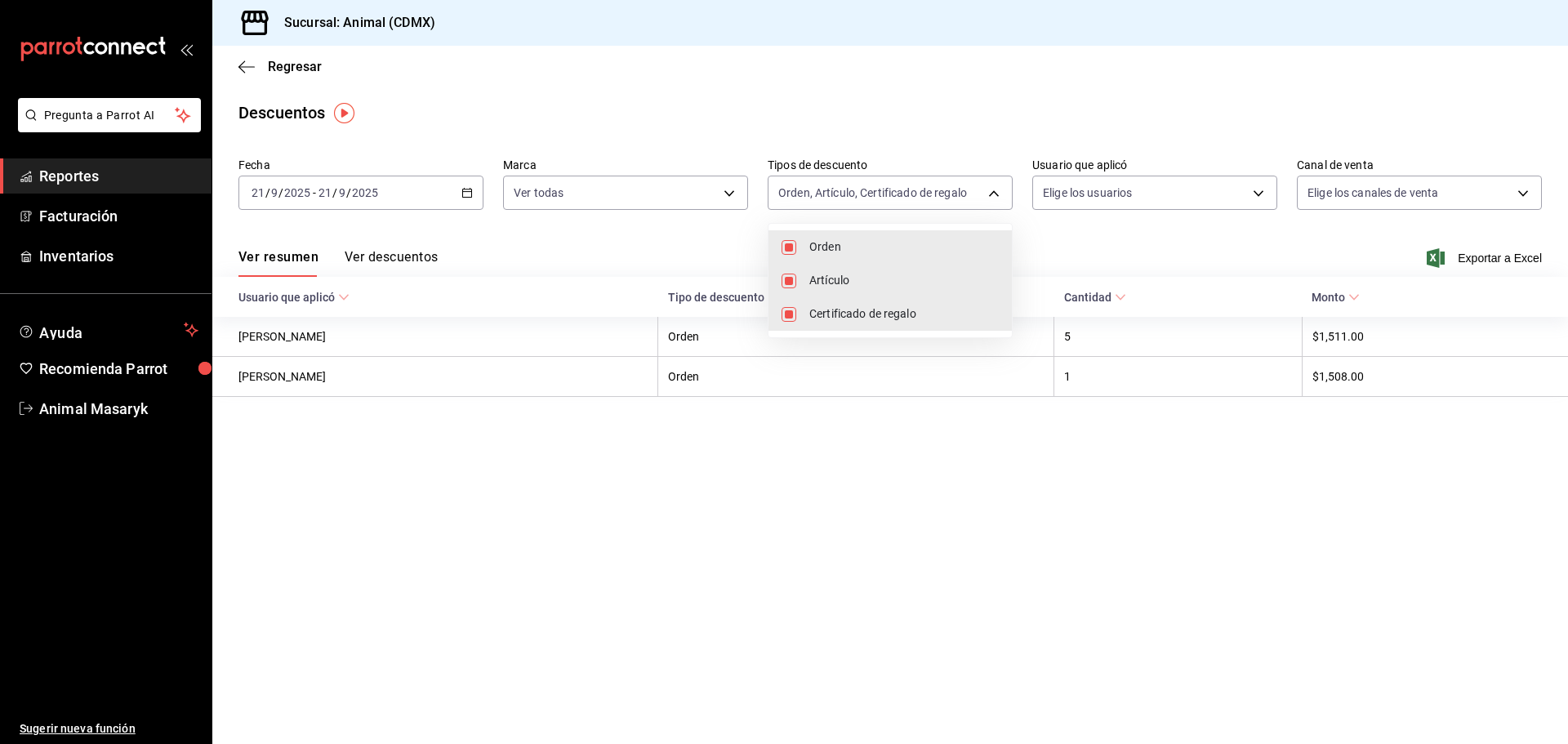
click at [1141, 236] on div at bounding box center [784, 372] width 1568 height 744
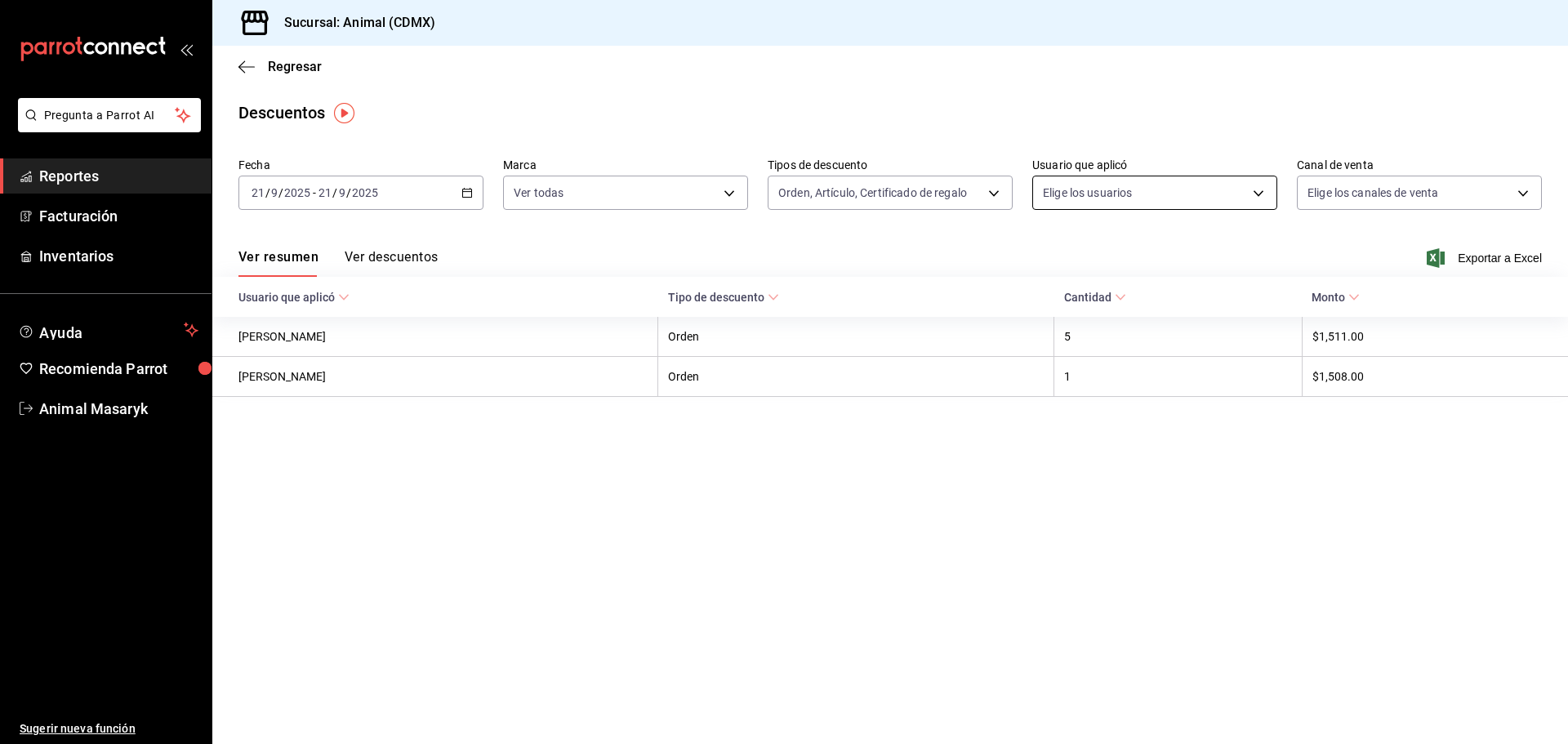
click at [1223, 196] on body "Pregunta a Parrot AI Reportes Facturación Inventarios Ayuda Recomienda Parrot A…" at bounding box center [784, 372] width 1568 height 744
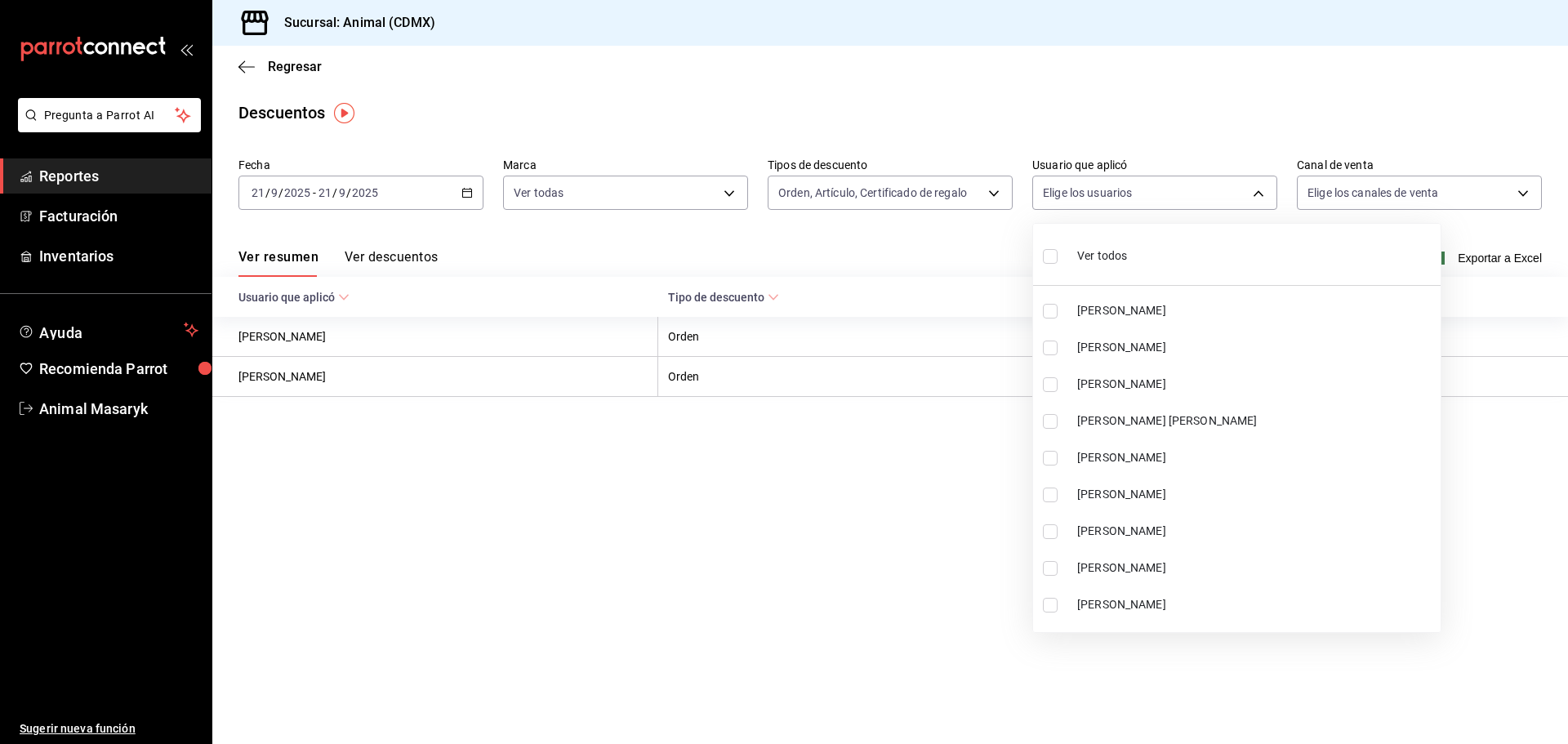
click at [1087, 258] on span "Ver todos" at bounding box center [1102, 256] width 50 height 17
click at [1047, 262] on ul "Ver todos ERICK FELIPE NAZARIO Jorge Victoria Elizabeth Castellanos Hernández J…" at bounding box center [1237, 427] width 407 height 408
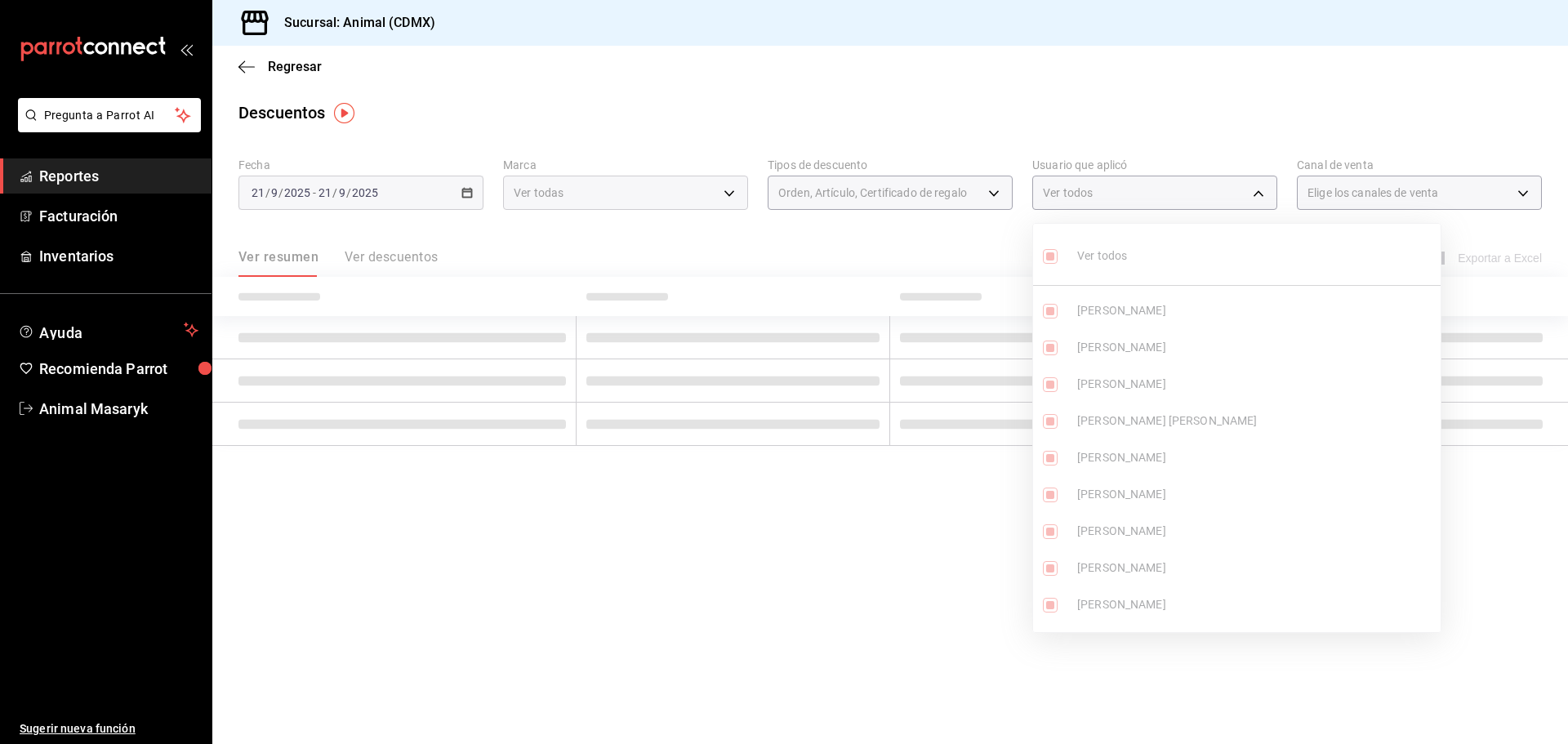
type input "cad61d65-d366-498f-912f-95c9e6df5e82,00b7632e-55f8-49a2-b18e-06421bfefc8e,cd038…"
checkbox input "true"
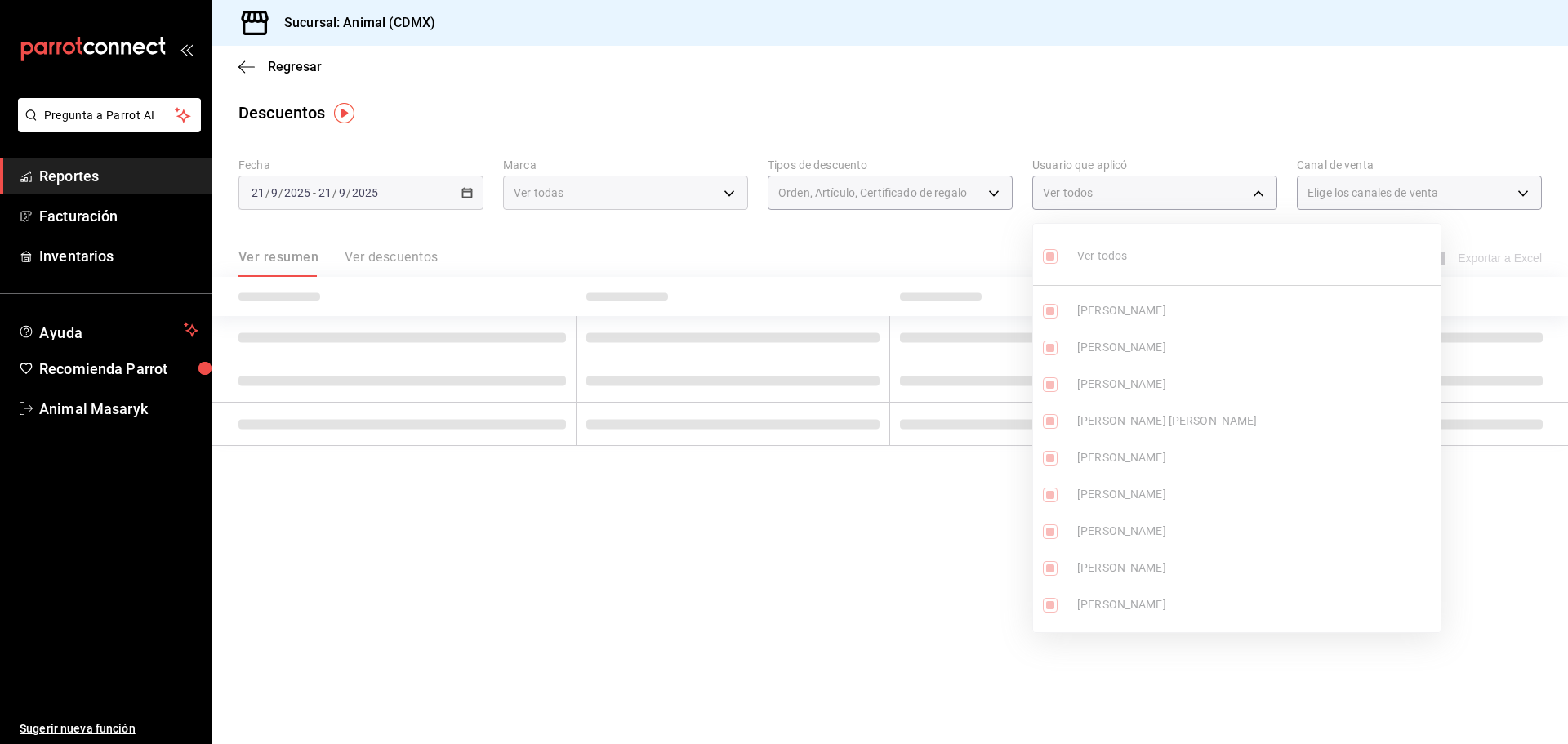
checkbox input "true"
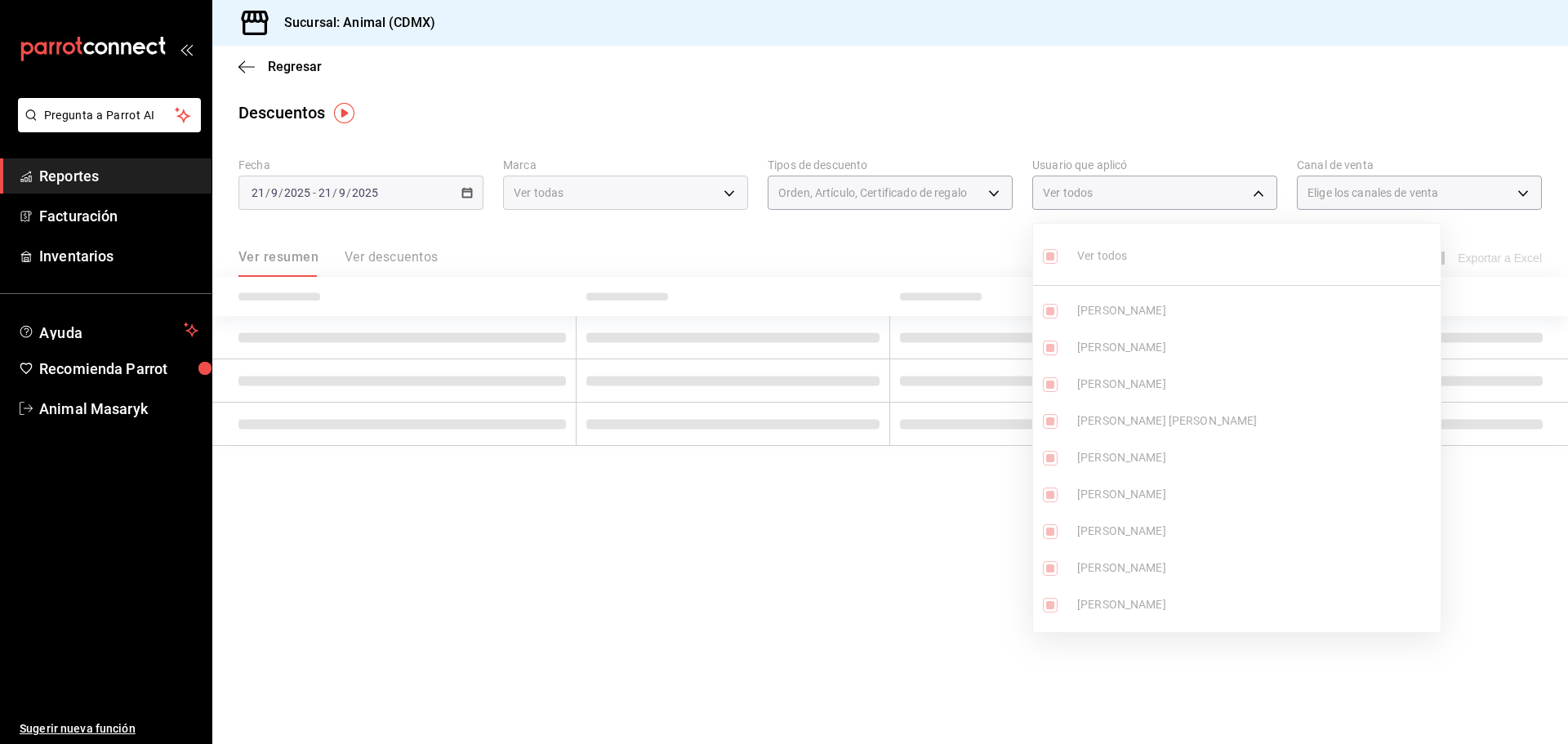
checkbox input "true"
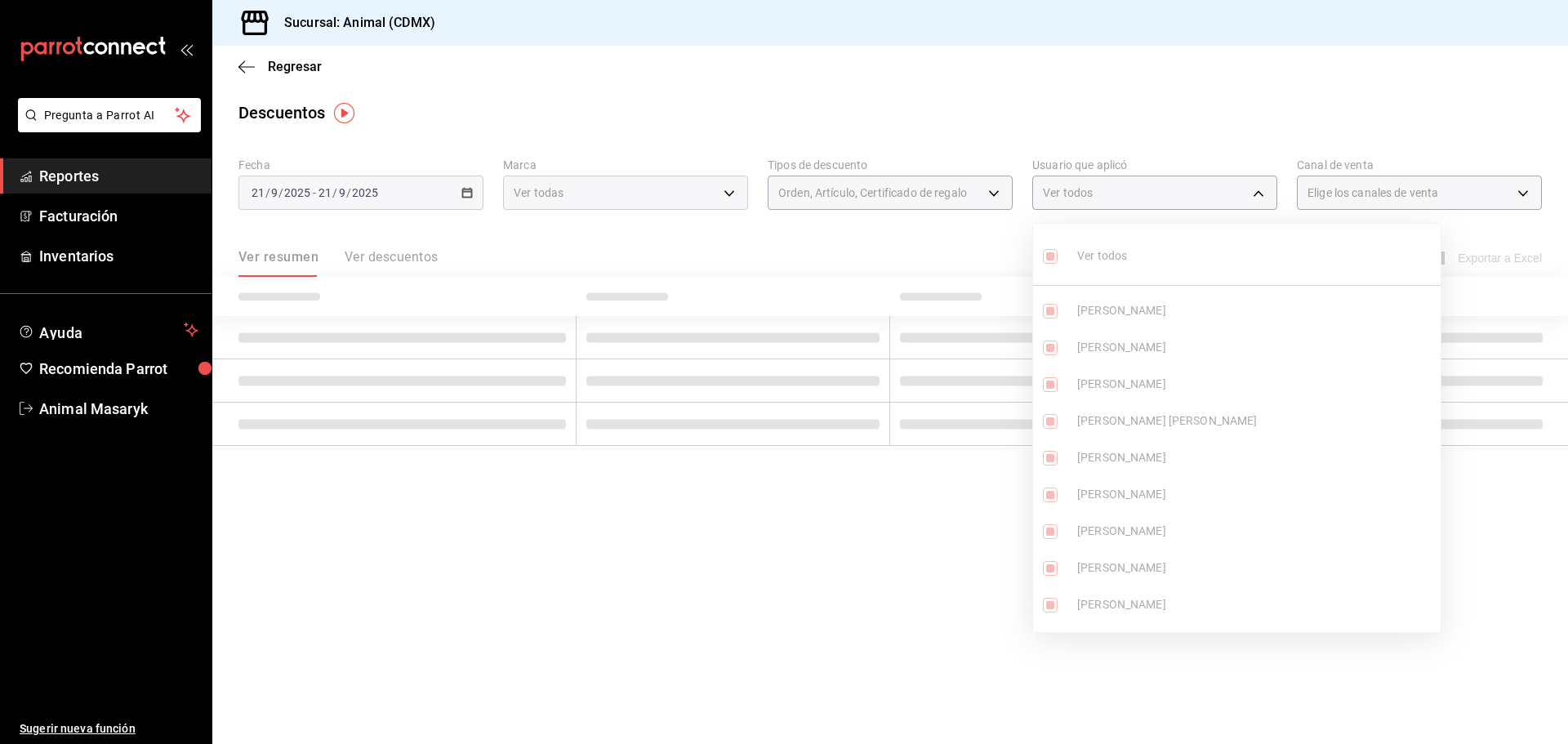
checkbox input "true"
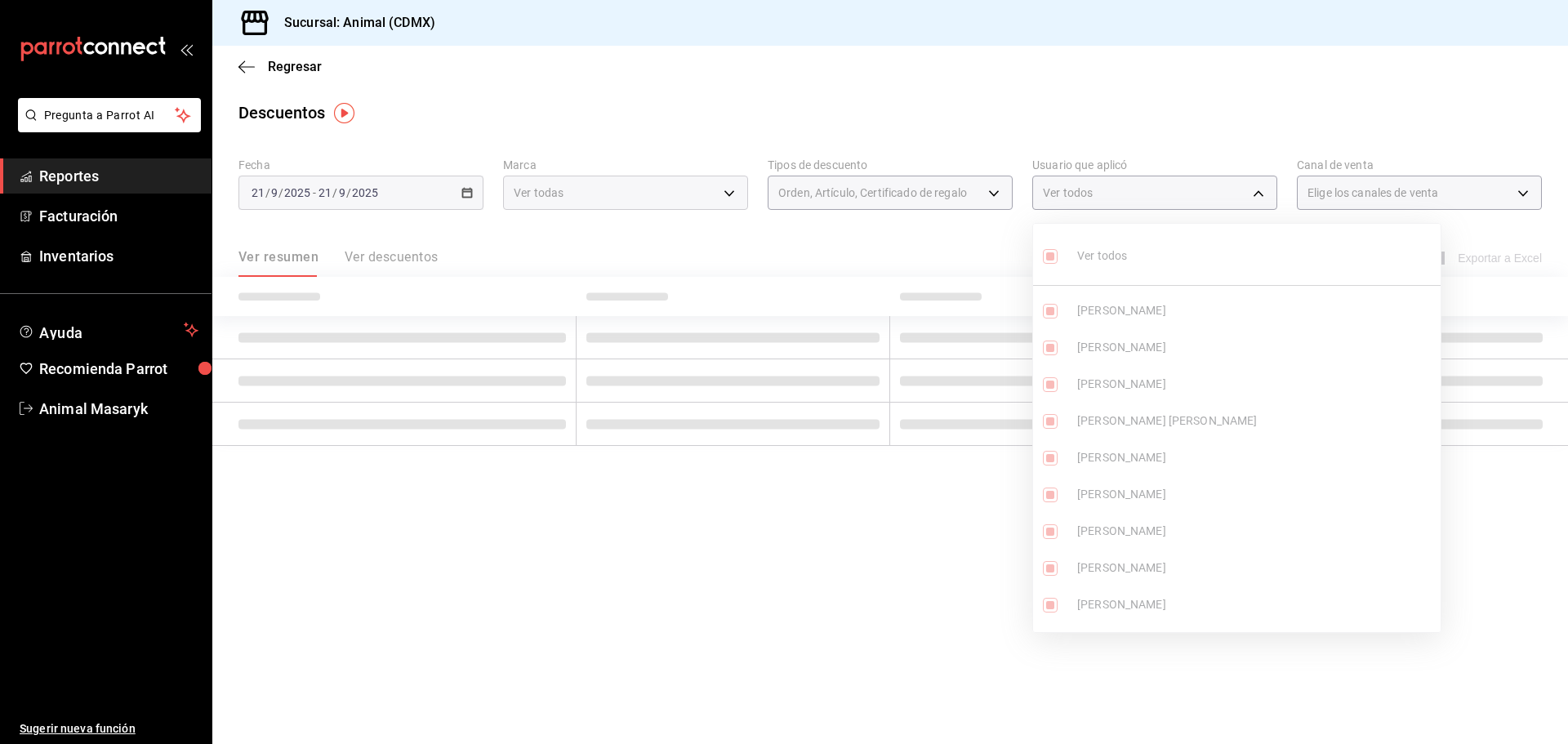
checkbox input "true"
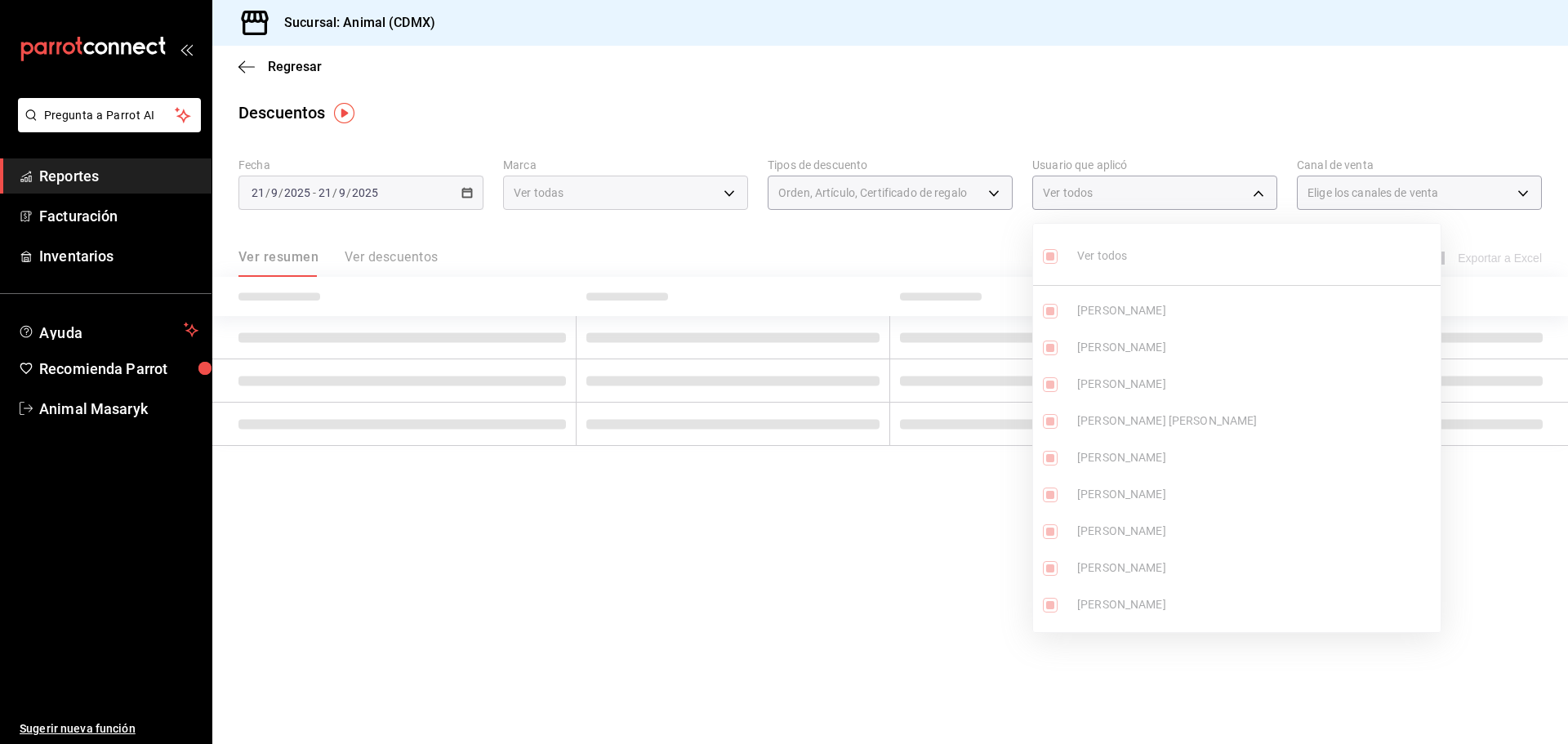
checkbox input "true"
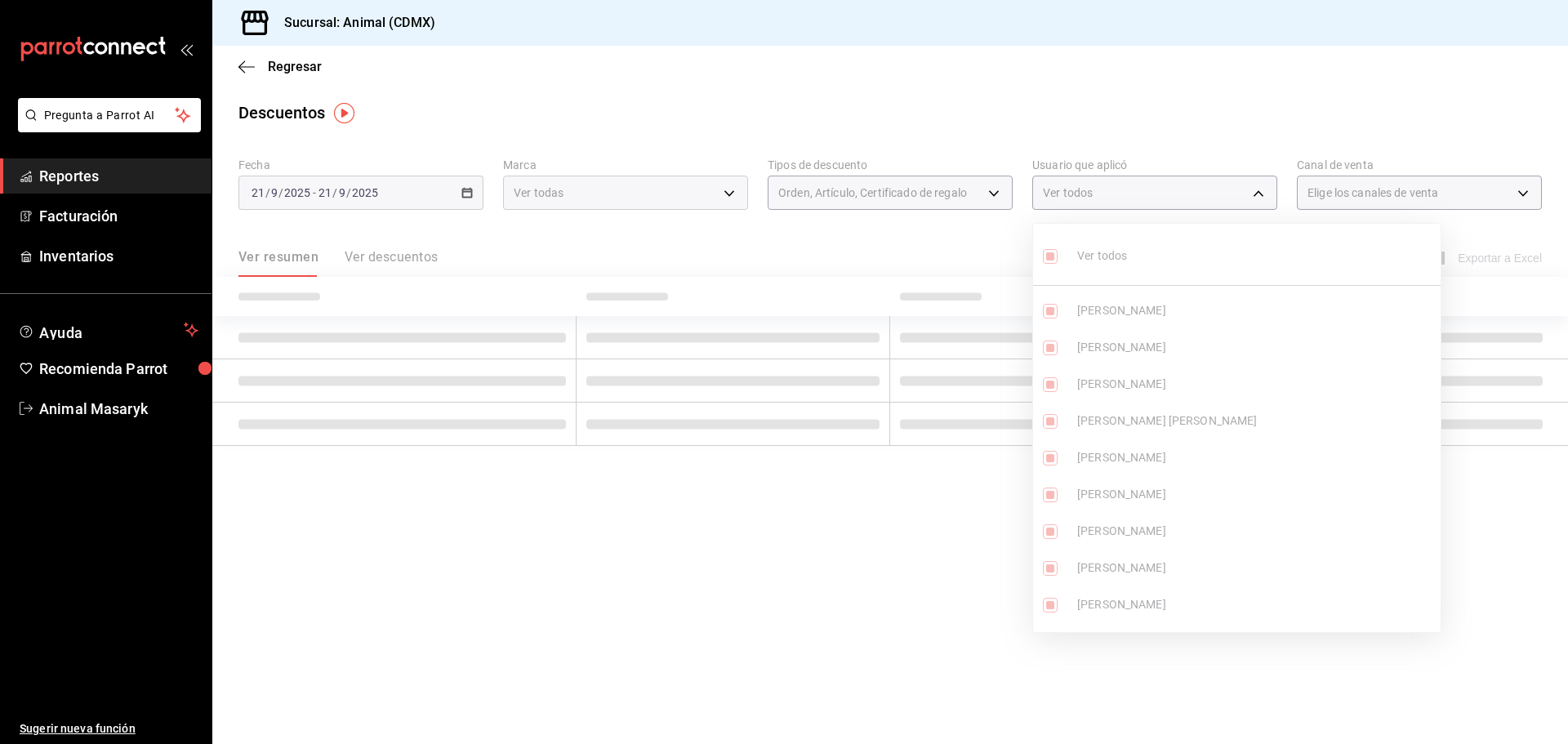
checkbox input "true"
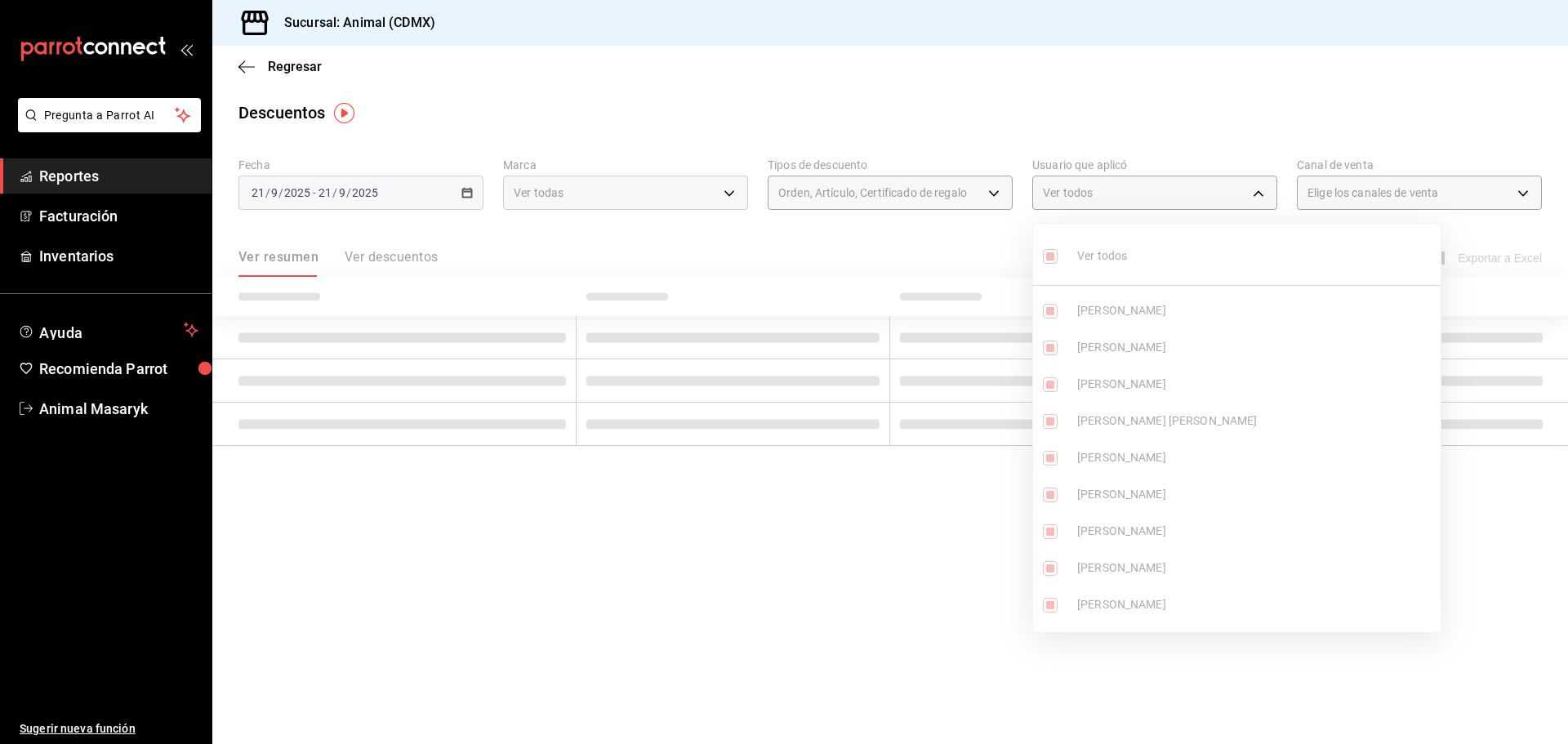
checkbox input "true"
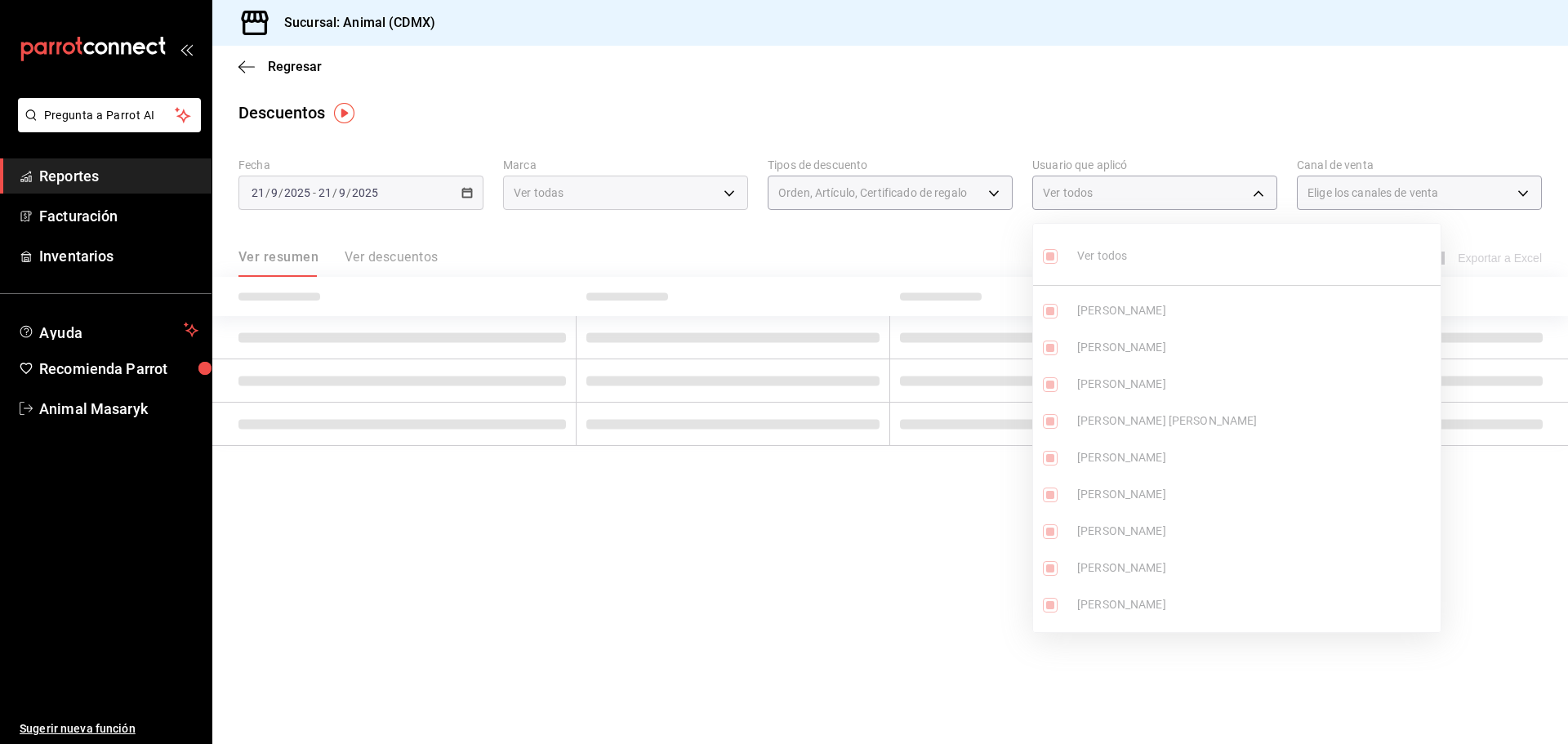
checkbox input "true"
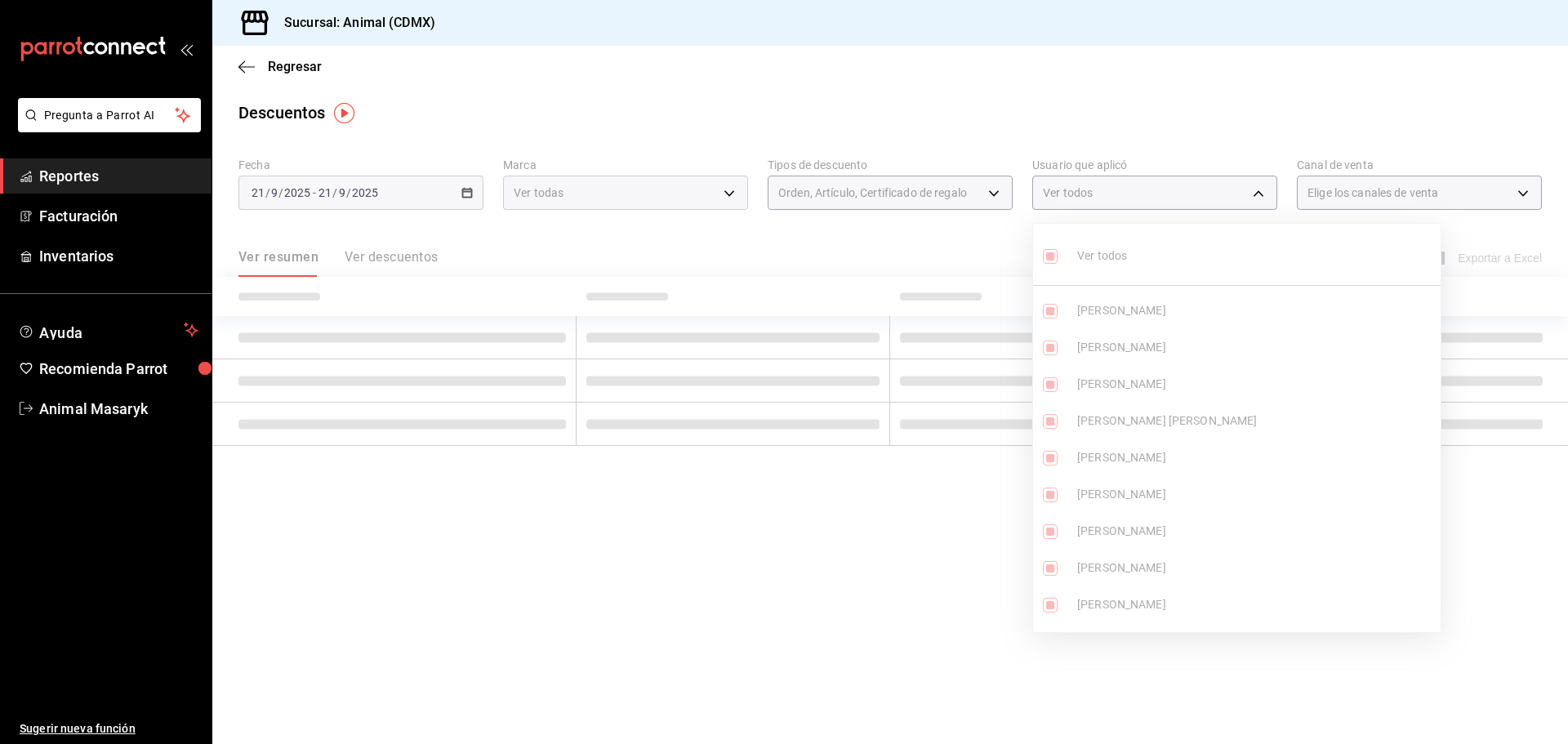
checkbox input "true"
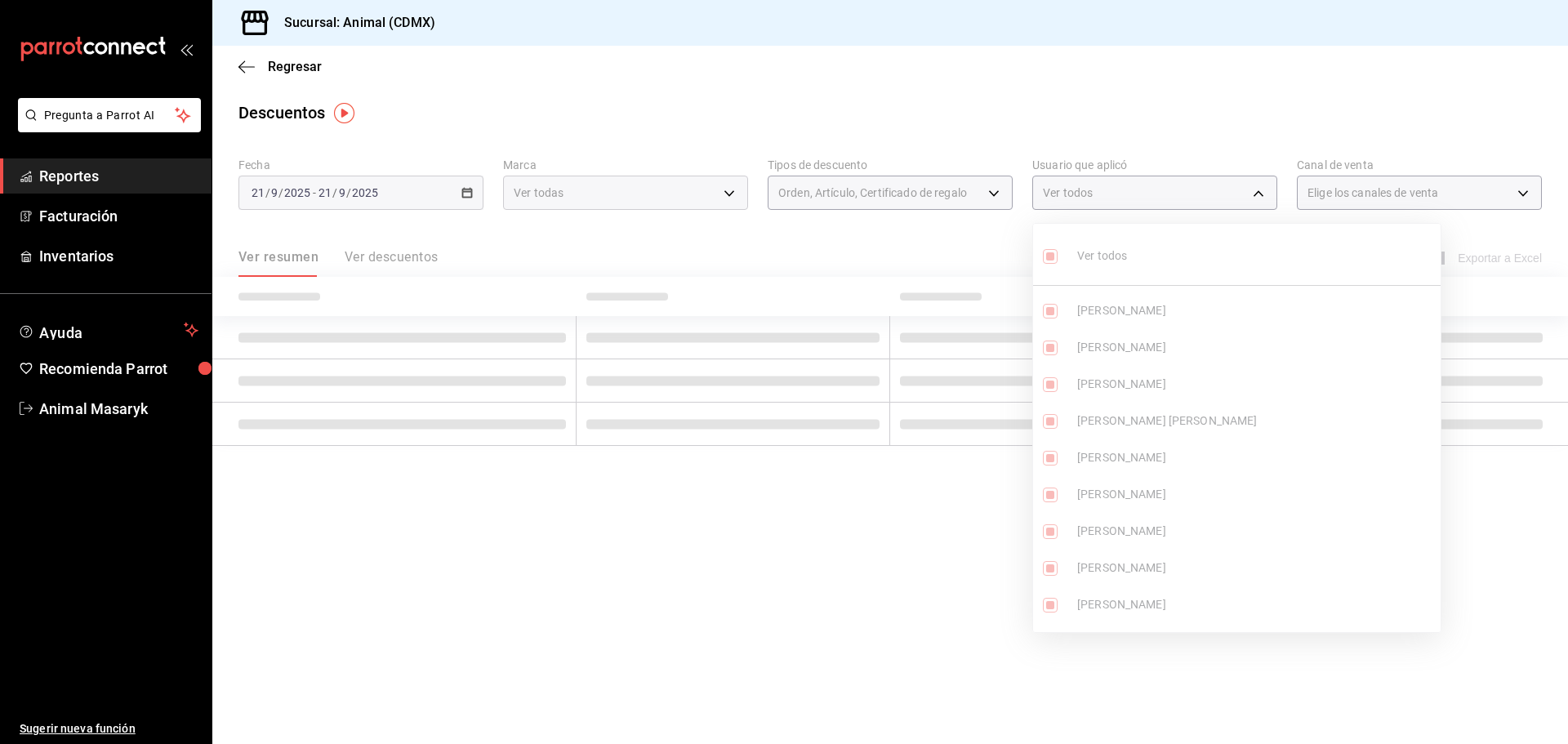
checkbox input "true"
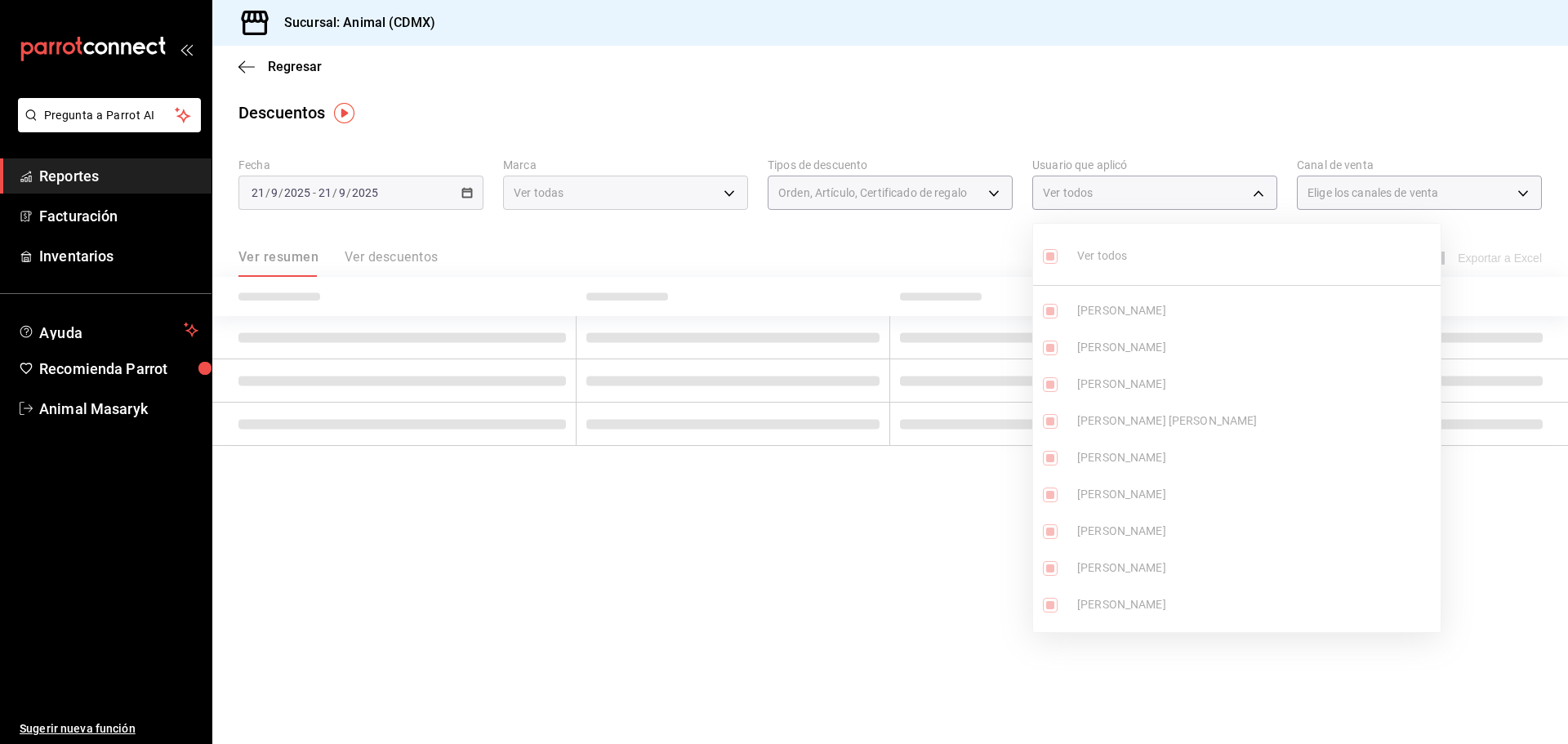
checkbox input "true"
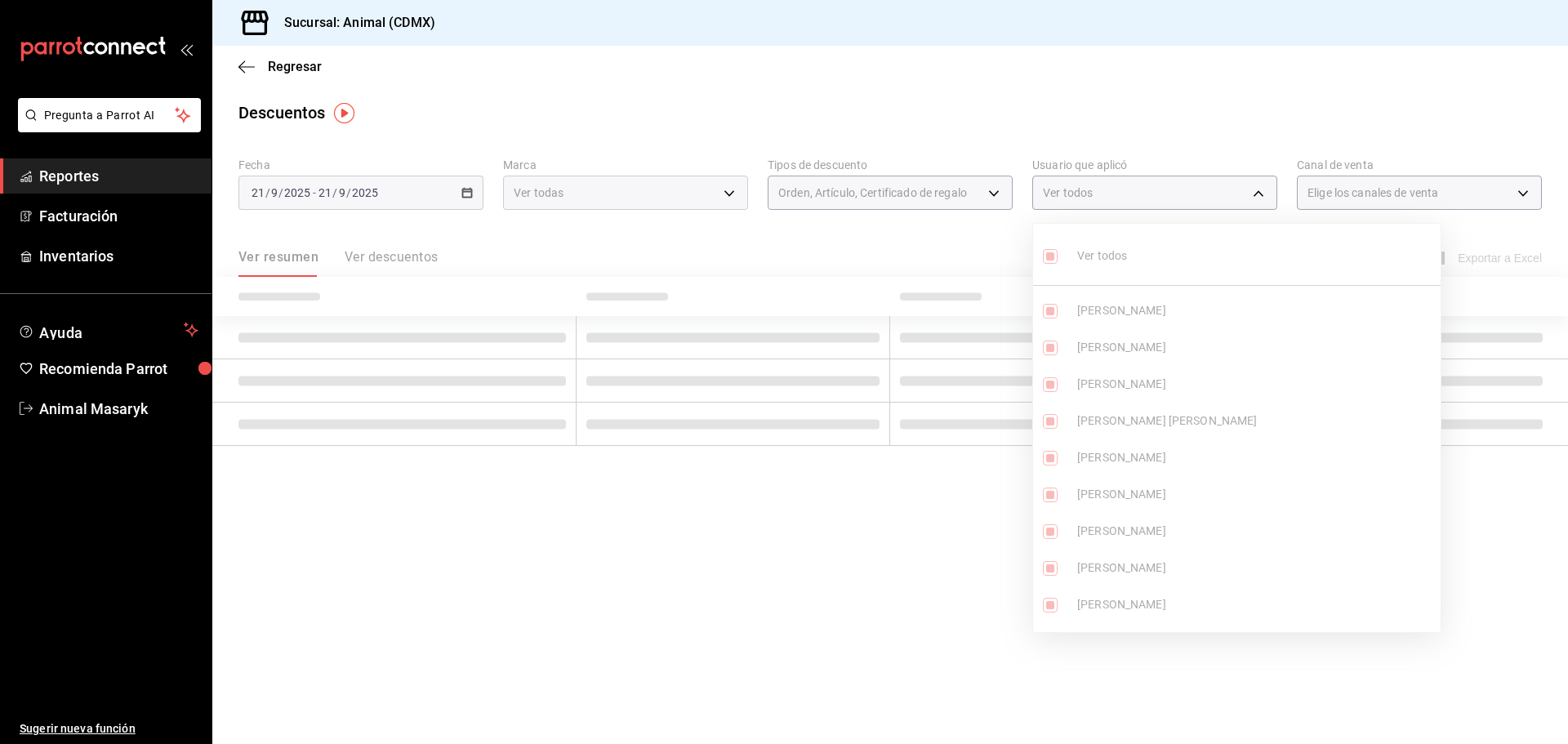
checkbox input "true"
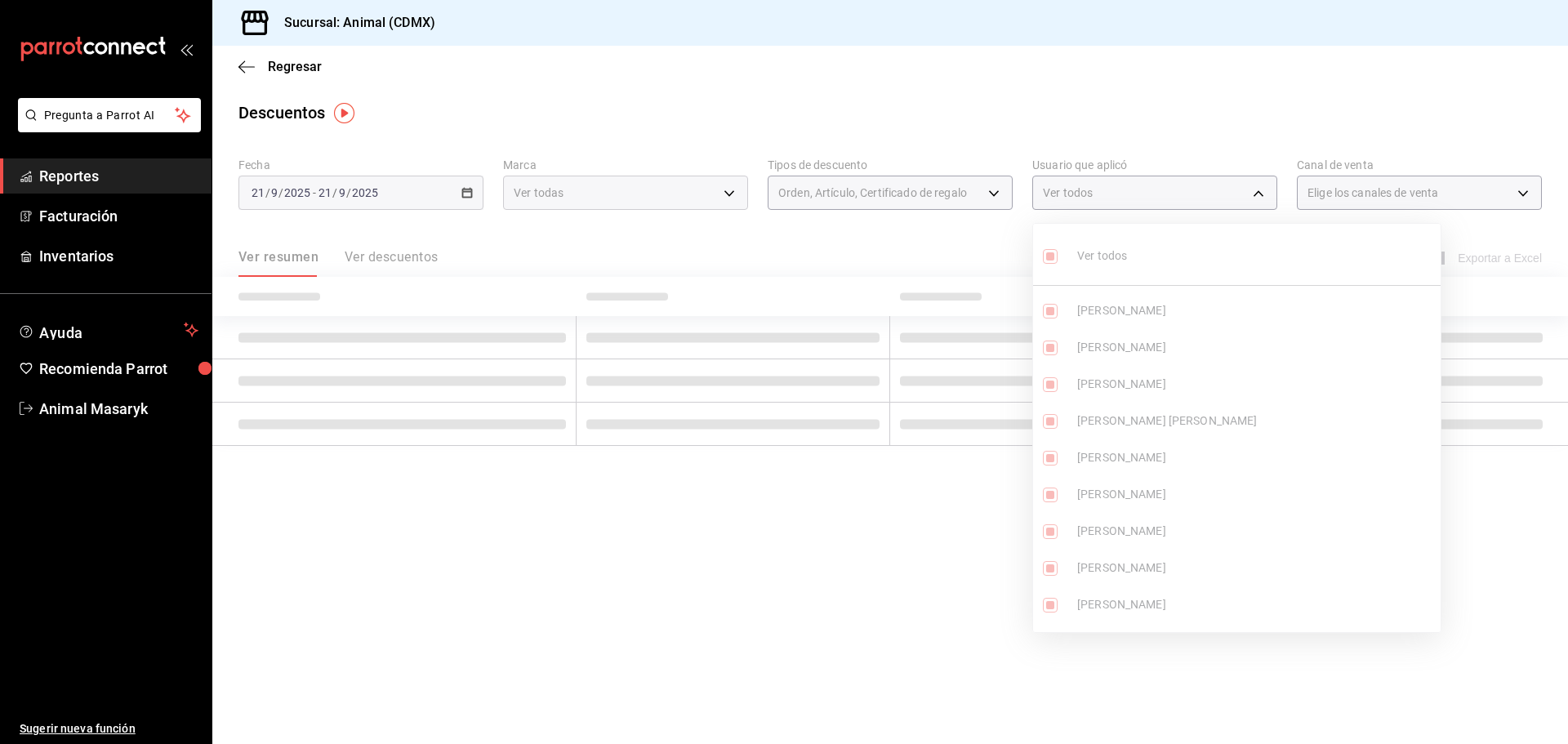
checkbox input "true"
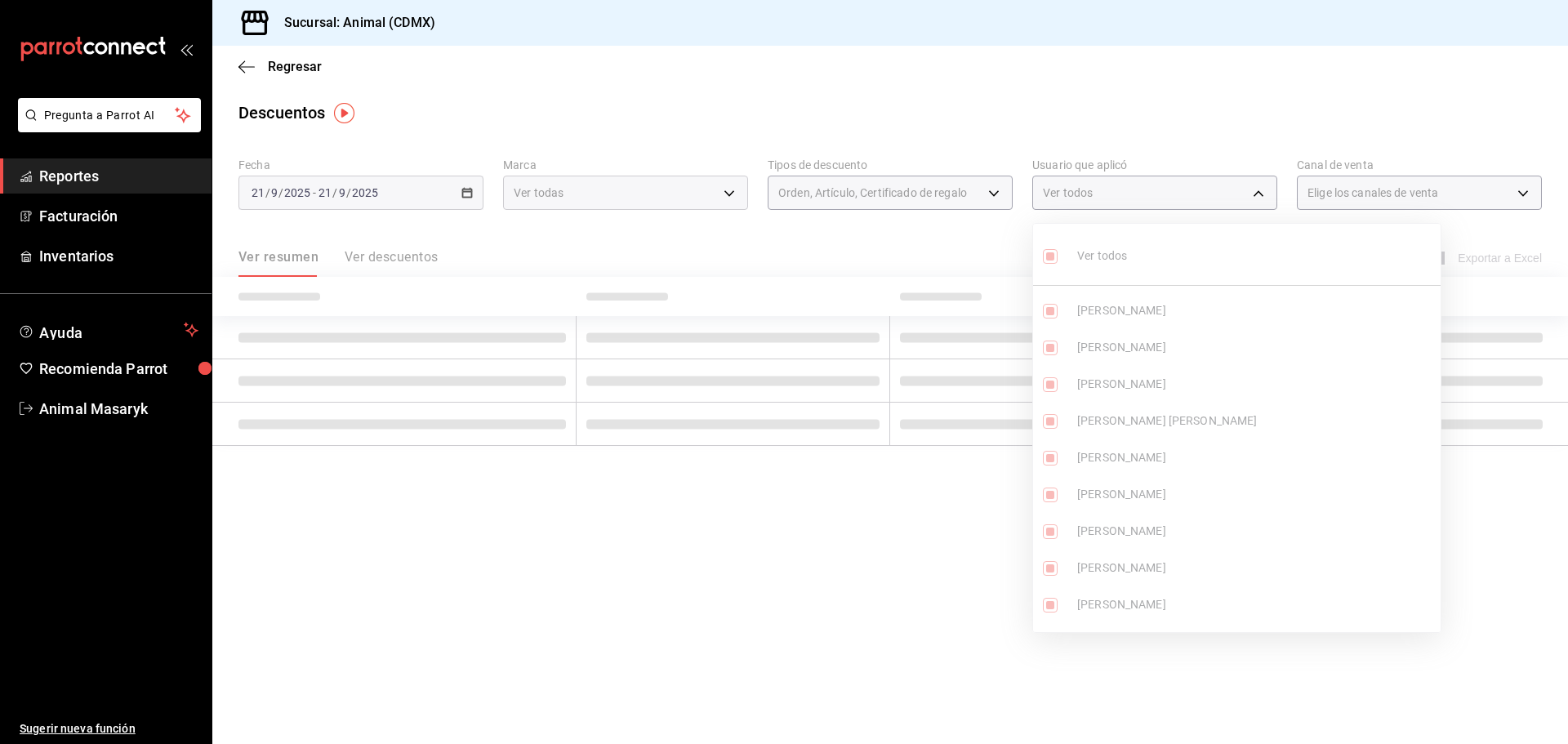
checkbox input "true"
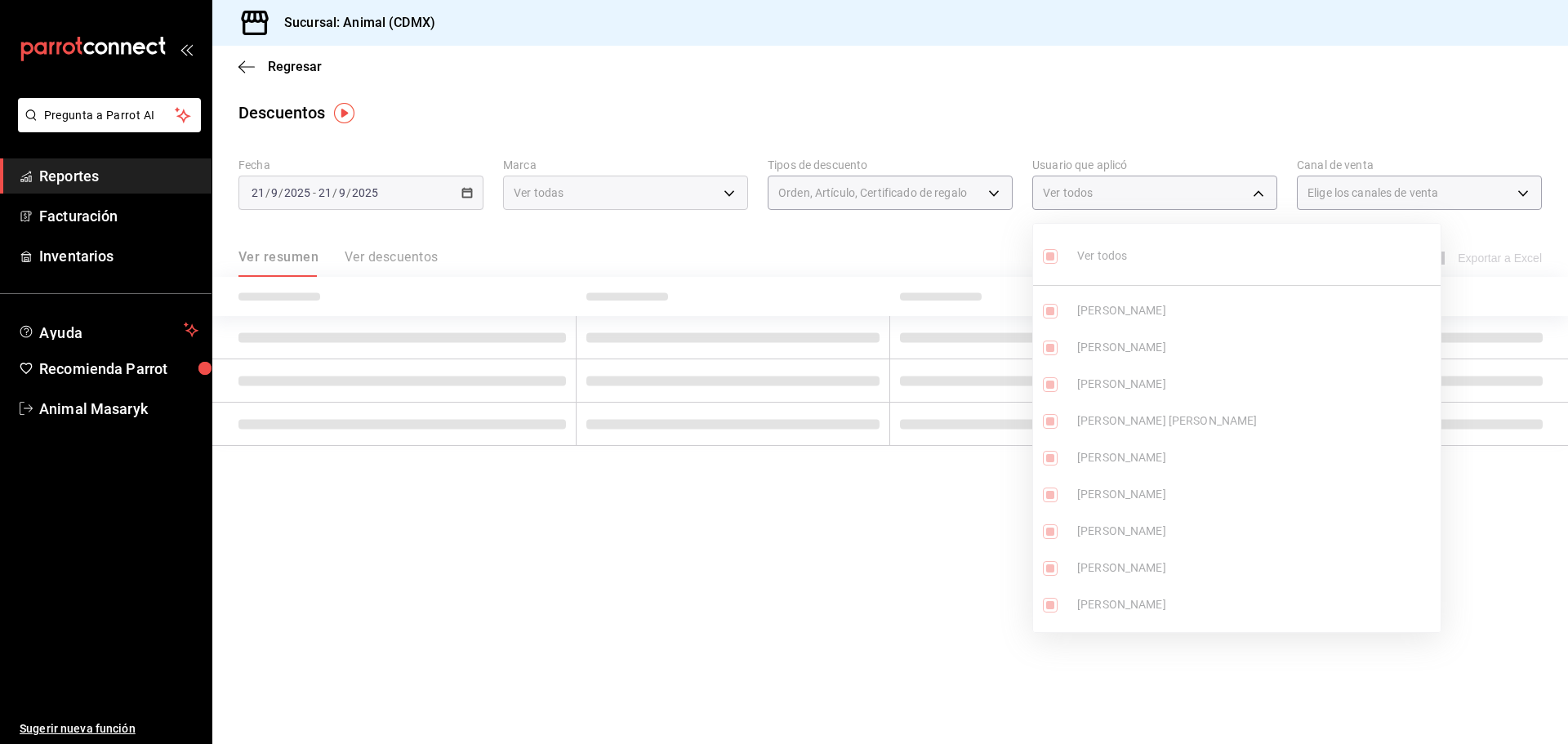
checkbox input "true"
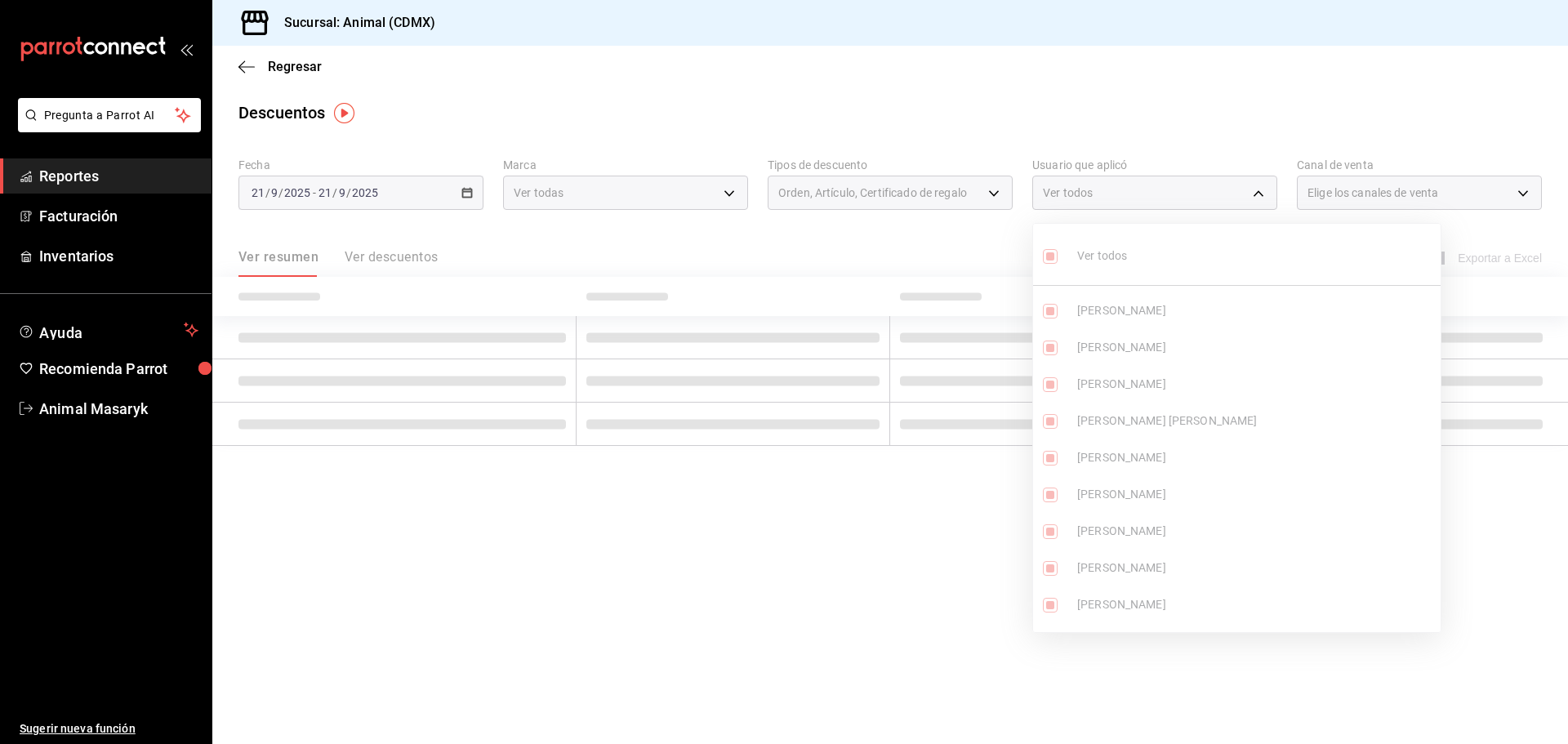
checkbox input "true"
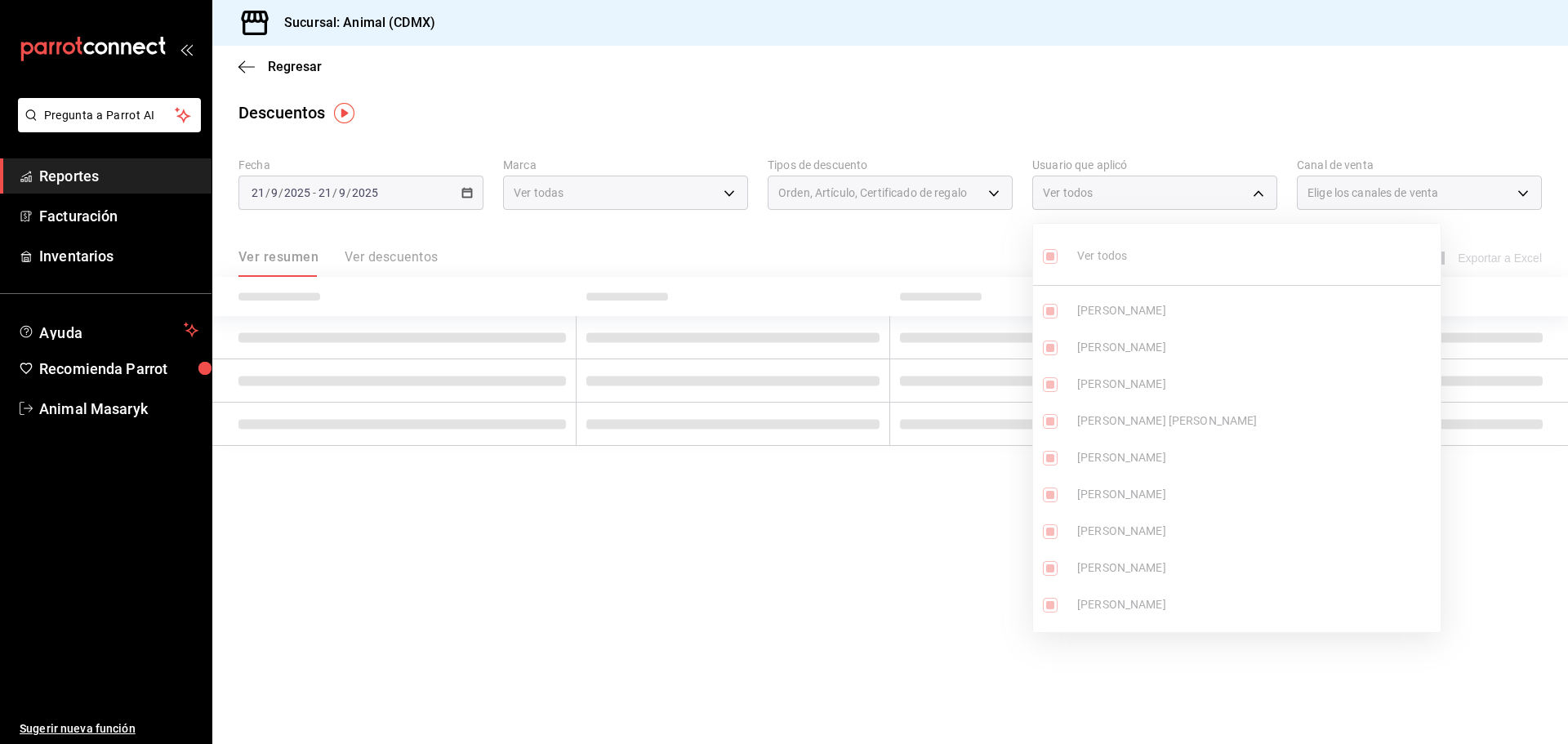
checkbox input "true"
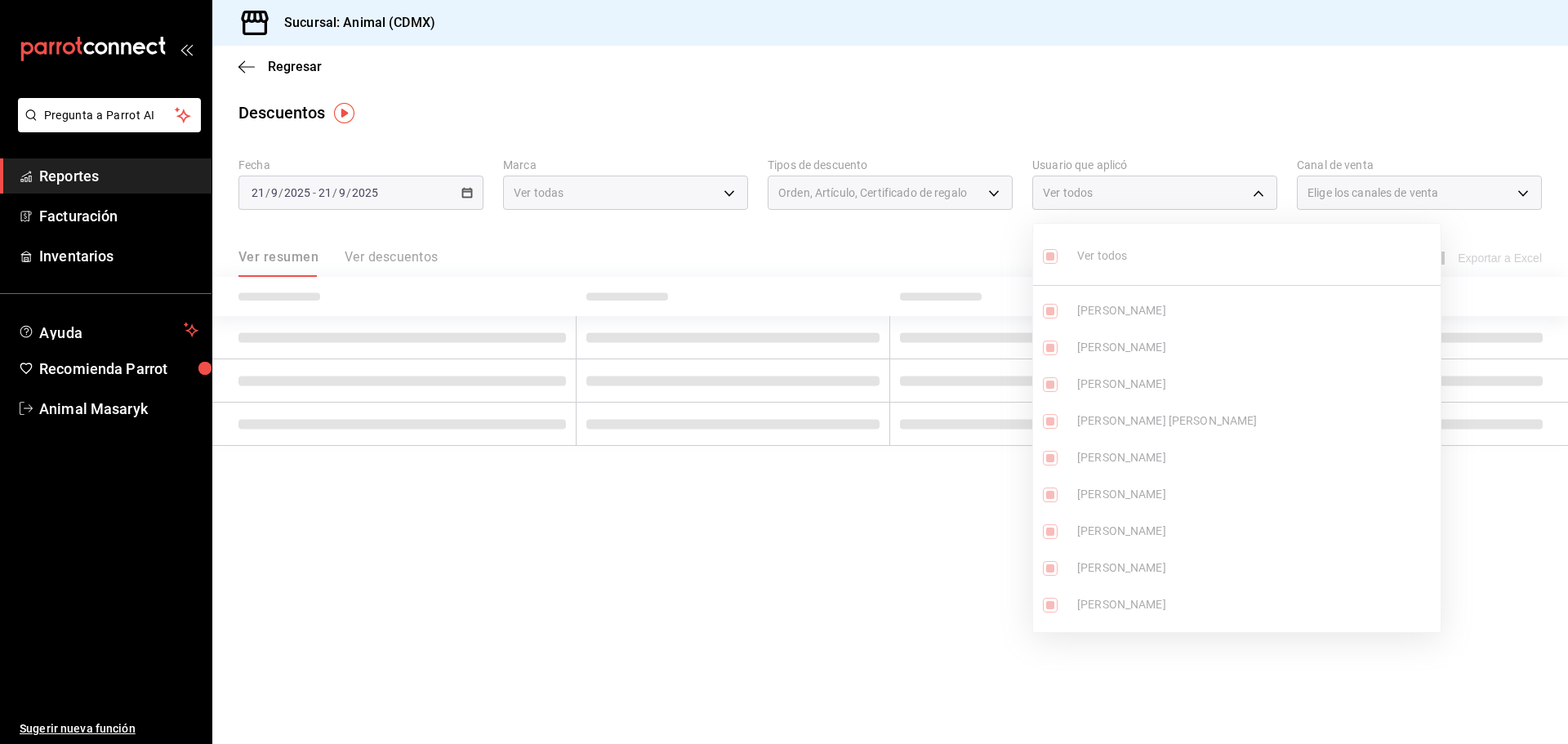
checkbox input "true"
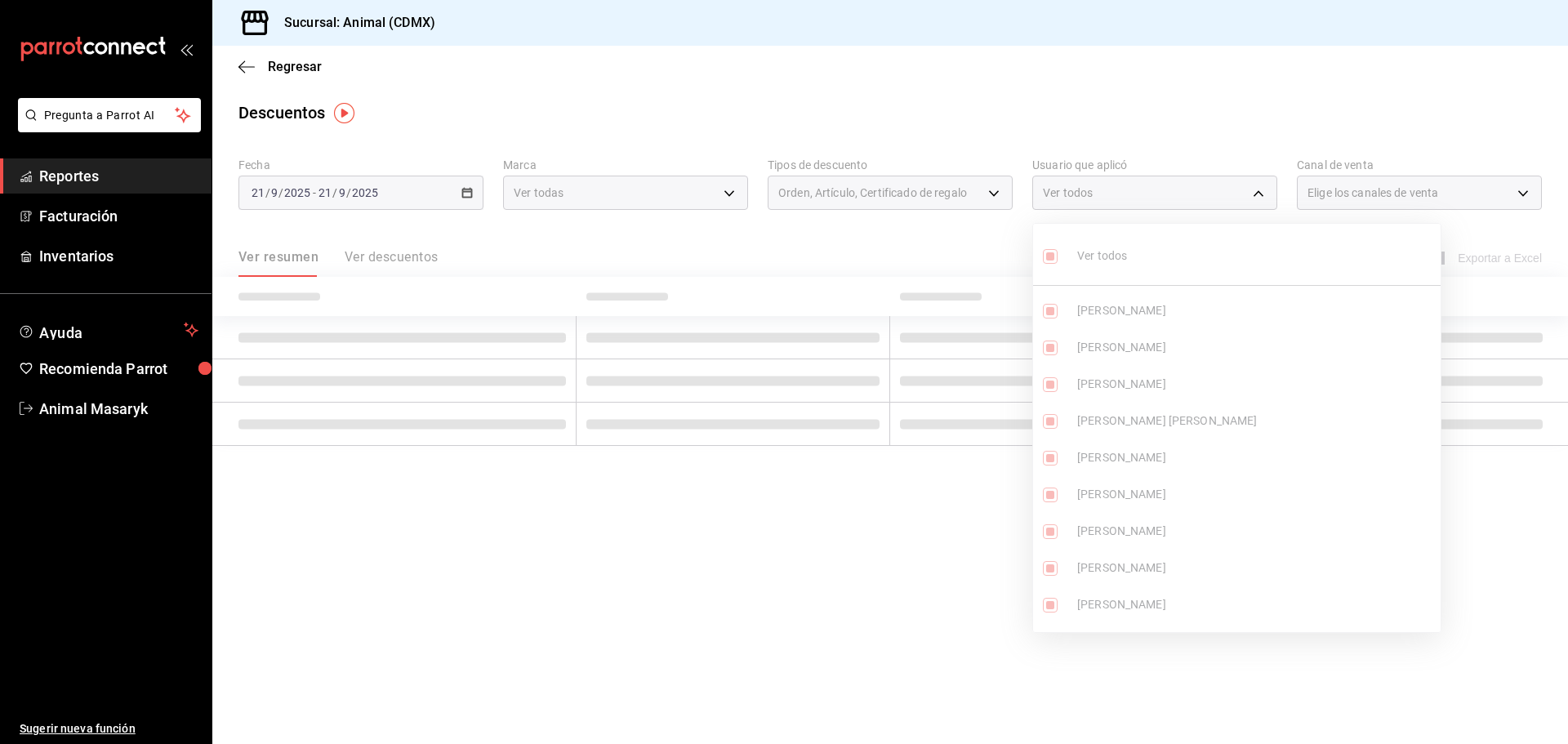
checkbox input "true"
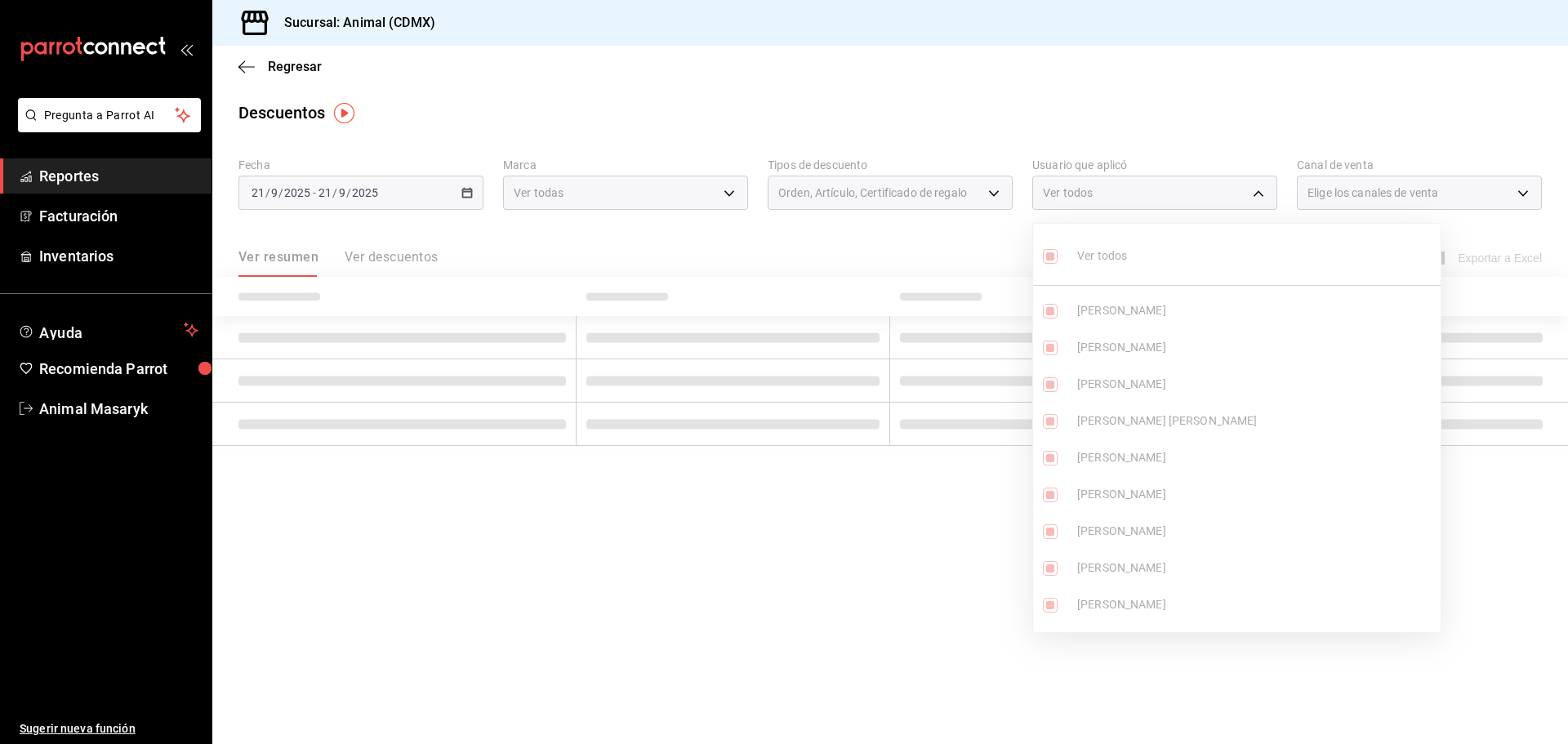
checkbox input "true"
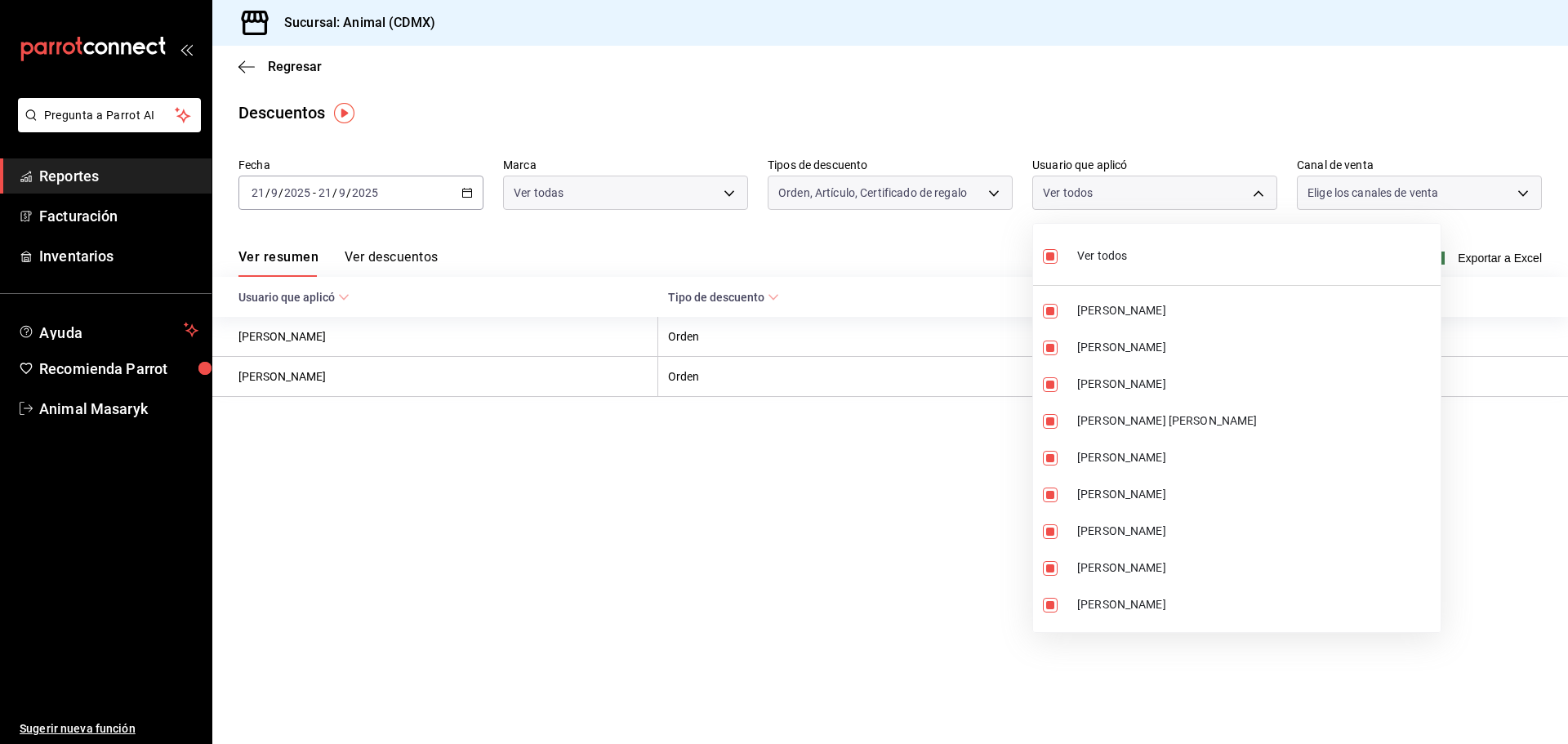
click at [1489, 98] on div at bounding box center [784, 372] width 1568 height 744
click at [1520, 191] on div at bounding box center [784, 372] width 1568 height 744
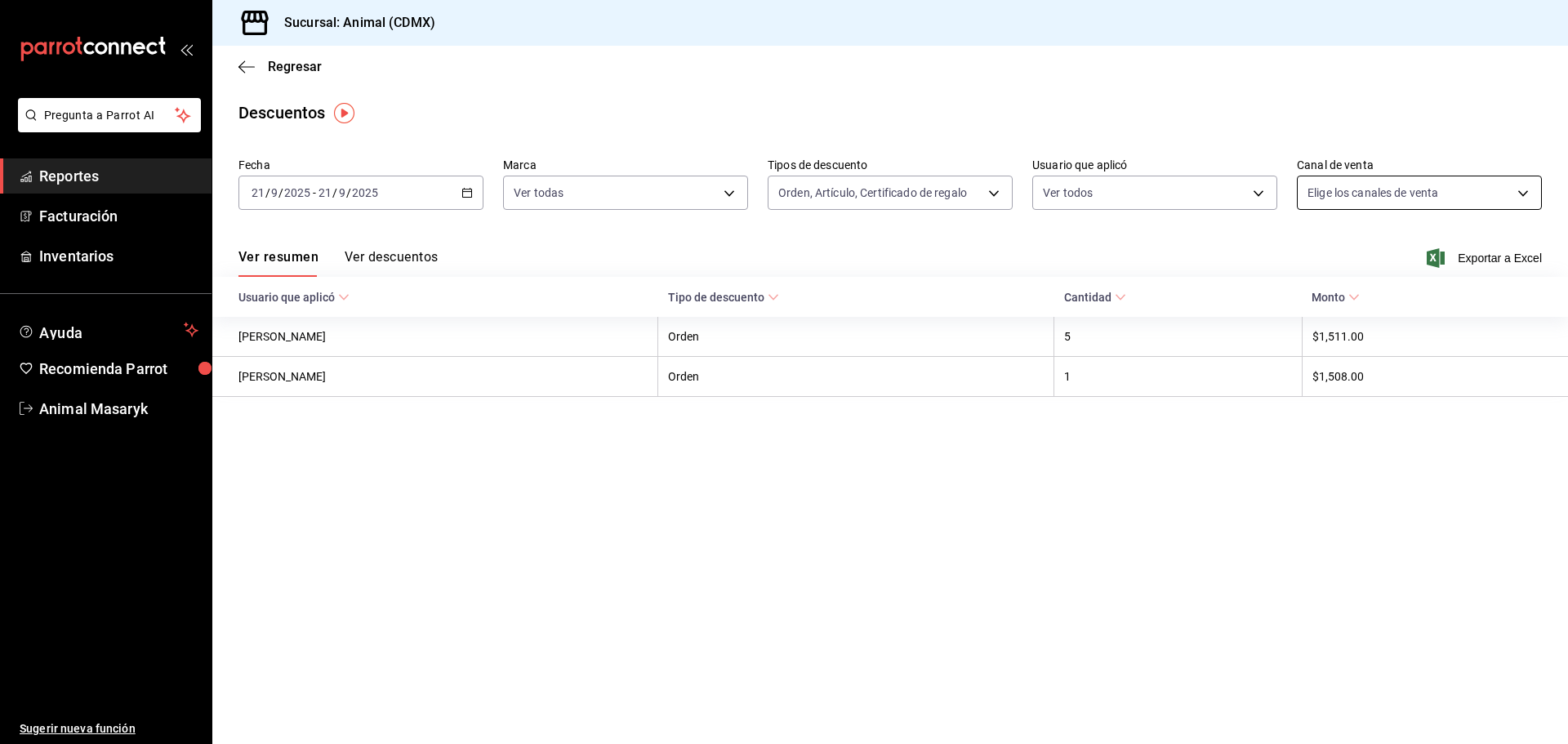
click at [1525, 190] on body "Pregunta a Parrot AI Reportes Facturación Inventarios Ayuda Recomienda Parrot A…" at bounding box center [784, 372] width 1568 height 744
click at [1378, 251] on span "Ver todos" at bounding box center [1366, 256] width 50 height 17
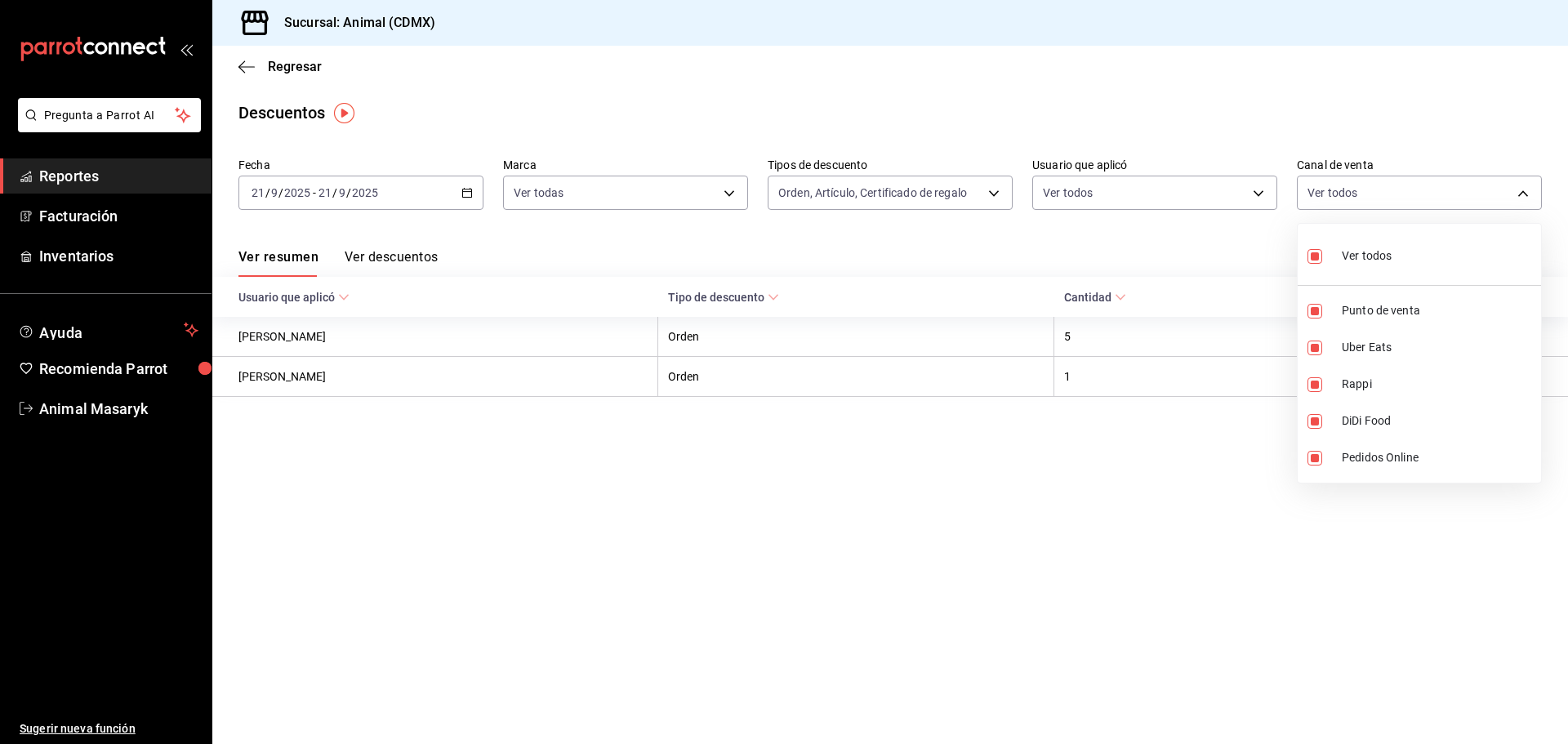
click at [1138, 231] on div at bounding box center [784, 372] width 1568 height 744
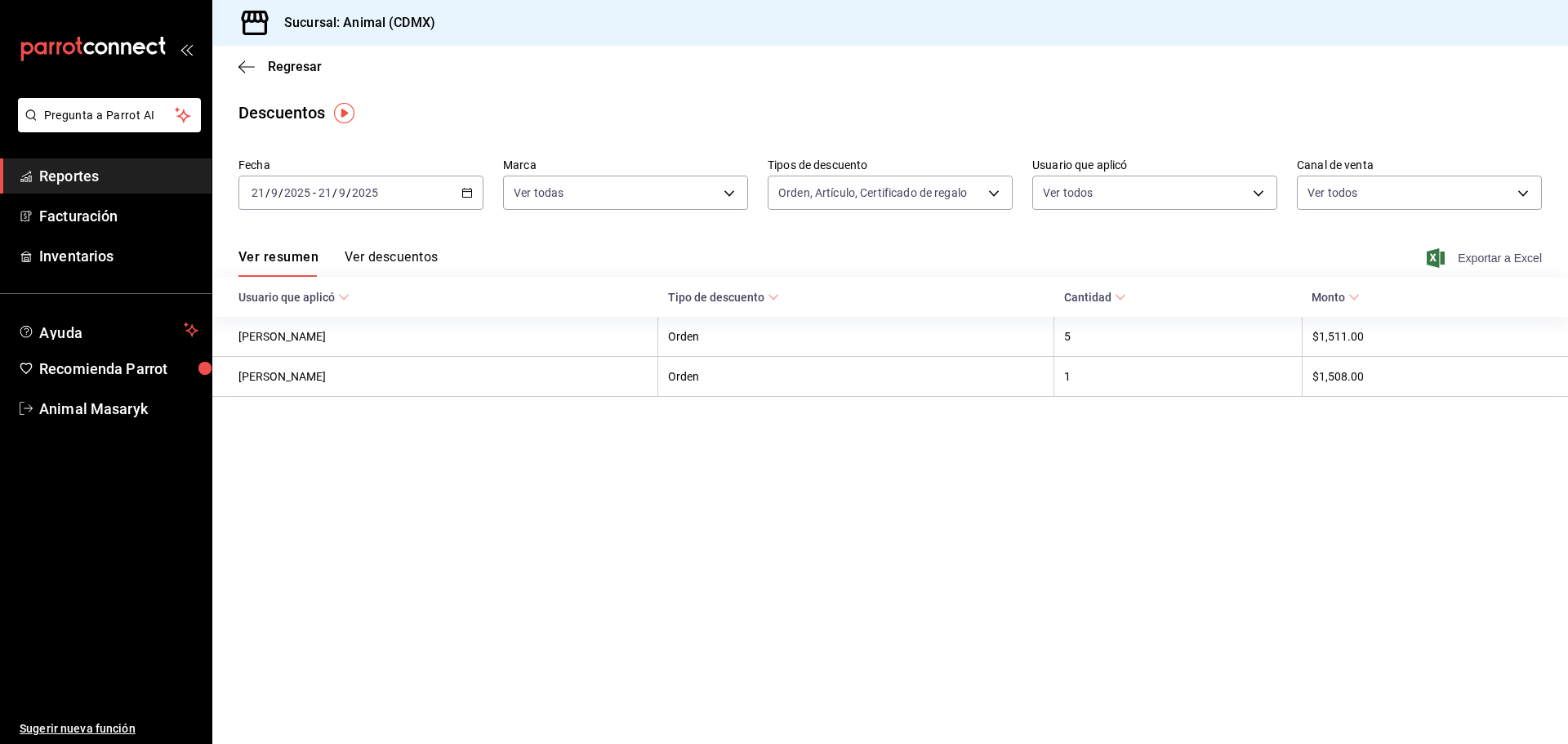
click at [1512, 258] on span "Exportar a Excel" at bounding box center [1487, 258] width 112 height 20
drag, startPoint x: 100, startPoint y: 173, endPoint x: 99, endPoint y: 158, distance: 15.0
click at [100, 173] on span "Reportes" at bounding box center [119, 176] width 159 height 22
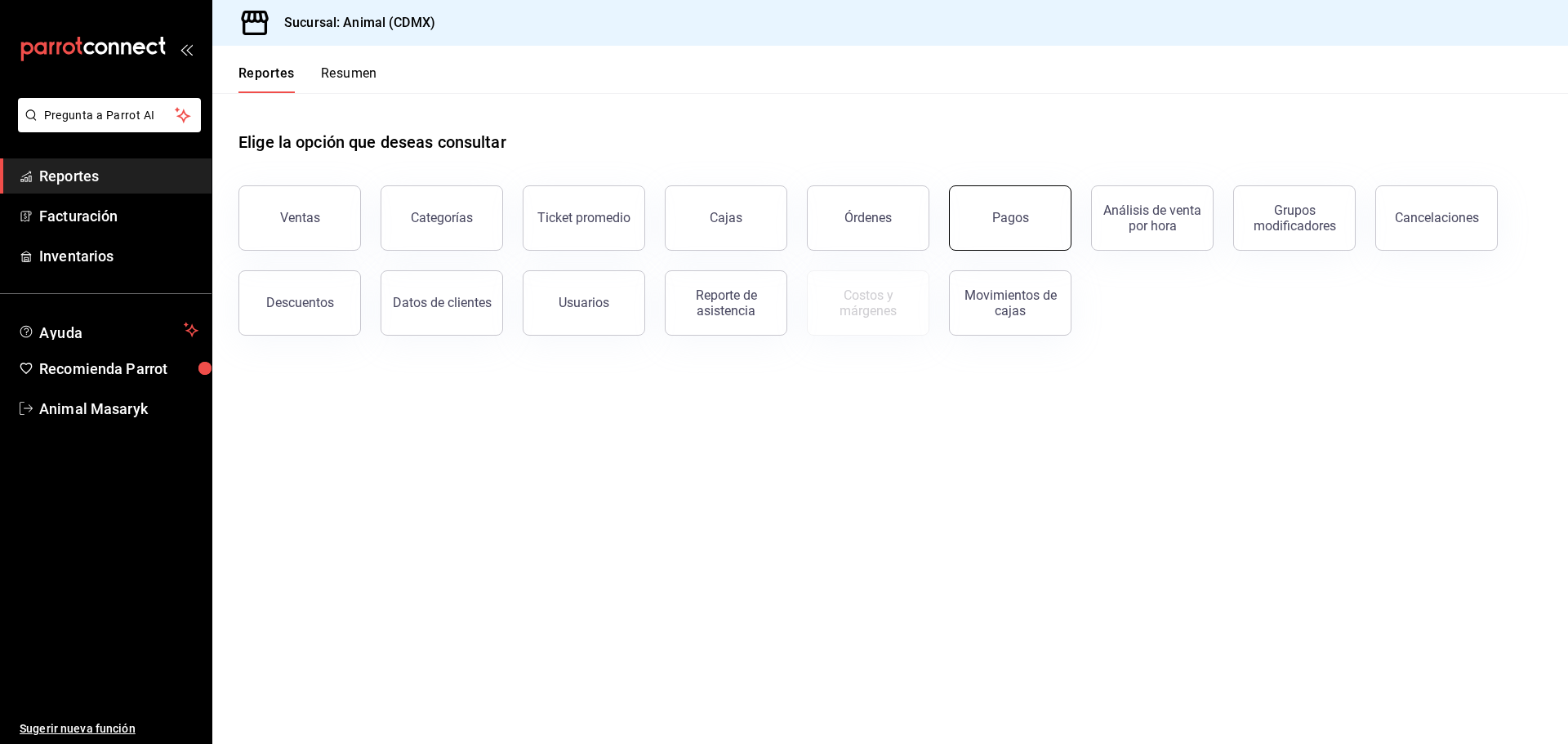
click at [1046, 238] on button "Pagos" at bounding box center [1010, 218] width 122 height 65
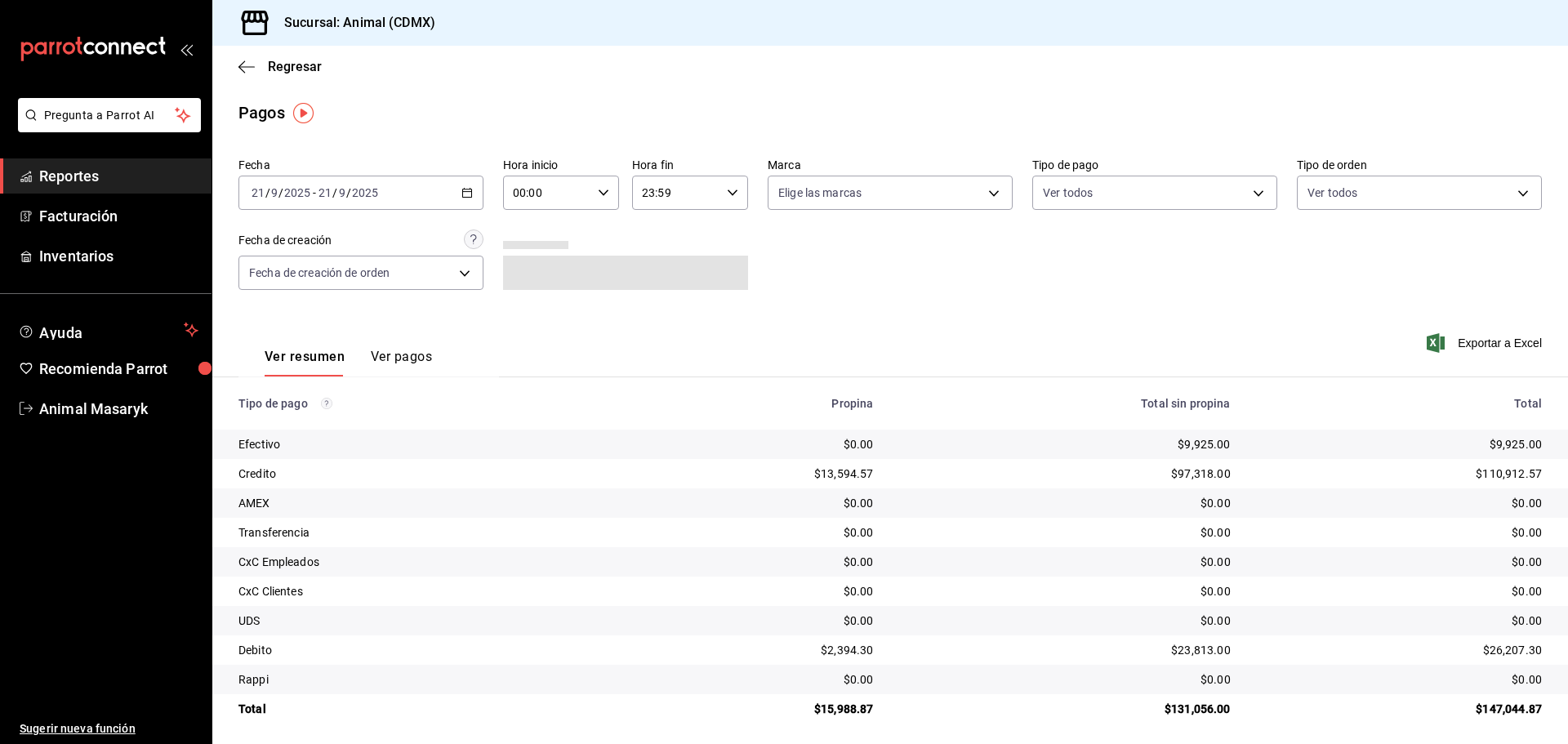
click at [1154, 299] on div "Fecha 2025-09-21 21 / 9 / 2025 - 2025-09-21 21 / 9 / 2025 Hora inicio 00:00 Hor…" at bounding box center [890, 230] width 1304 height 158
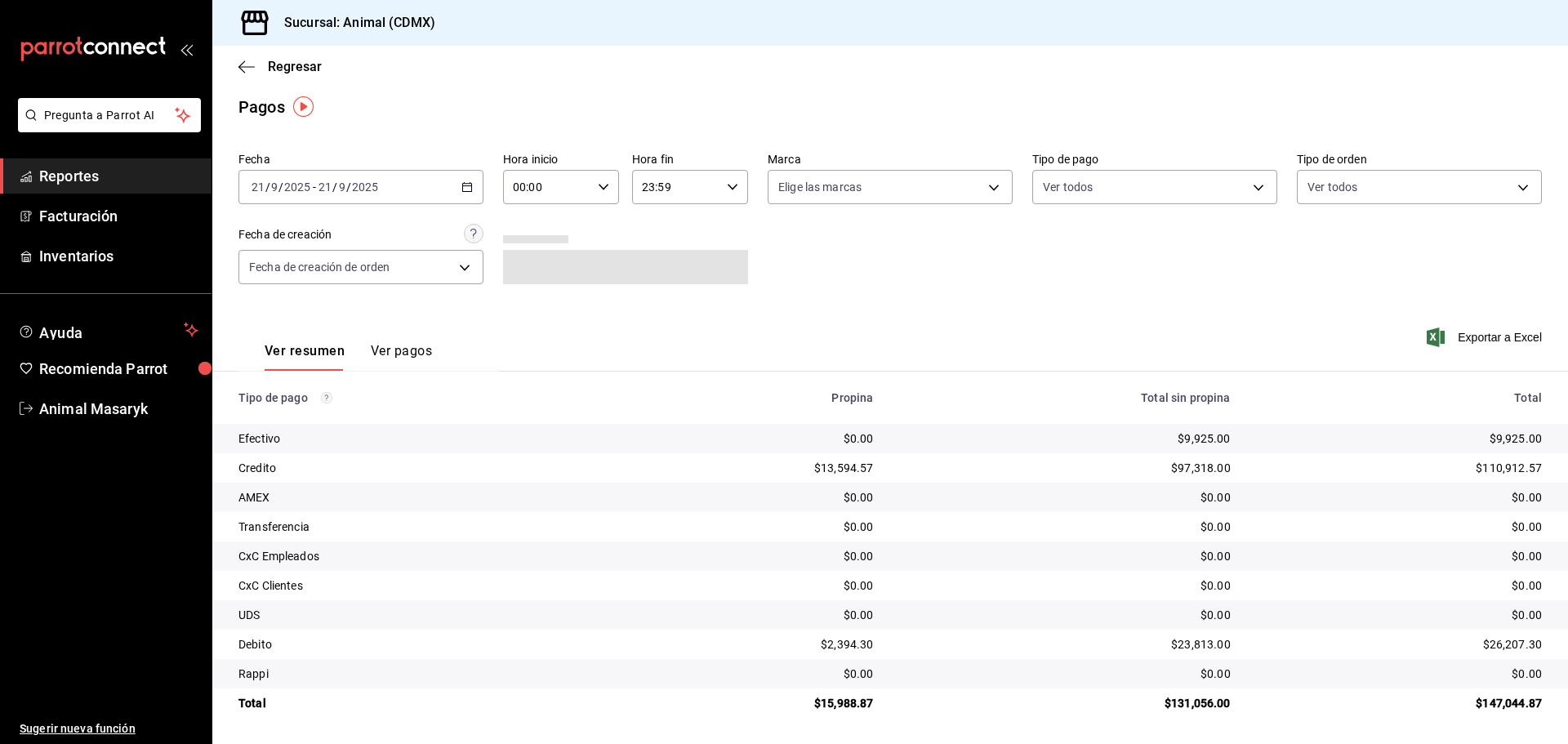
scroll to position [6, 0]
click at [598, 190] on icon "button" at bounding box center [603, 186] width 12 height 12
click at [527, 267] on button "05" at bounding box center [529, 261] width 52 height 33
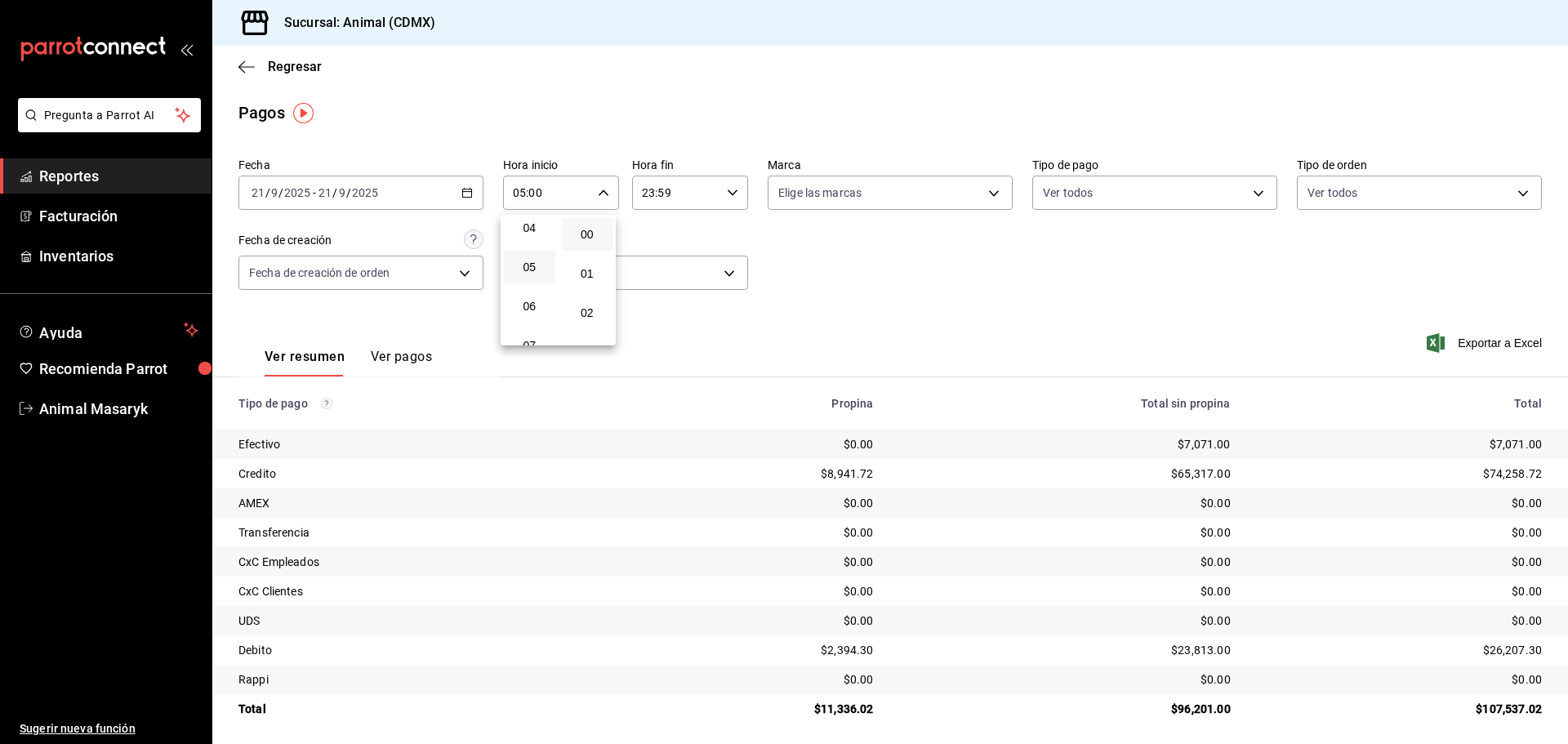
click at [899, 281] on div at bounding box center [784, 372] width 1568 height 744
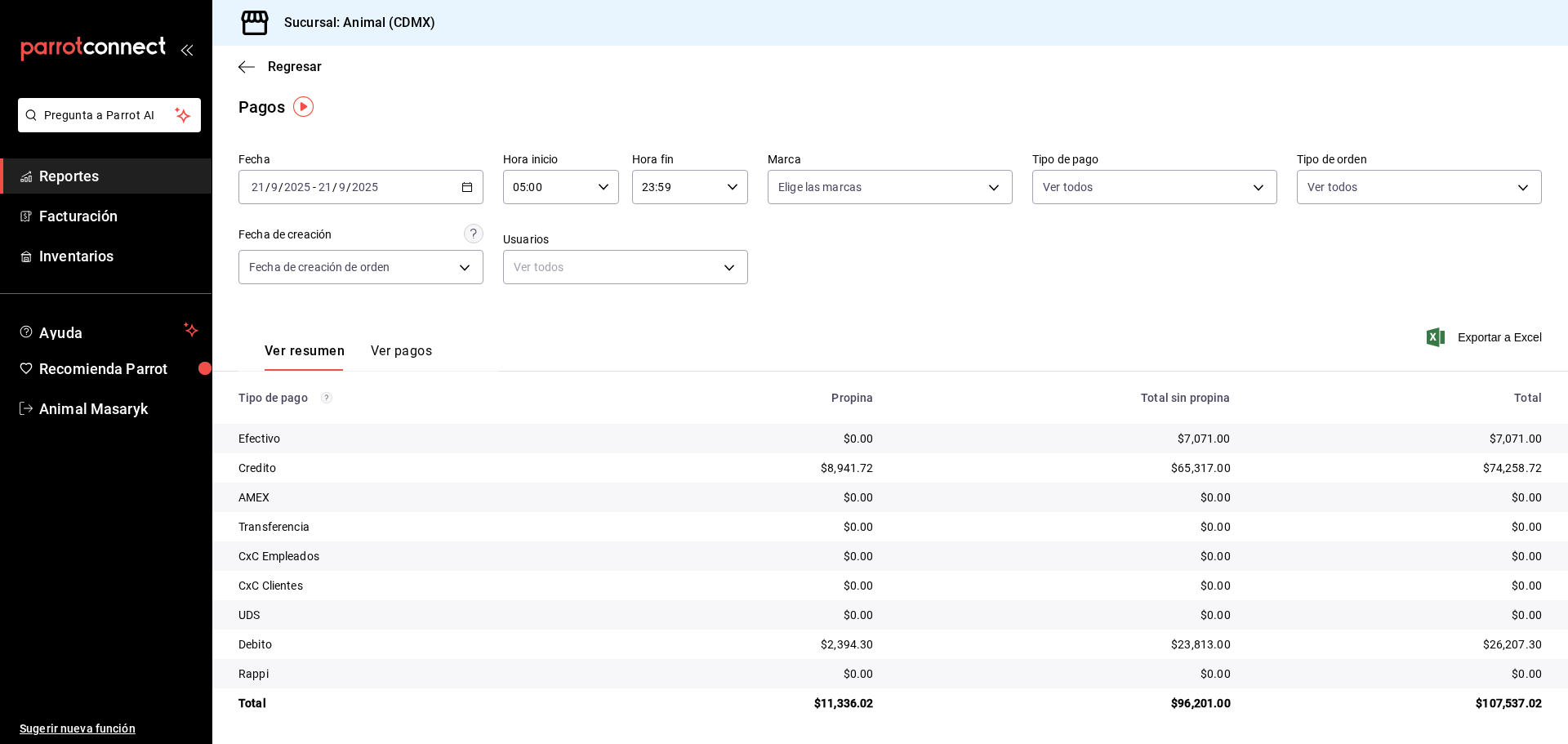
click at [963, 274] on div "Fecha 2025-09-21 21 / 9 / 2025 - 2025-09-21 21 / 9 / 2025 Hora inicio 05:00 Hor…" at bounding box center [890, 224] width 1304 height 158
click at [717, 718] on td "$11,336.02" at bounding box center [755, 703] width 264 height 29
